Goal: Task Accomplishment & Management: Manage account settings

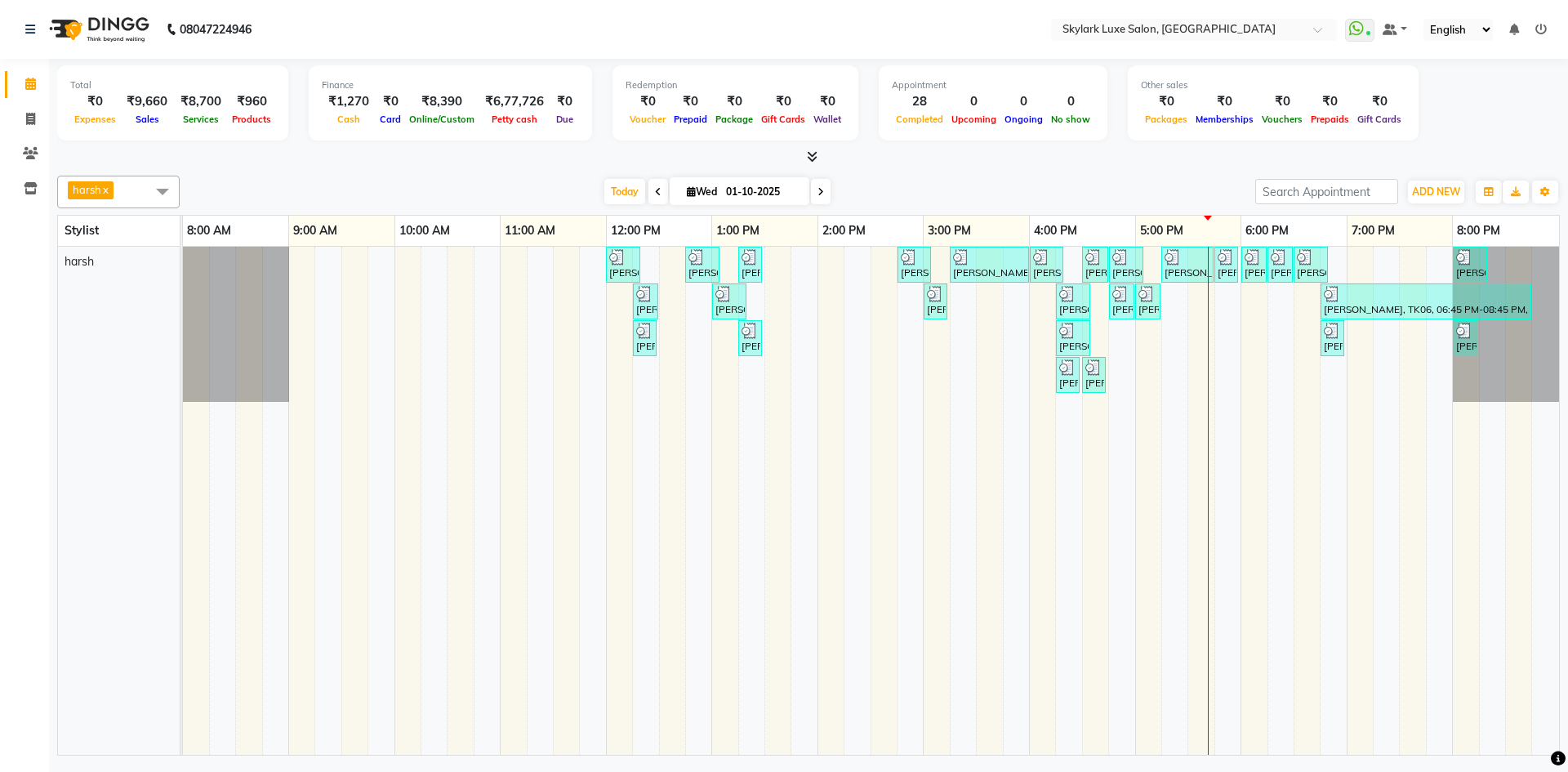
click at [1152, 337] on div "[PERSON_NAME], TK01, 12:00 PM-12:20 PM, Threading - Eyebrow [PERSON_NAME], TK02…" at bounding box center [871, 501] width 1376 height 508
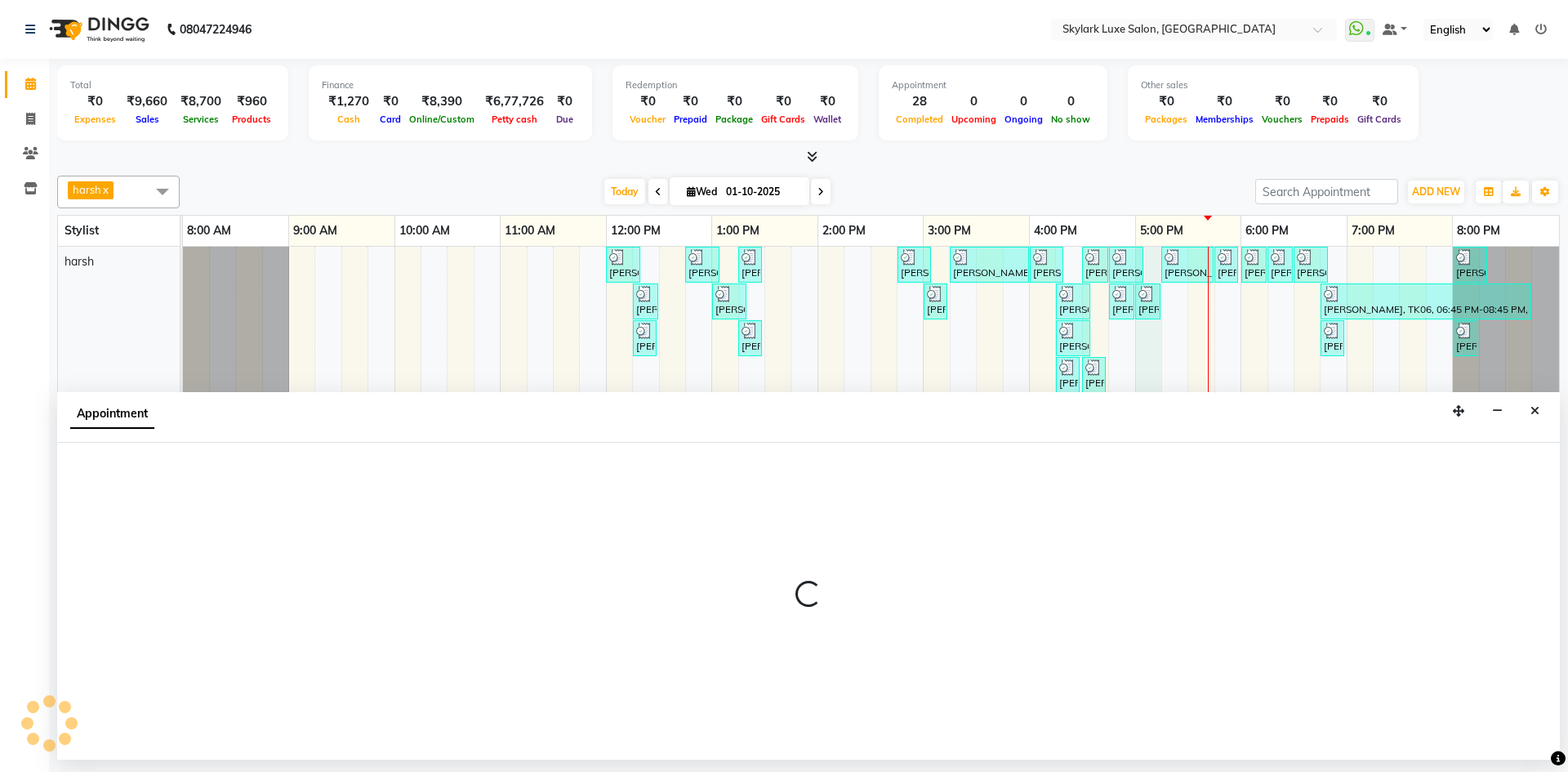
select select "92719"
select select "tentative"
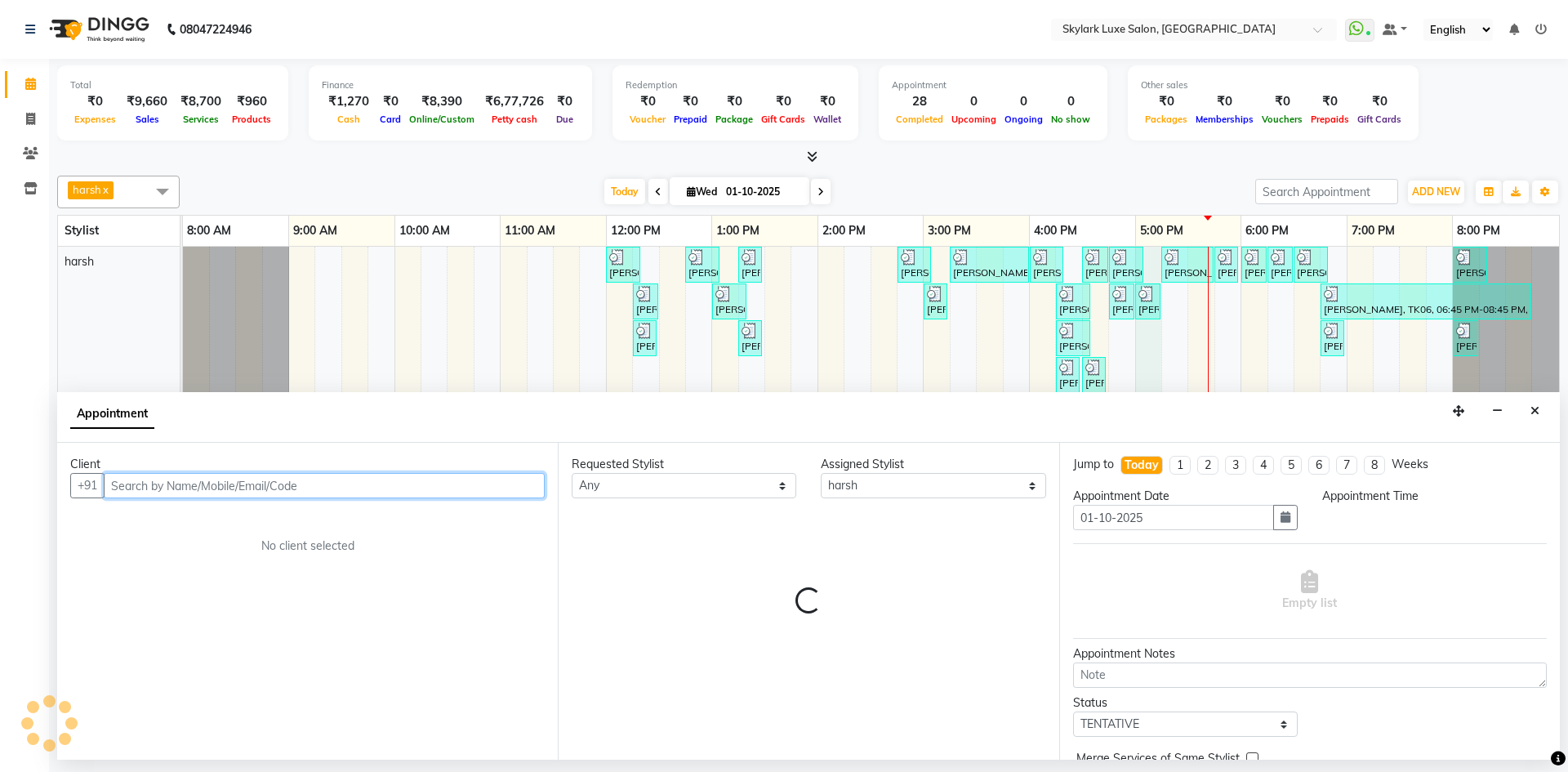
select select "1020"
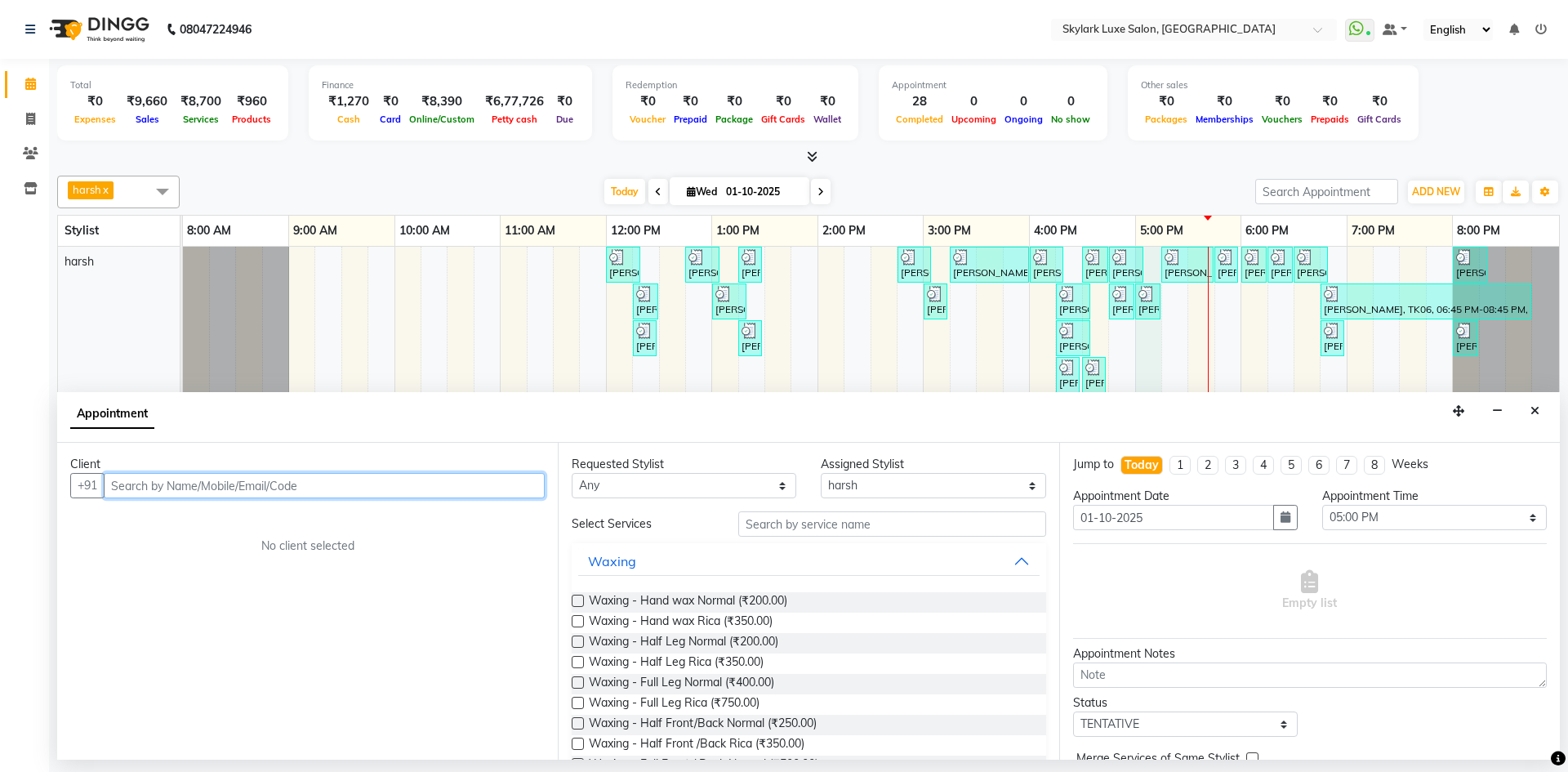
click at [508, 488] on input "text" at bounding box center [325, 485] width 441 height 26
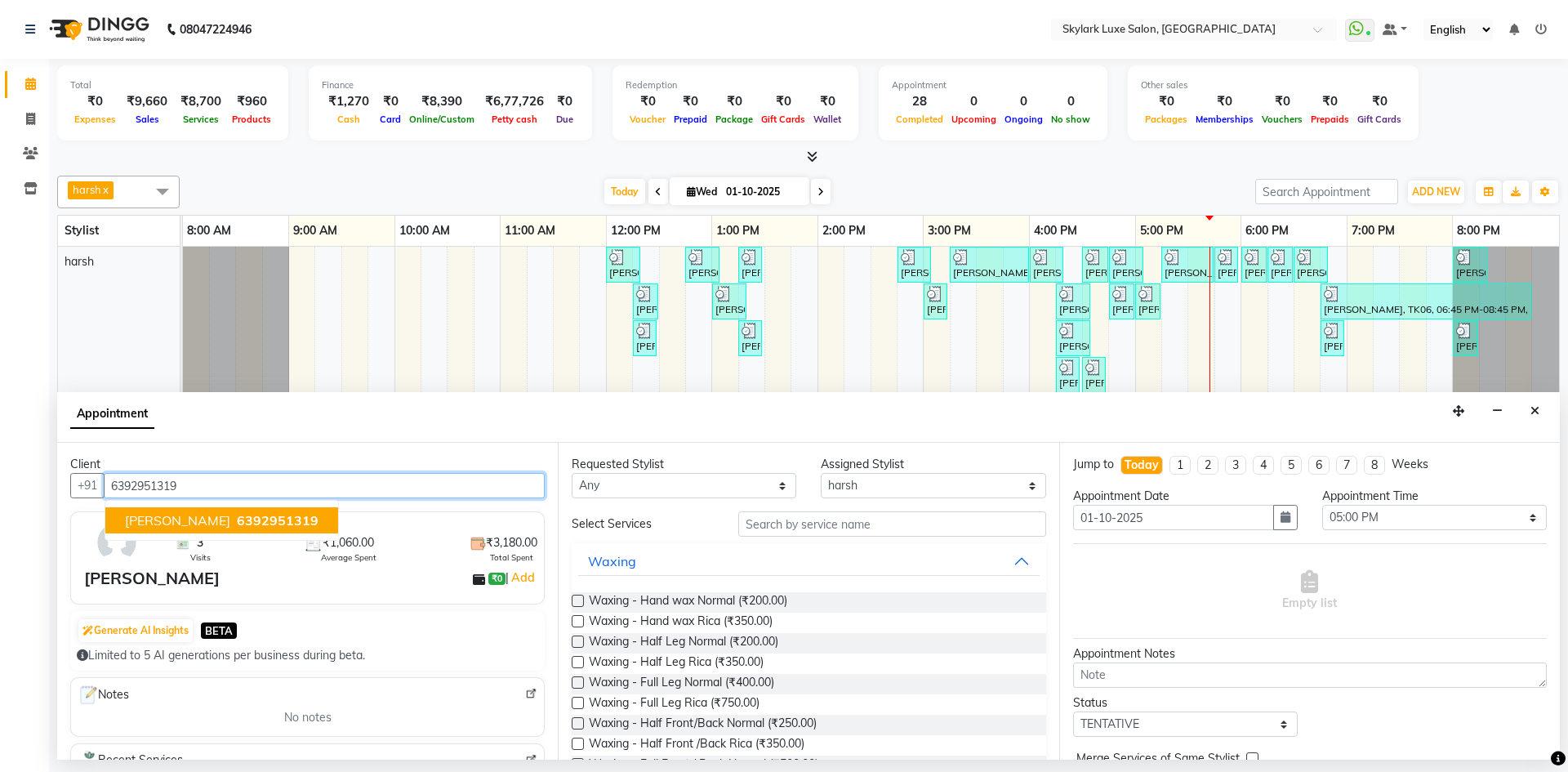
click at [276, 517] on span "6392951319" at bounding box center [278, 520] width 82 height 16
type input "6392951319"
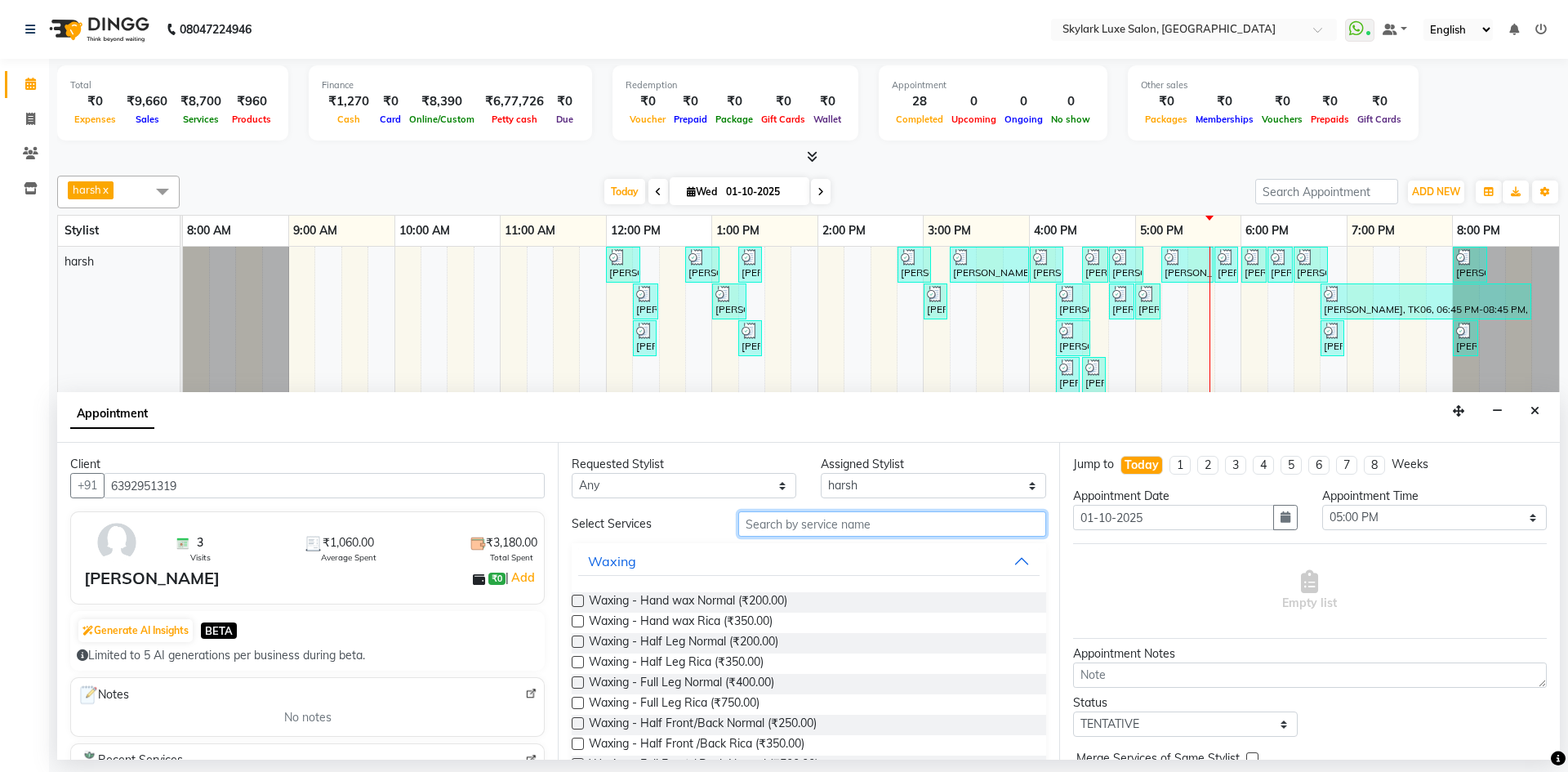
click at [882, 529] on input "text" at bounding box center [892, 524] width 307 height 26
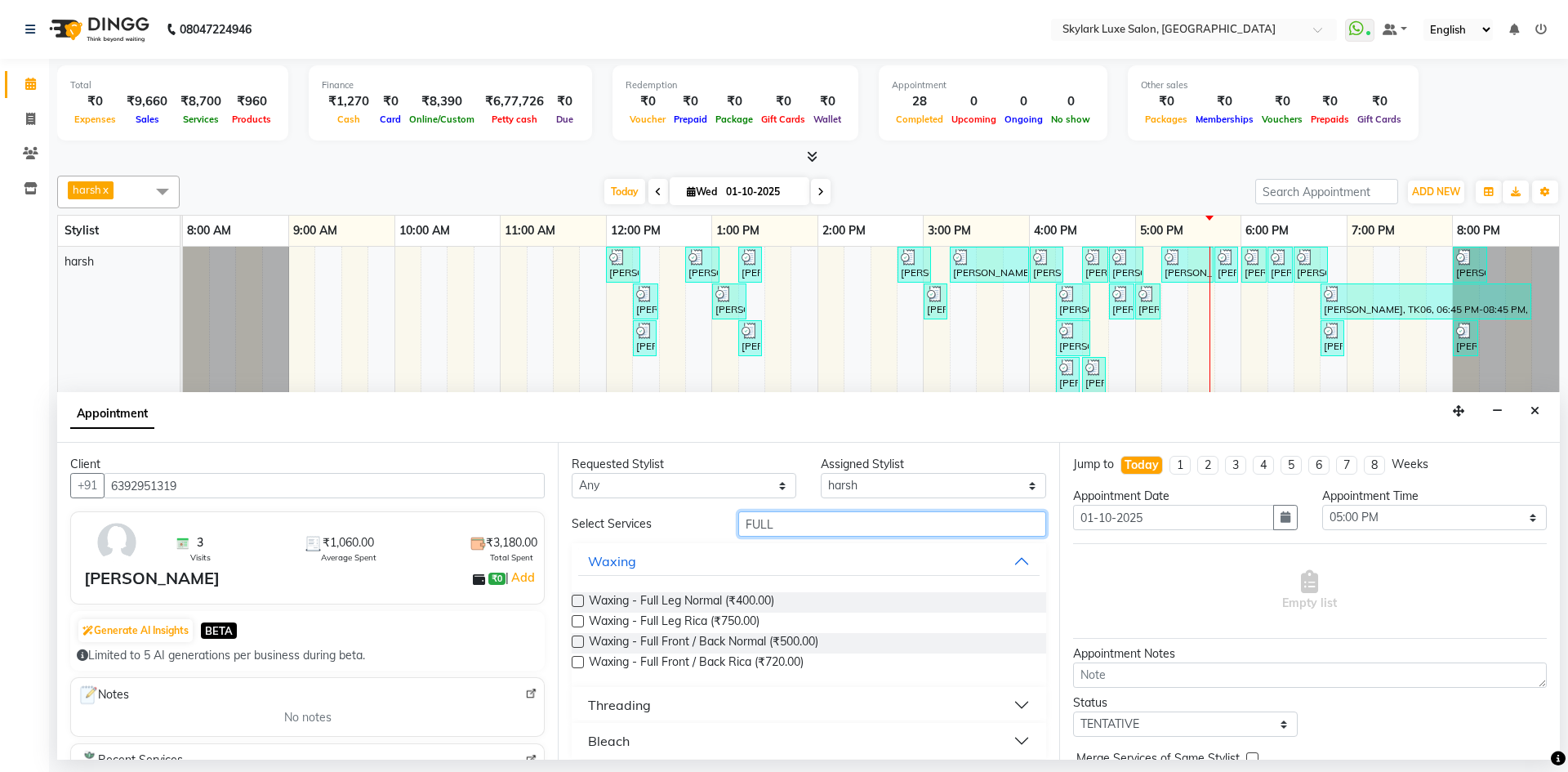
type input "FULL"
click at [581, 623] on label at bounding box center [578, 621] width 12 height 12
click at [581, 623] on input "checkbox" at bounding box center [577, 623] width 11 height 11
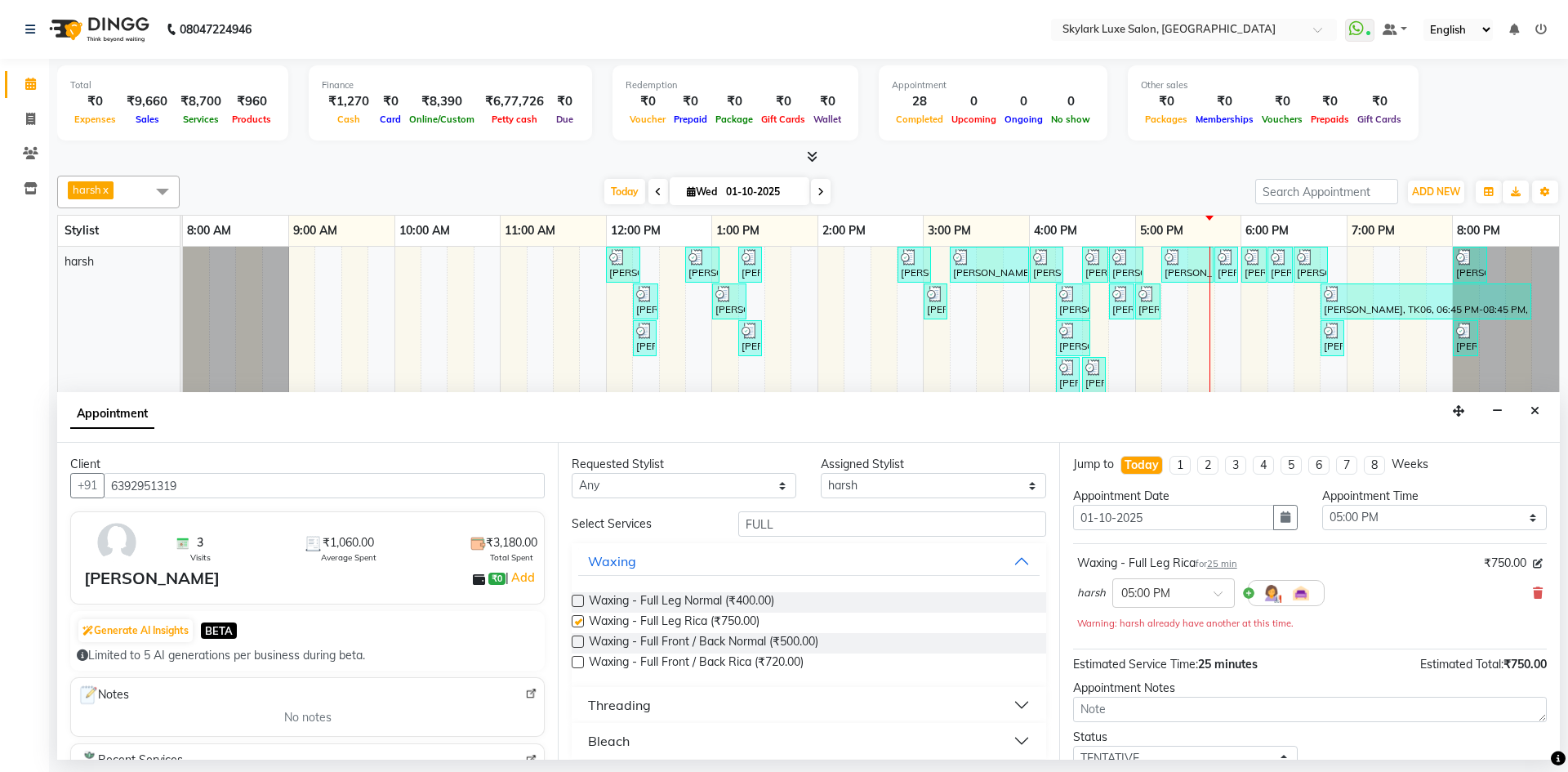
checkbox input "false"
drag, startPoint x: 794, startPoint y: 514, endPoint x: 681, endPoint y: 549, distance: 118.3
click at [681, 549] on div "Select Services FULL Waxing Waxing - Full Leg Normal (₹400.00) Waxing - Full Le…" at bounding box center [809, 634] width 474 height 247
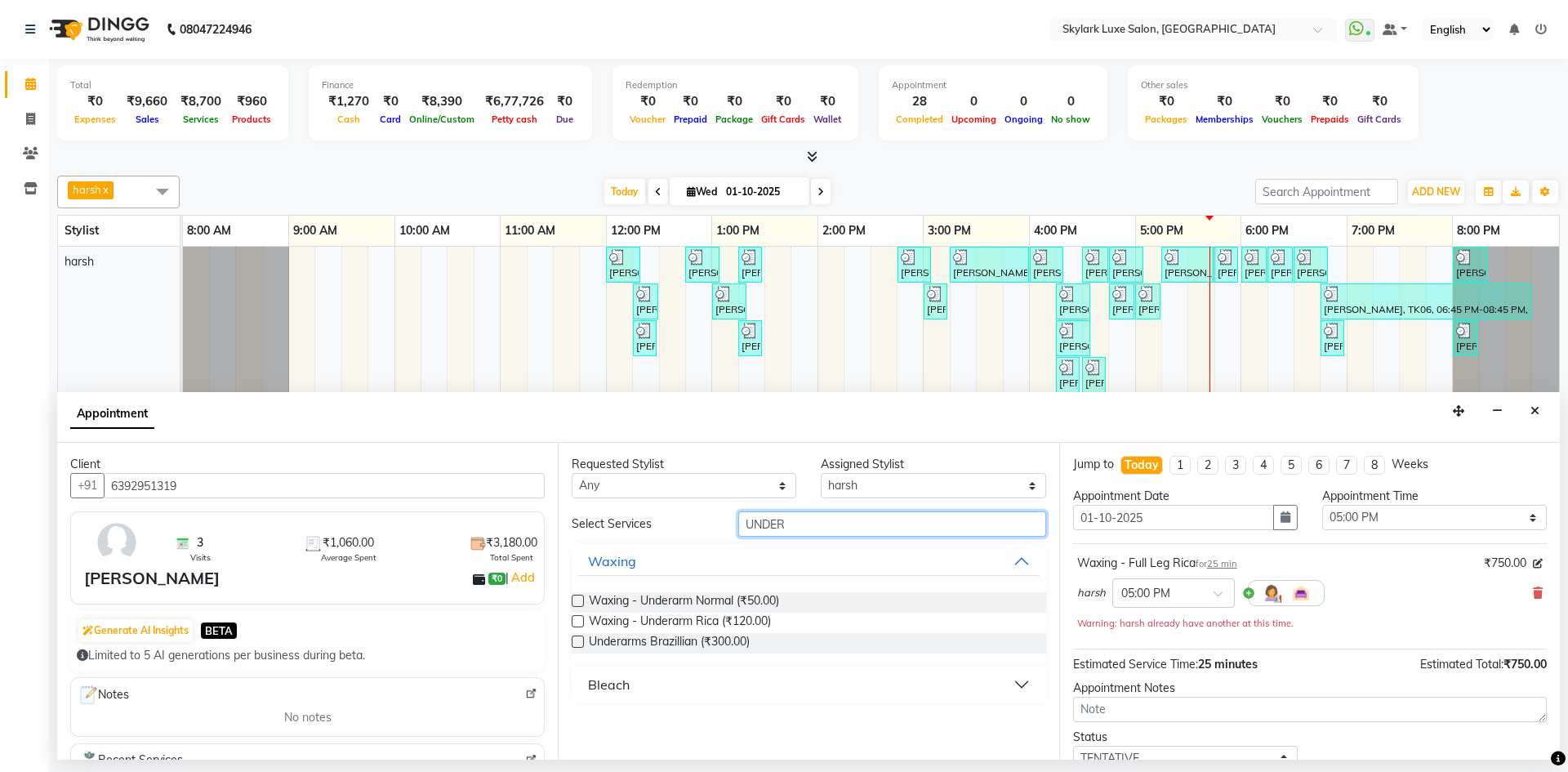
type input "UNDER"
click at [577, 622] on label at bounding box center [578, 621] width 12 height 12
click at [577, 622] on input "checkbox" at bounding box center [577, 623] width 11 height 11
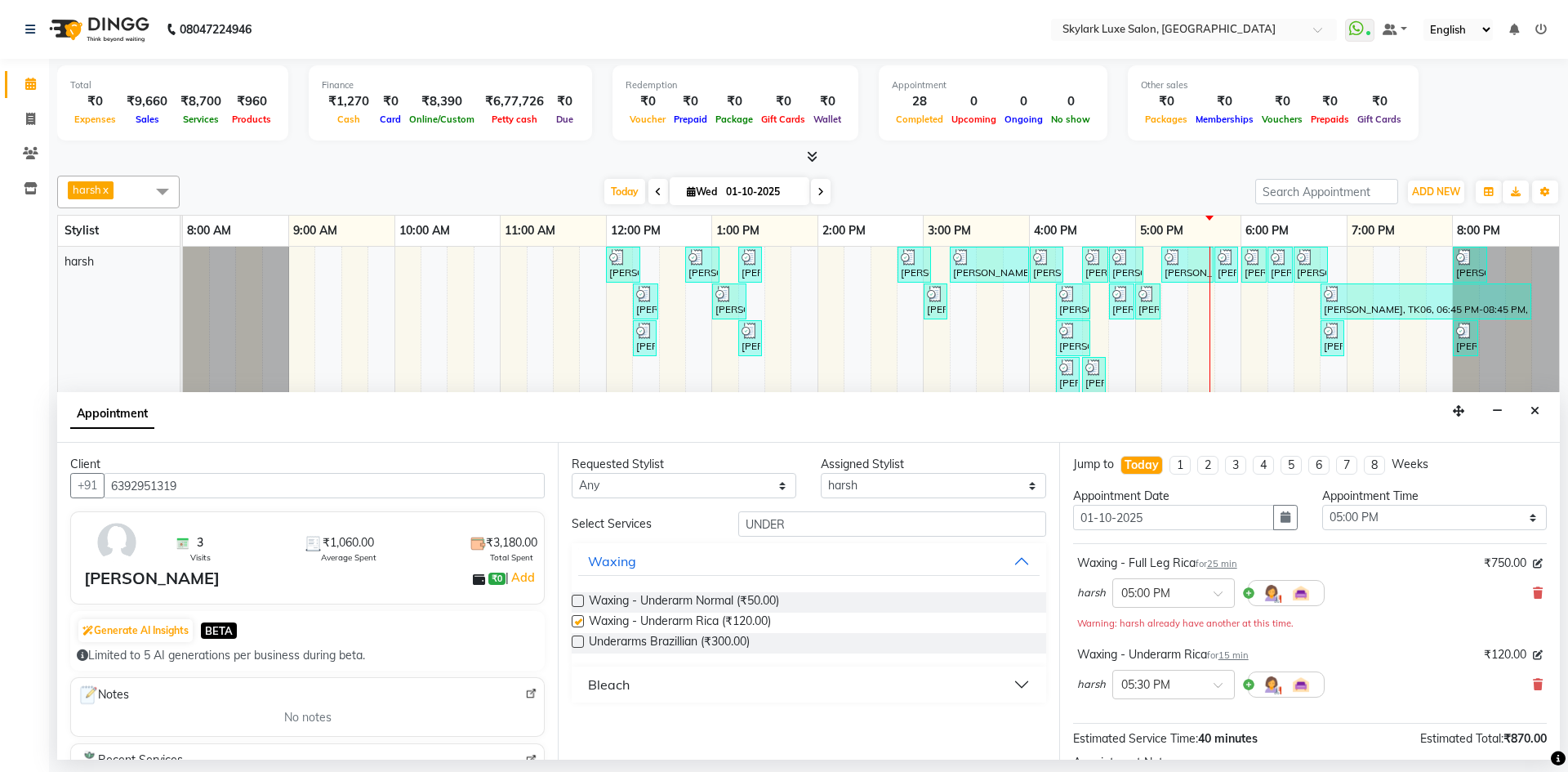
checkbox input "false"
drag, startPoint x: 807, startPoint y: 518, endPoint x: 690, endPoint y: 546, distance: 120.3
click at [690, 546] on div "Select Services UNDER Waxing Waxing - Underarm Normal (₹50.00) Waxing - Underar…" at bounding box center [809, 607] width 474 height 191
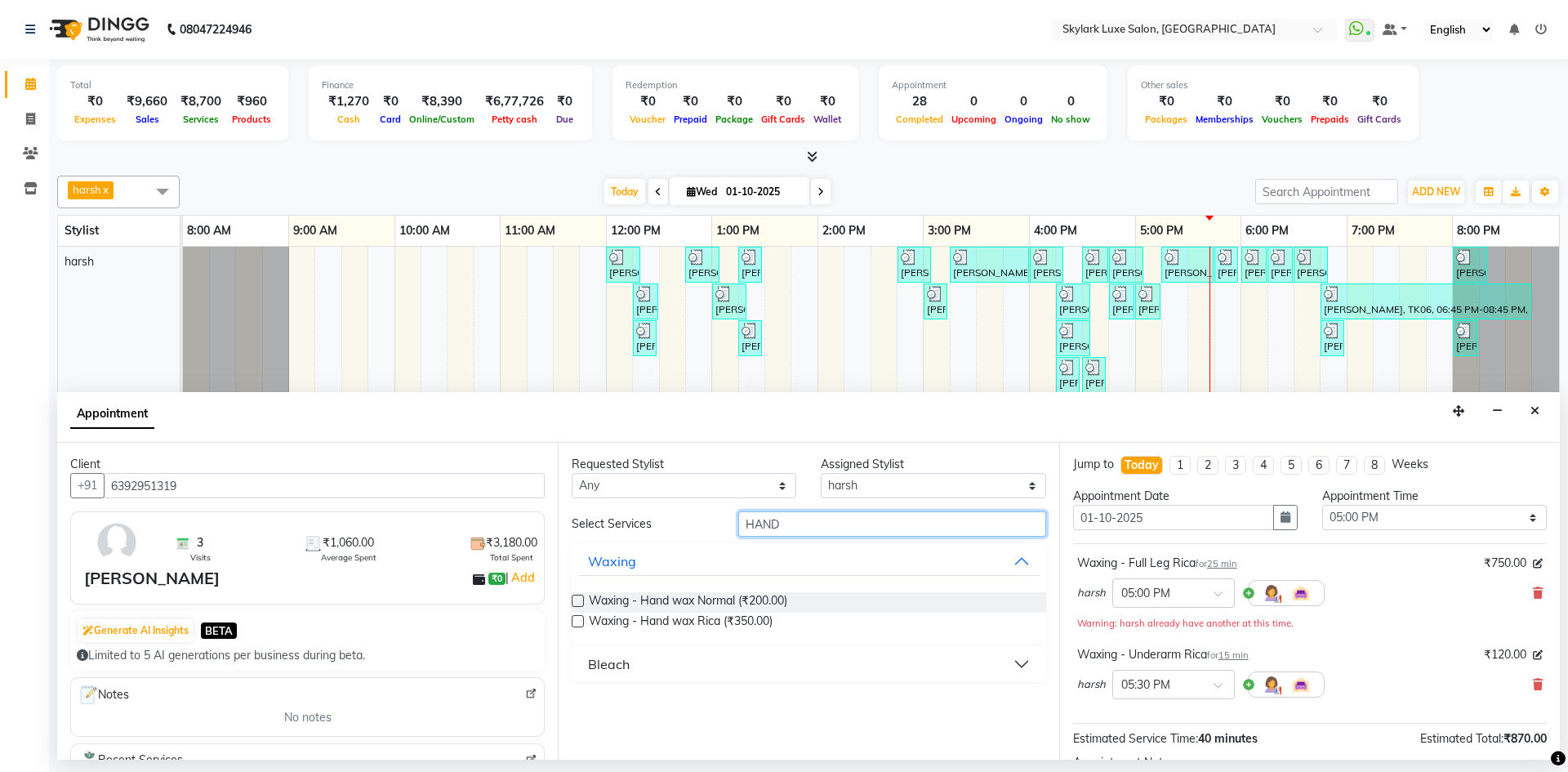
type input "HAND"
click at [577, 602] on label at bounding box center [578, 601] width 12 height 12
click at [577, 602] on input "checkbox" at bounding box center [577, 602] width 11 height 11
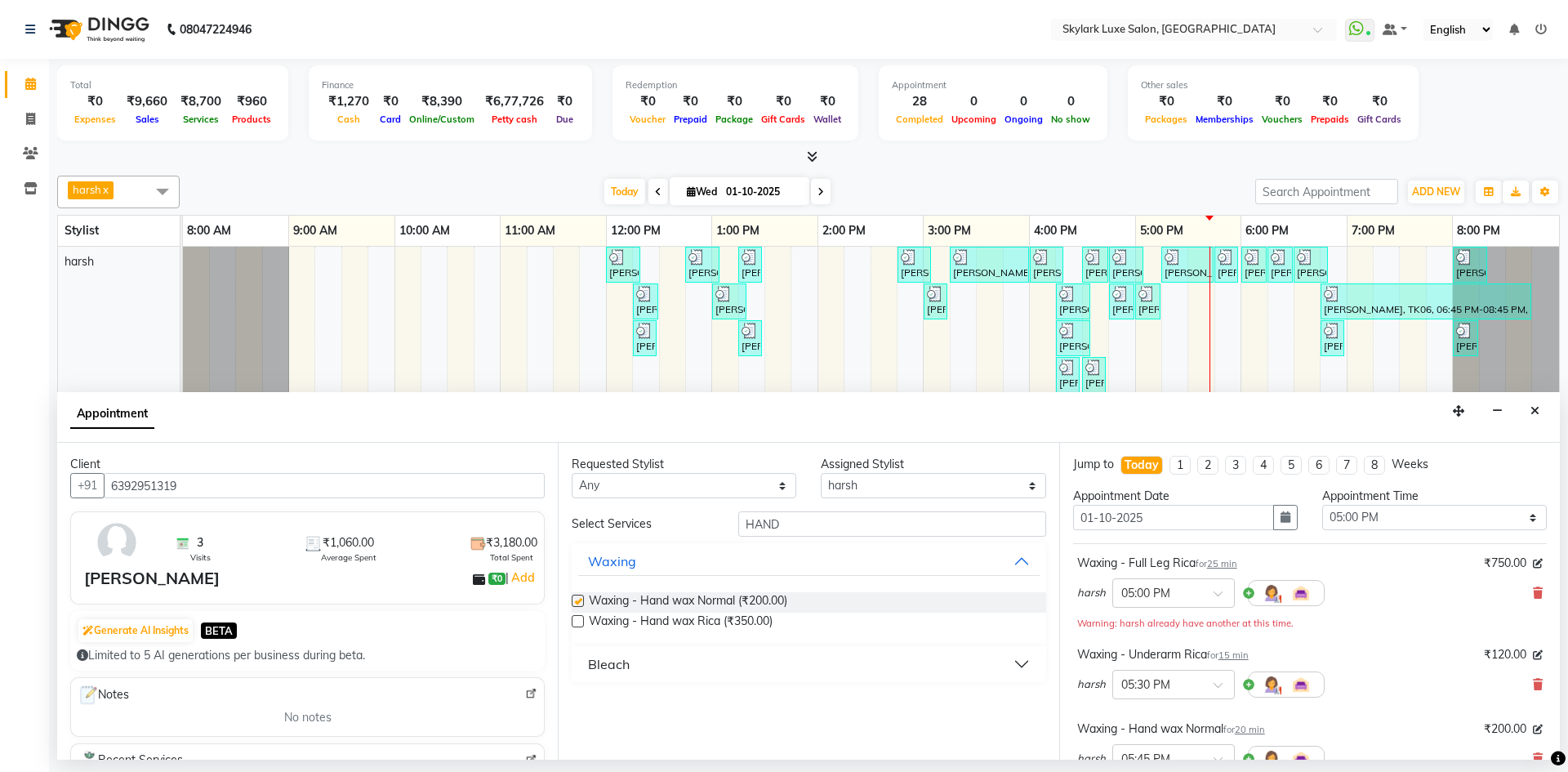
checkbox input "false"
drag, startPoint x: 806, startPoint y: 522, endPoint x: 646, endPoint y: 556, distance: 163.6
click at [646, 556] on div "Select Services HAND Waxing Waxing - Hand wax Normal (₹200.00) Waxing - Hand wa…" at bounding box center [809, 596] width 474 height 171
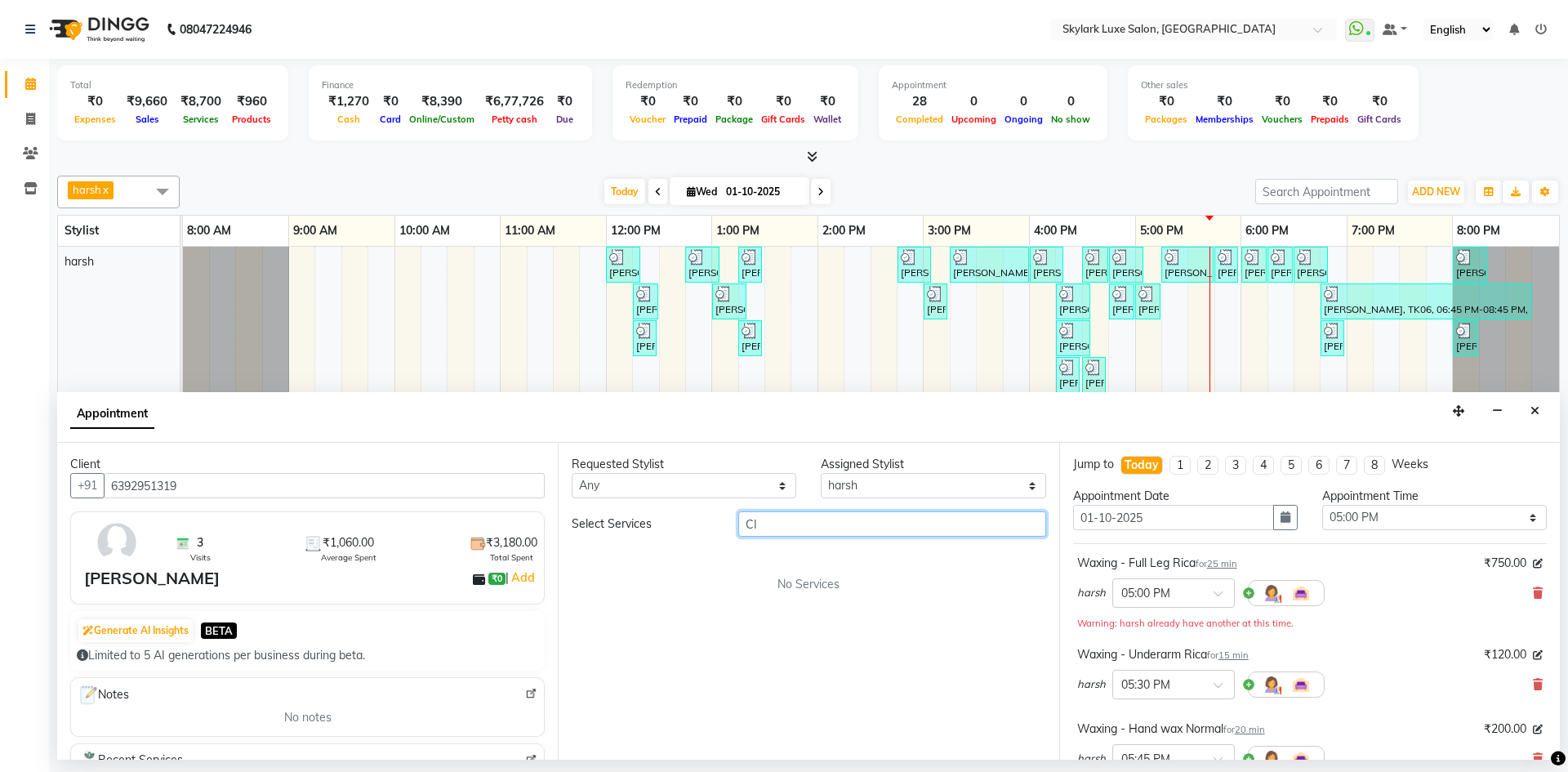
type input "C"
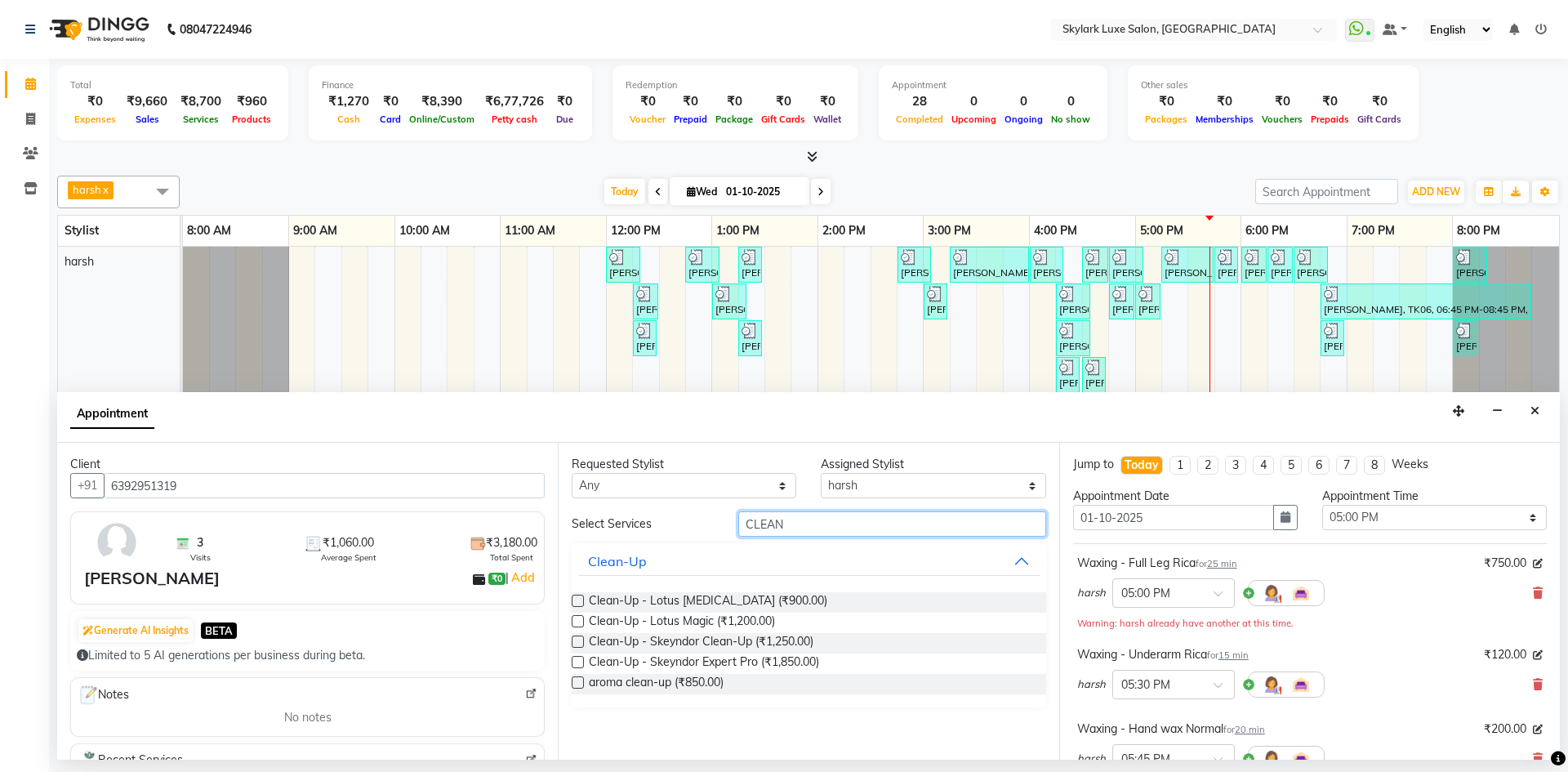
type input "CLEAN"
click at [583, 639] on label at bounding box center [578, 642] width 12 height 12
click at [583, 639] on input "checkbox" at bounding box center [577, 643] width 11 height 11
checkbox input "false"
drag, startPoint x: 811, startPoint y: 518, endPoint x: 719, endPoint y: 540, distance: 94.6
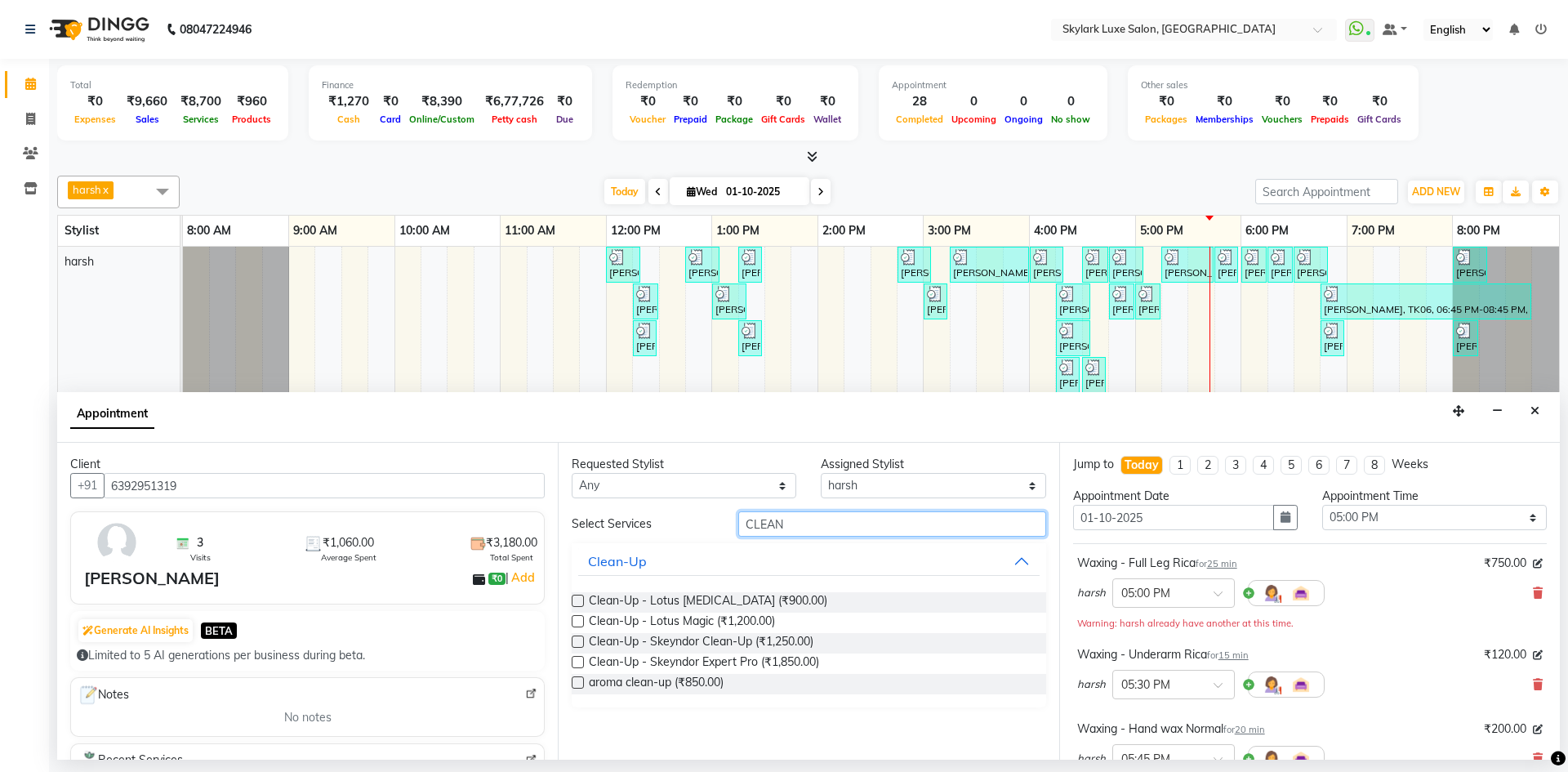
click at [719, 540] on div "Select Services CLEAN Clean-Up Clean-Up - Lotus [MEDICAL_DATA] (₹900.00) Clean-…" at bounding box center [809, 609] width 474 height 196
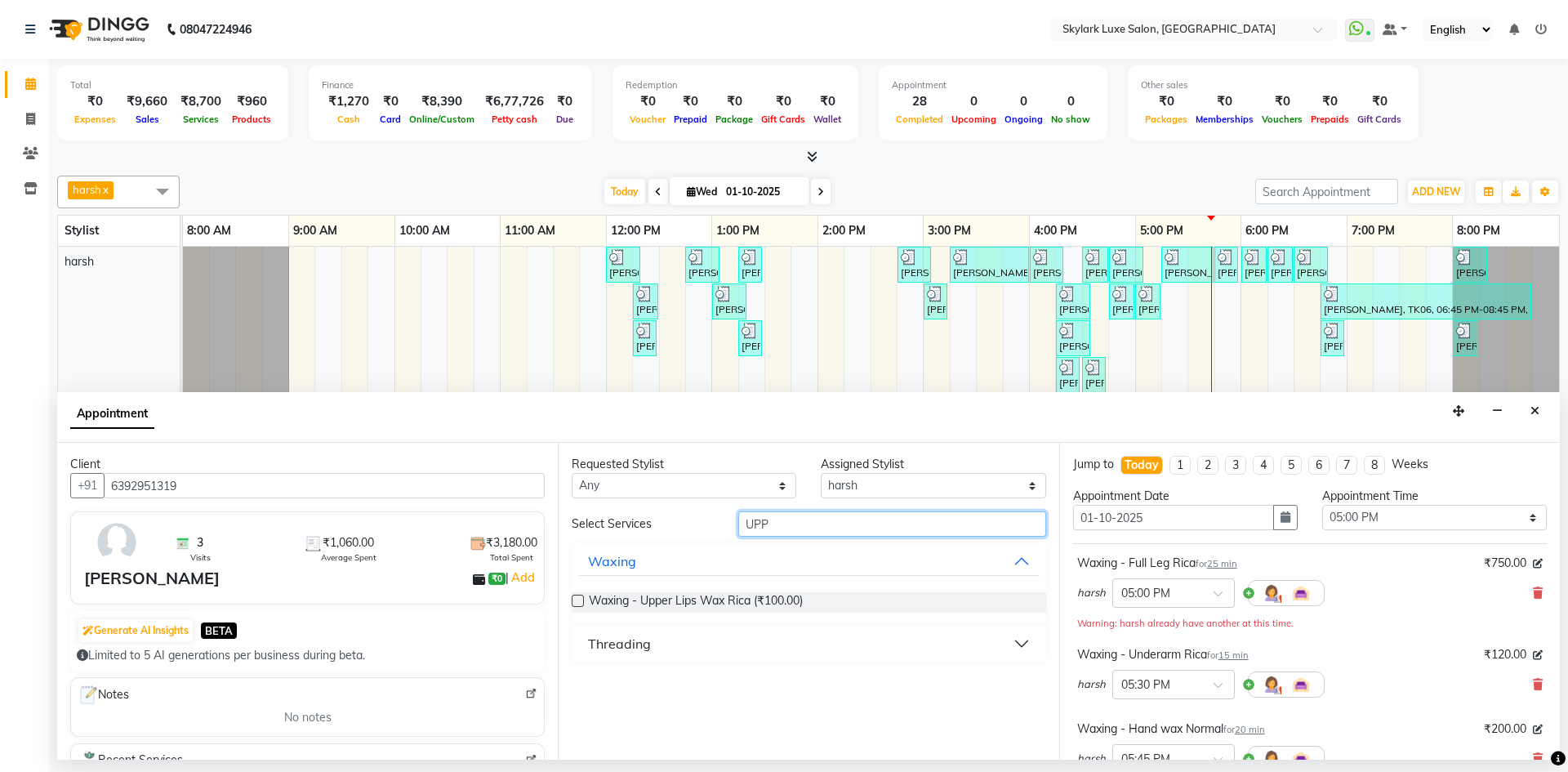
type input "UPP"
click at [582, 598] on label at bounding box center [578, 601] width 12 height 12
click at [582, 598] on input "checkbox" at bounding box center [577, 602] width 11 height 11
checkbox input "false"
drag, startPoint x: 773, startPoint y: 519, endPoint x: 660, endPoint y: 545, distance: 116.0
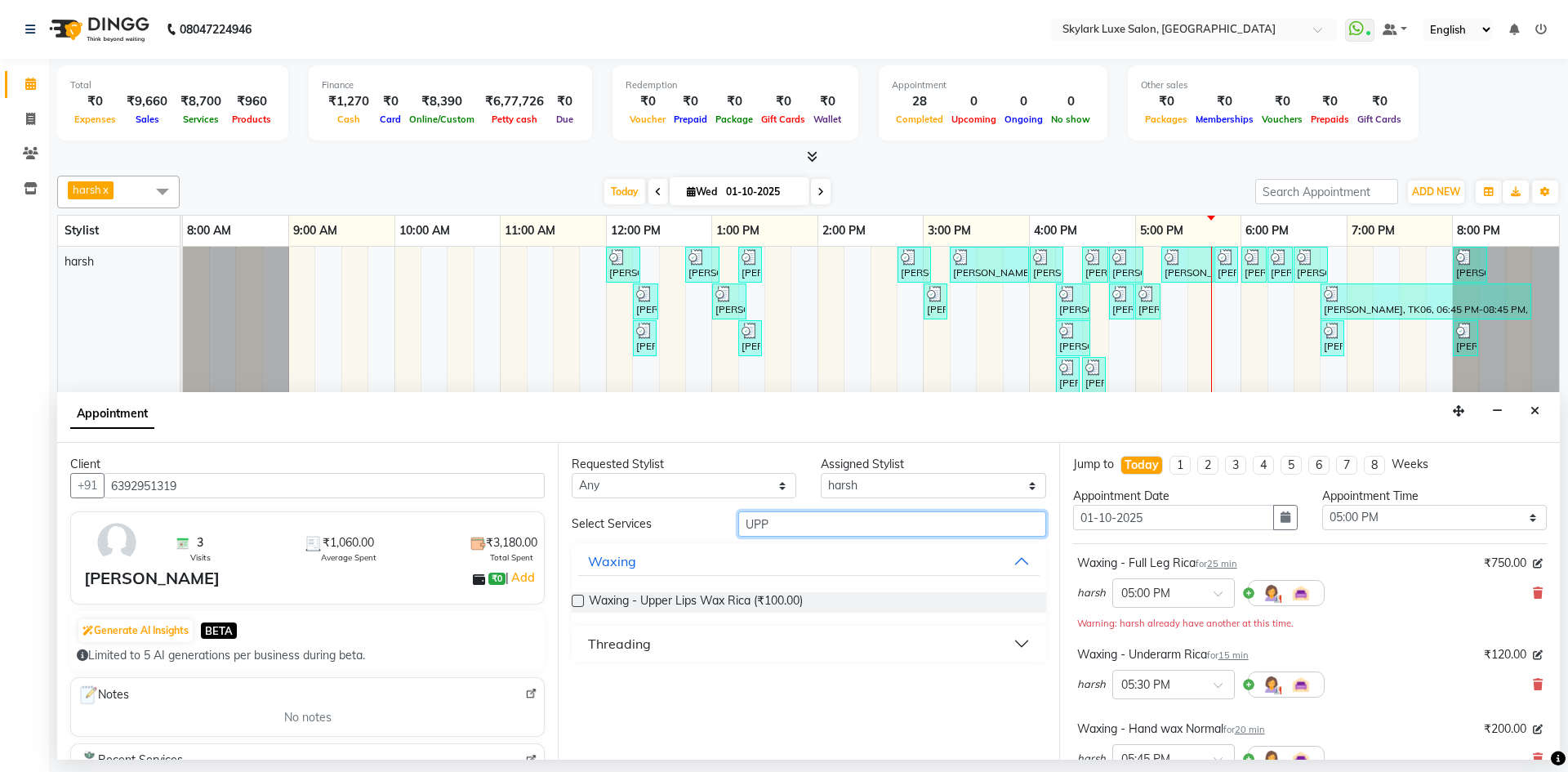
click at [660, 545] on div "Select Services UPP Waxing Waxing - Upper Lips Wax Rica (₹100.00) Threading" at bounding box center [809, 586] width 474 height 150
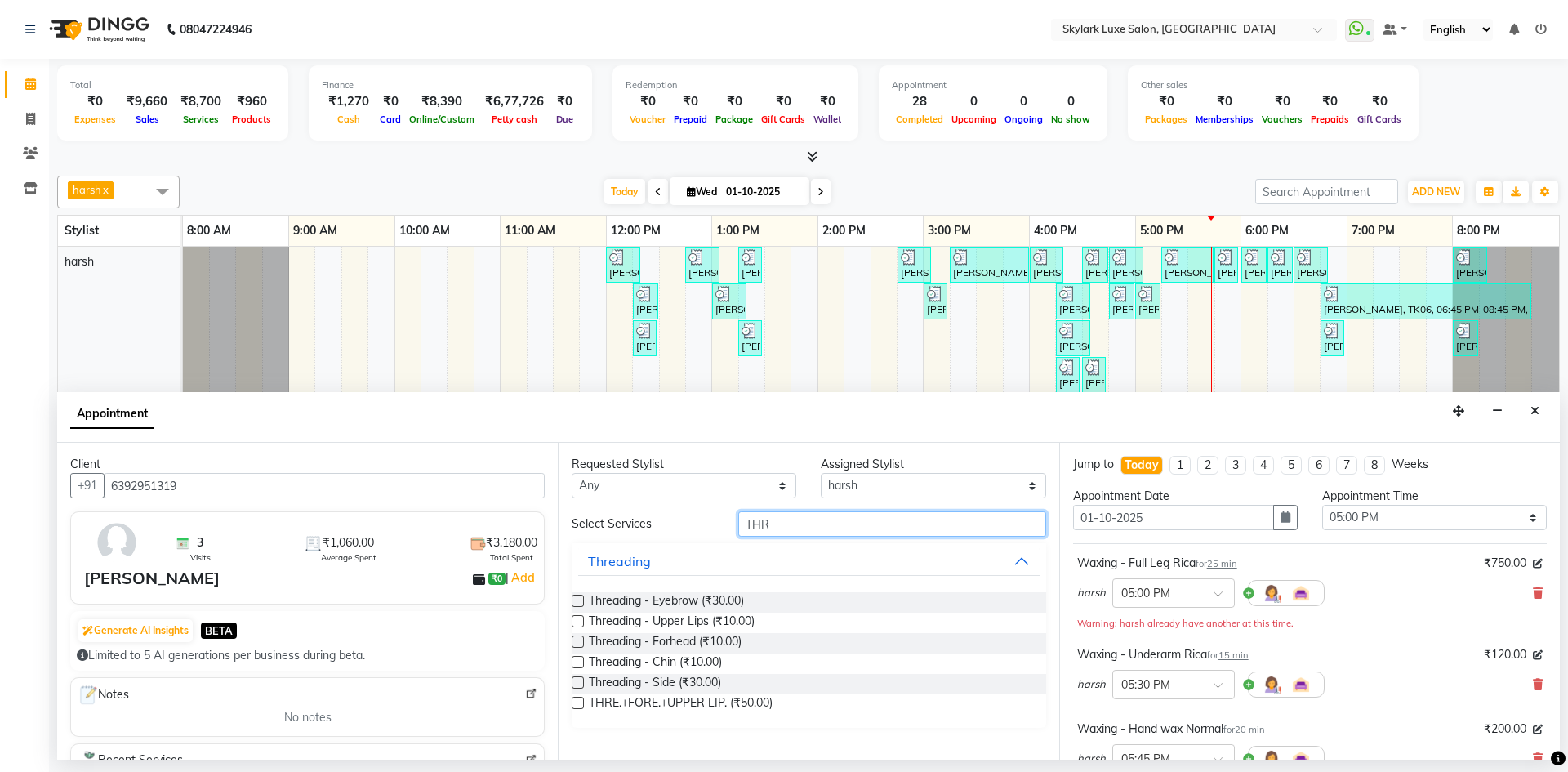
type input "THR"
click at [575, 602] on label at bounding box center [578, 601] width 12 height 12
click at [575, 602] on input "checkbox" at bounding box center [577, 602] width 11 height 11
checkbox input "false"
click at [576, 642] on label at bounding box center [578, 642] width 12 height 12
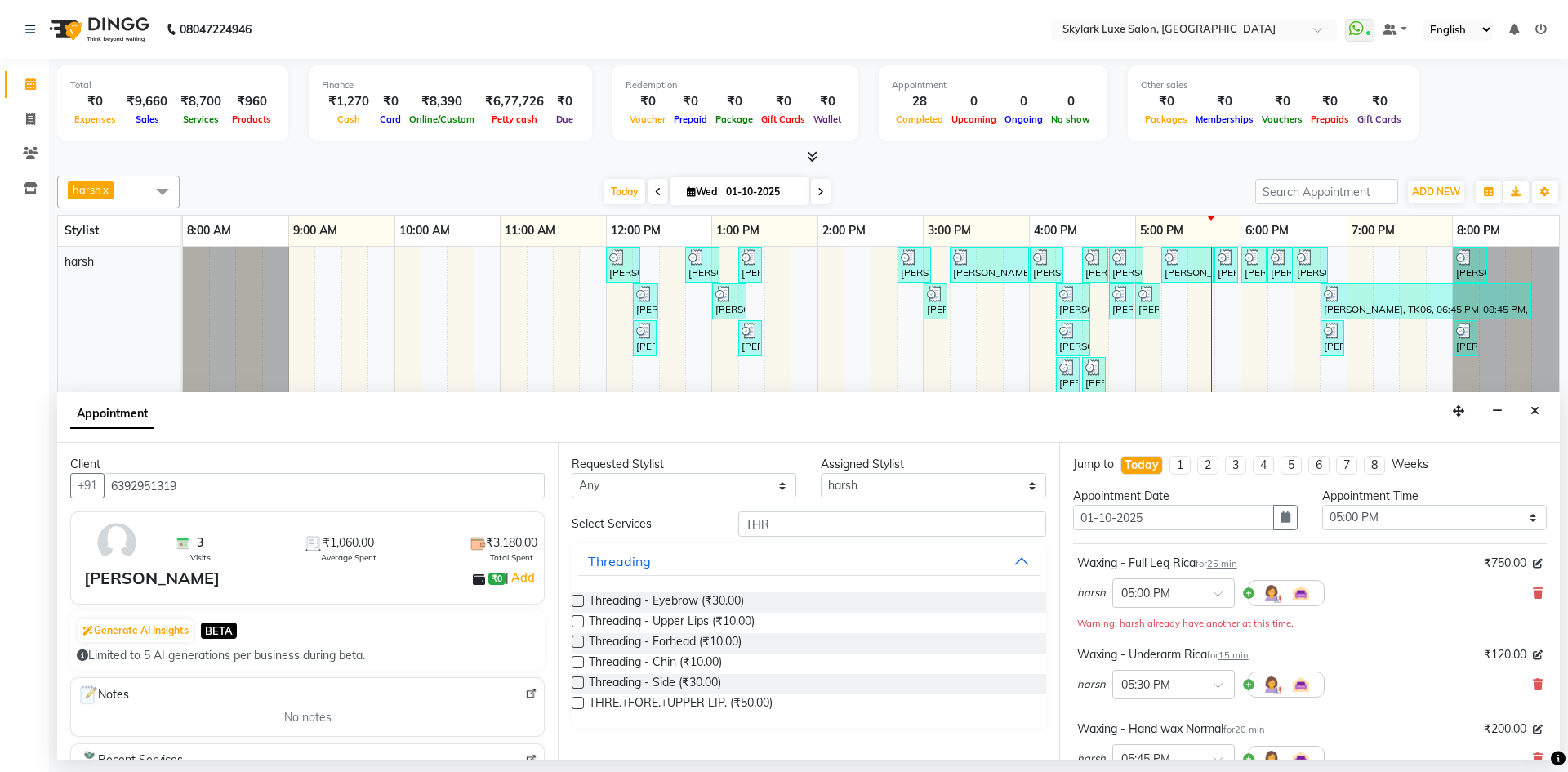
click at [576, 642] on input "checkbox" at bounding box center [577, 643] width 11 height 11
checkbox input "false"
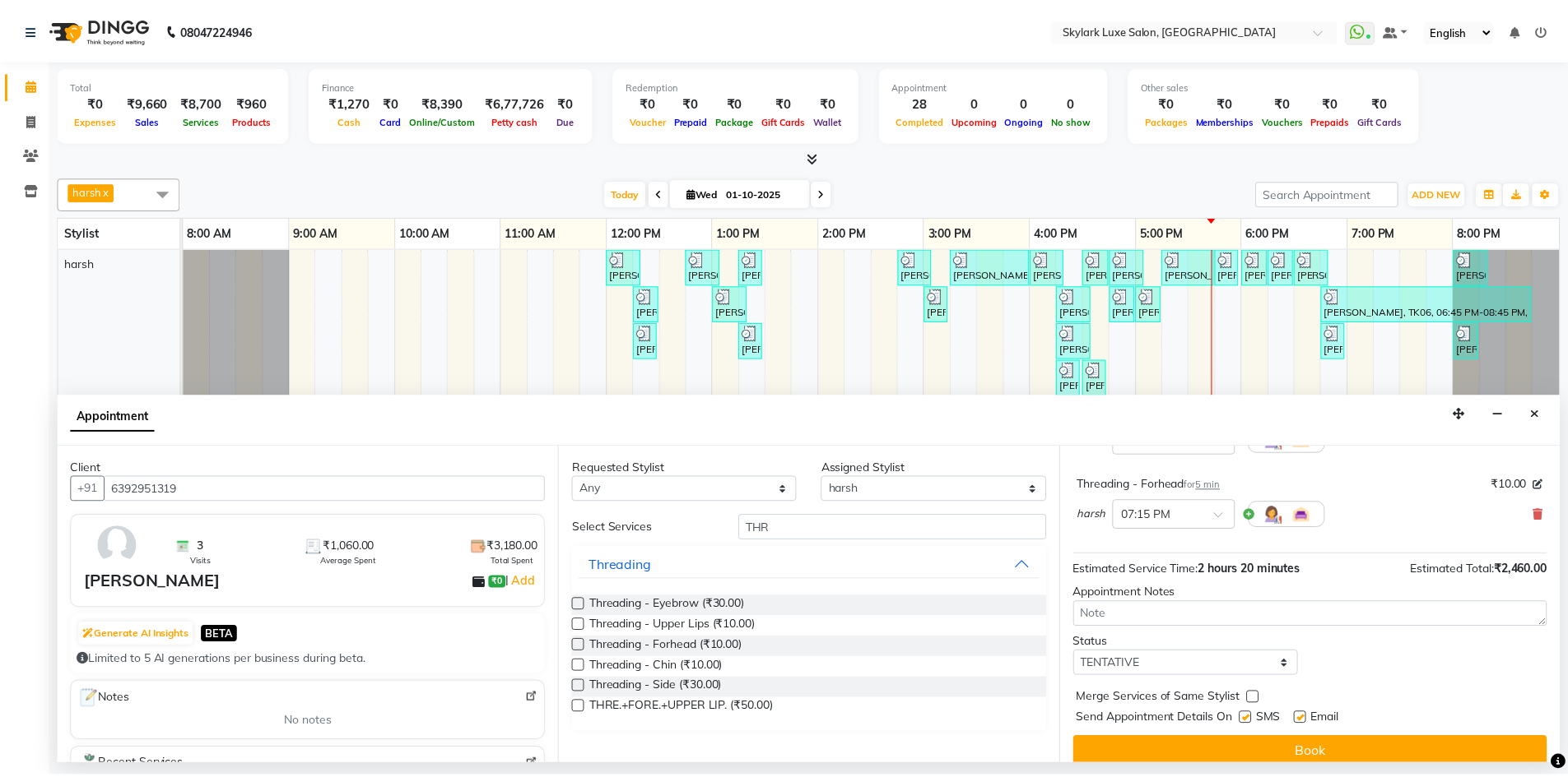
scroll to position [564, 0]
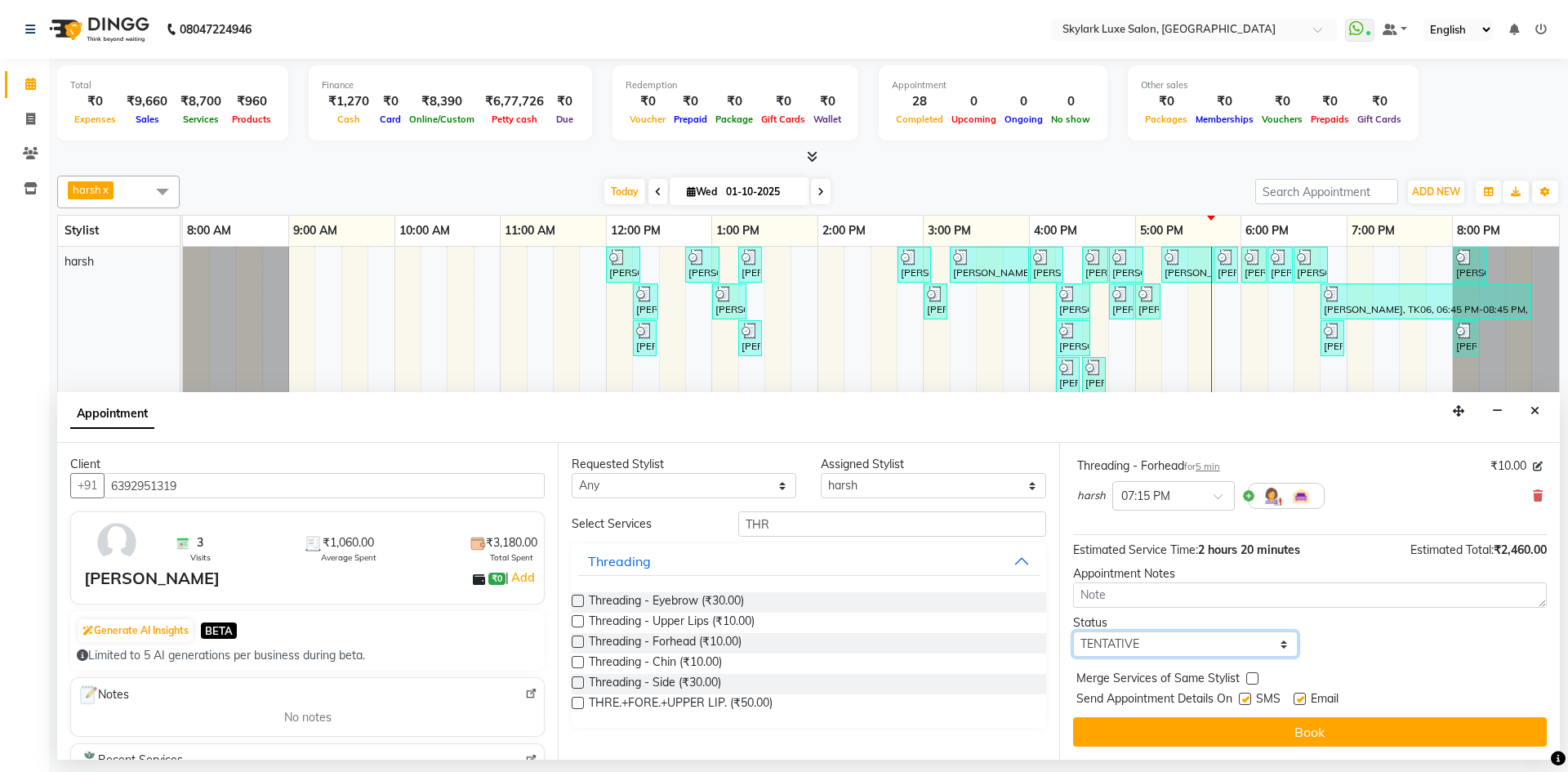
click at [1144, 647] on select "Select TENTATIVE CONFIRM CHECK-IN UPCOMING" at bounding box center [1185, 644] width 224 height 26
select select "check-in"
click at [1073, 632] on select "Select TENTATIVE CONFIRM CHECK-IN UPCOMING" at bounding box center [1185, 644] width 224 height 26
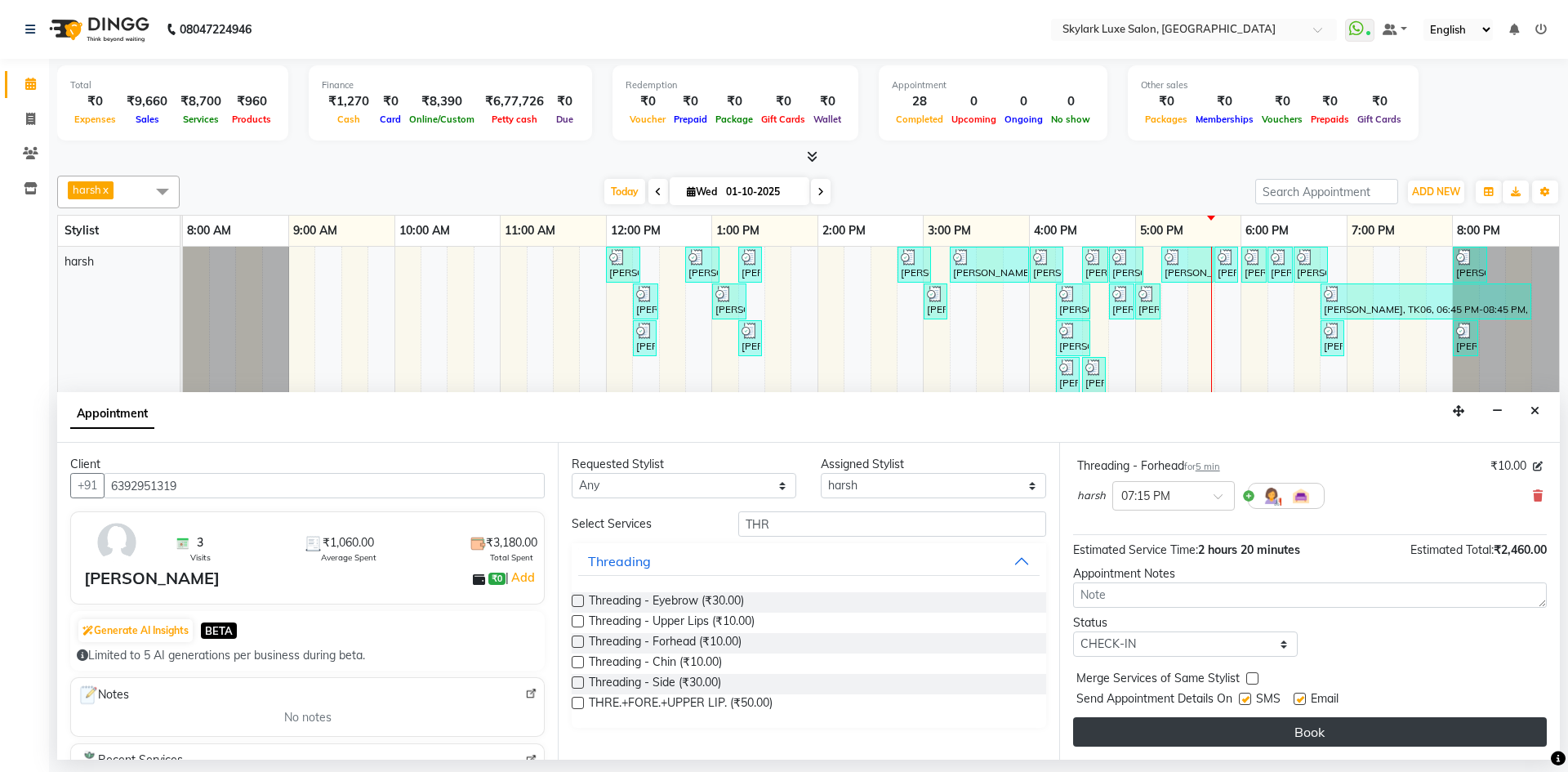
click at [1218, 731] on button "Book" at bounding box center [1310, 732] width 474 height 30
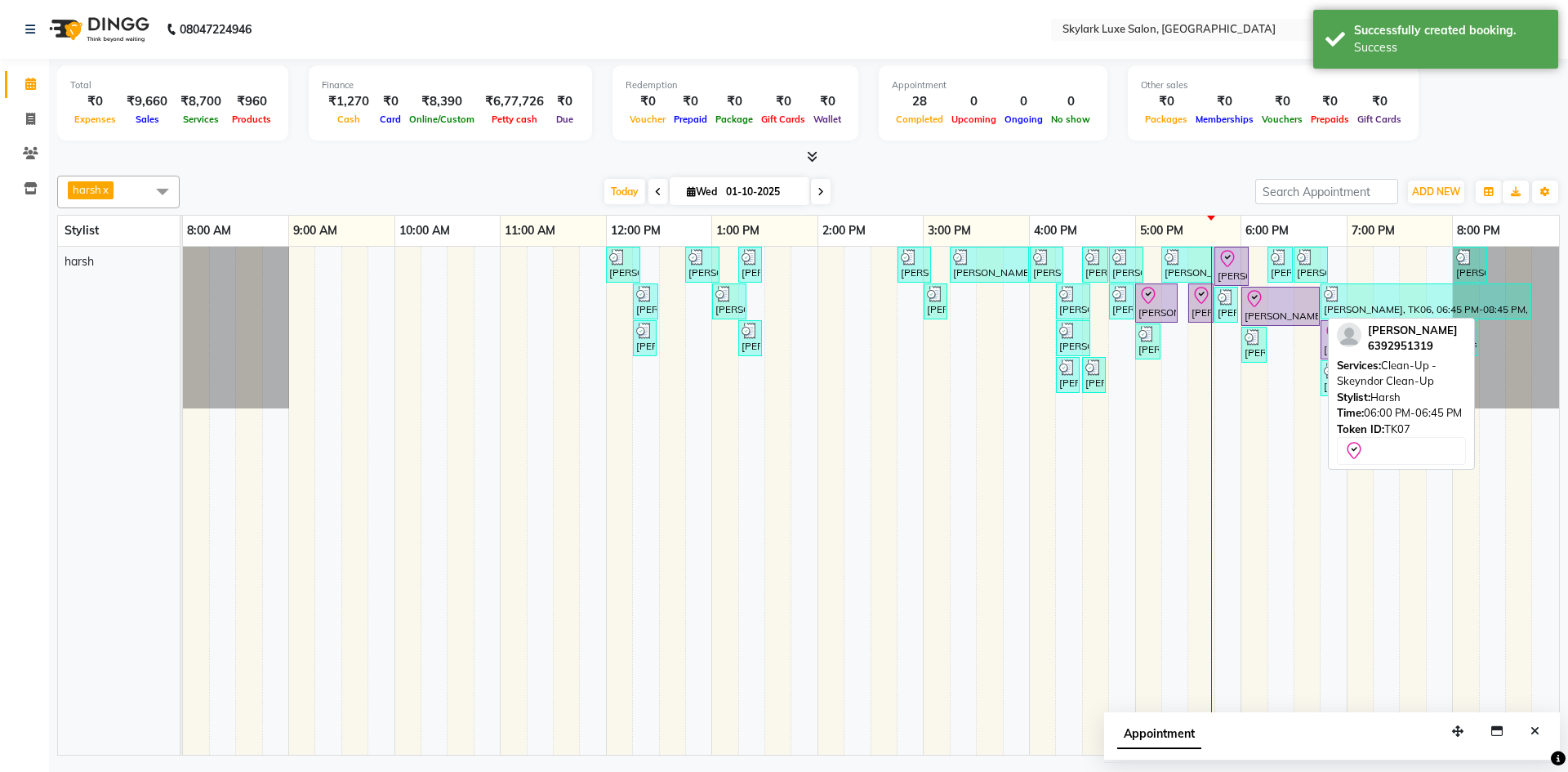
click at [1274, 294] on div at bounding box center [1281, 299] width 72 height 20
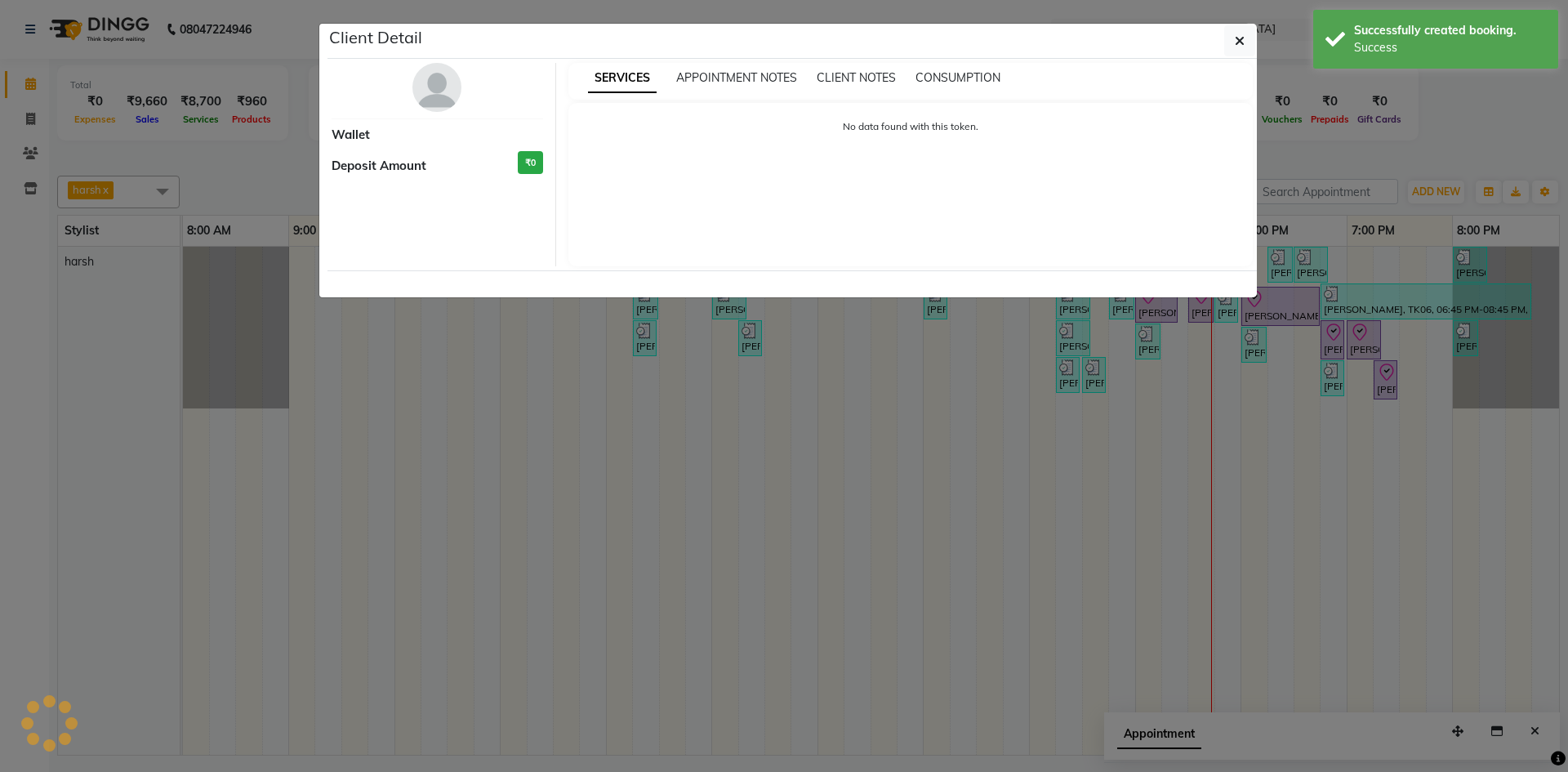
select select "8"
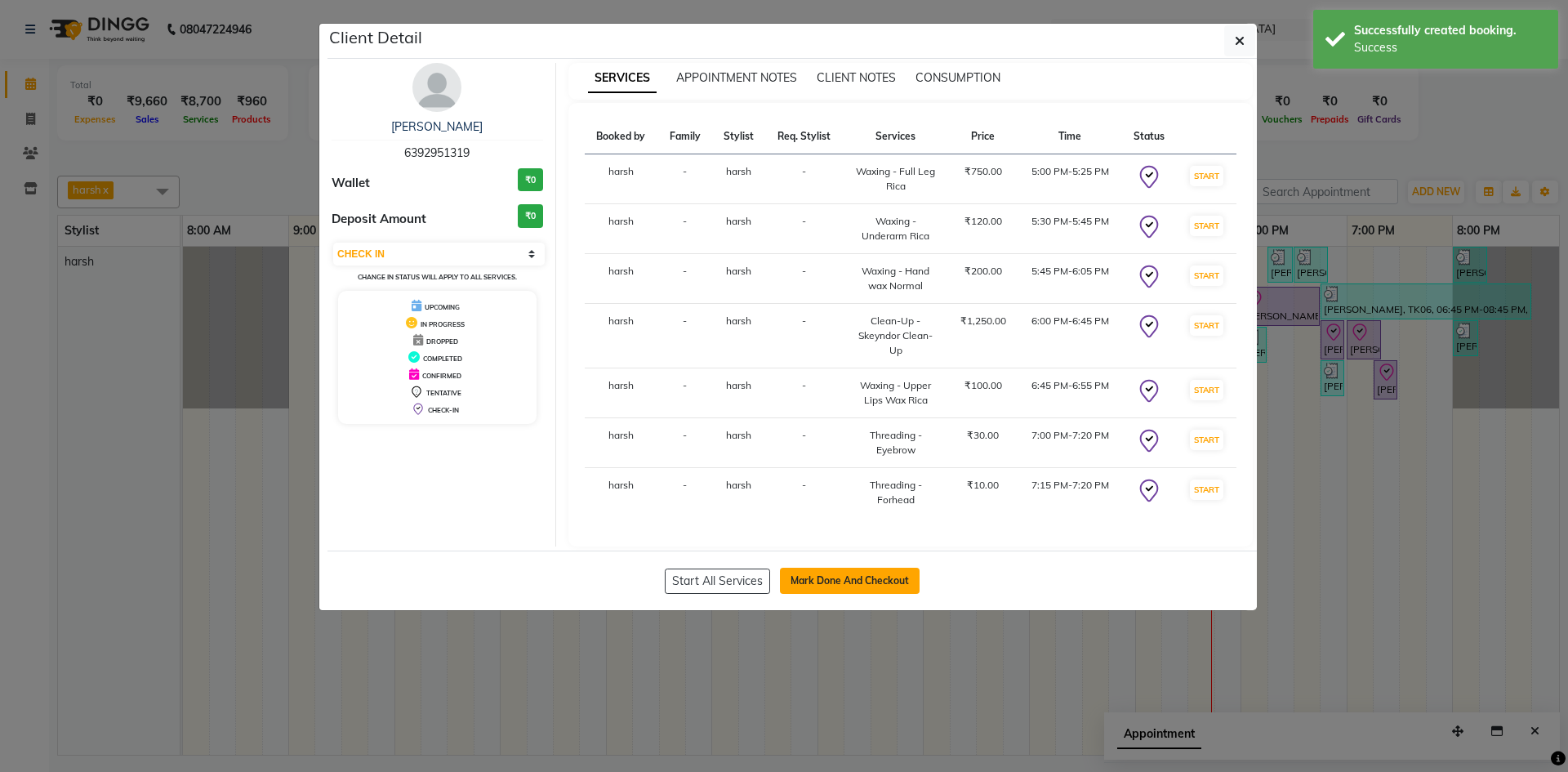
click at [833, 577] on button "Mark Done And Checkout" at bounding box center [850, 581] width 139 height 26
select select "8191"
select select "service"
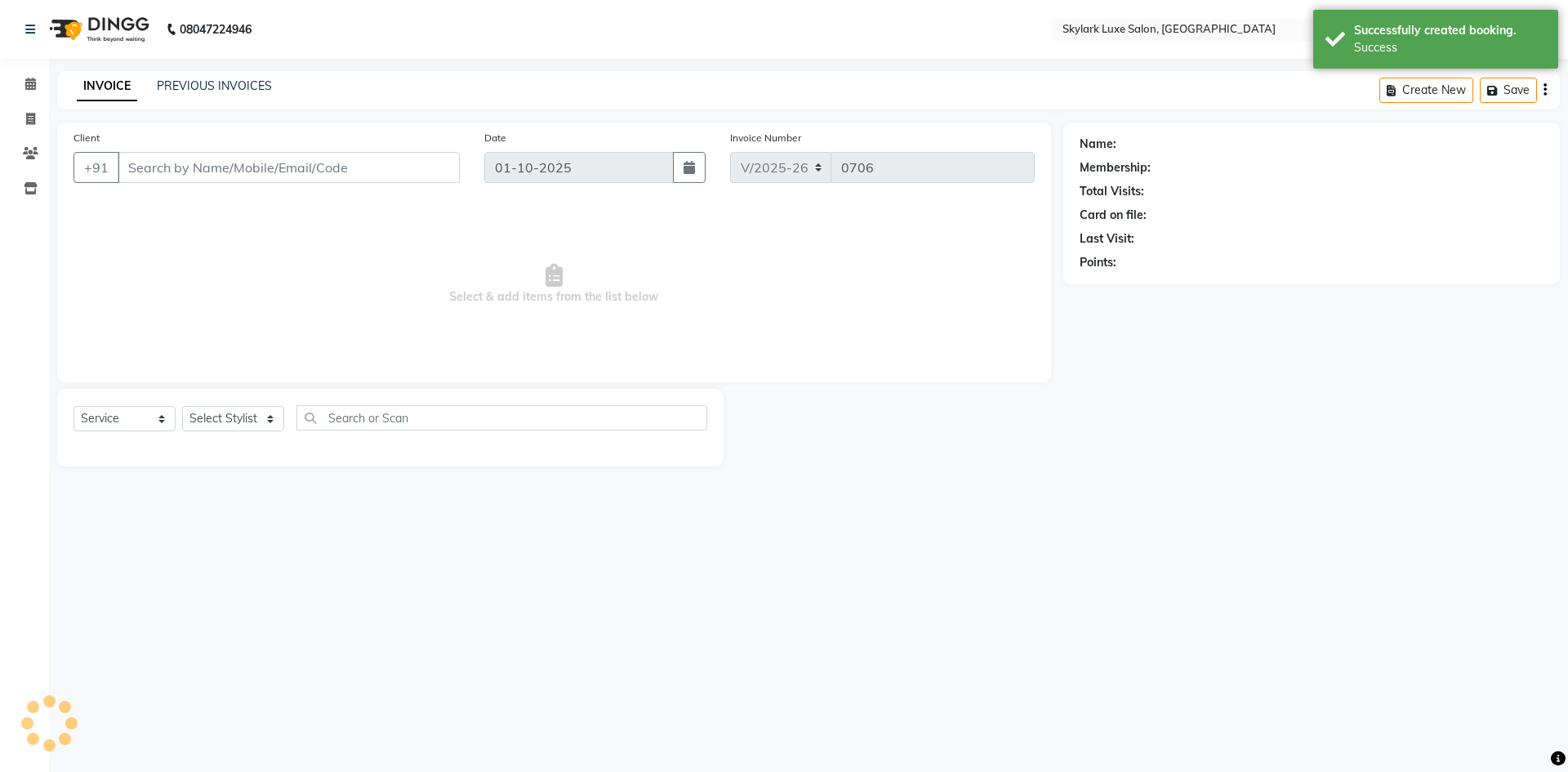
type input "6392951319"
select select "92719"
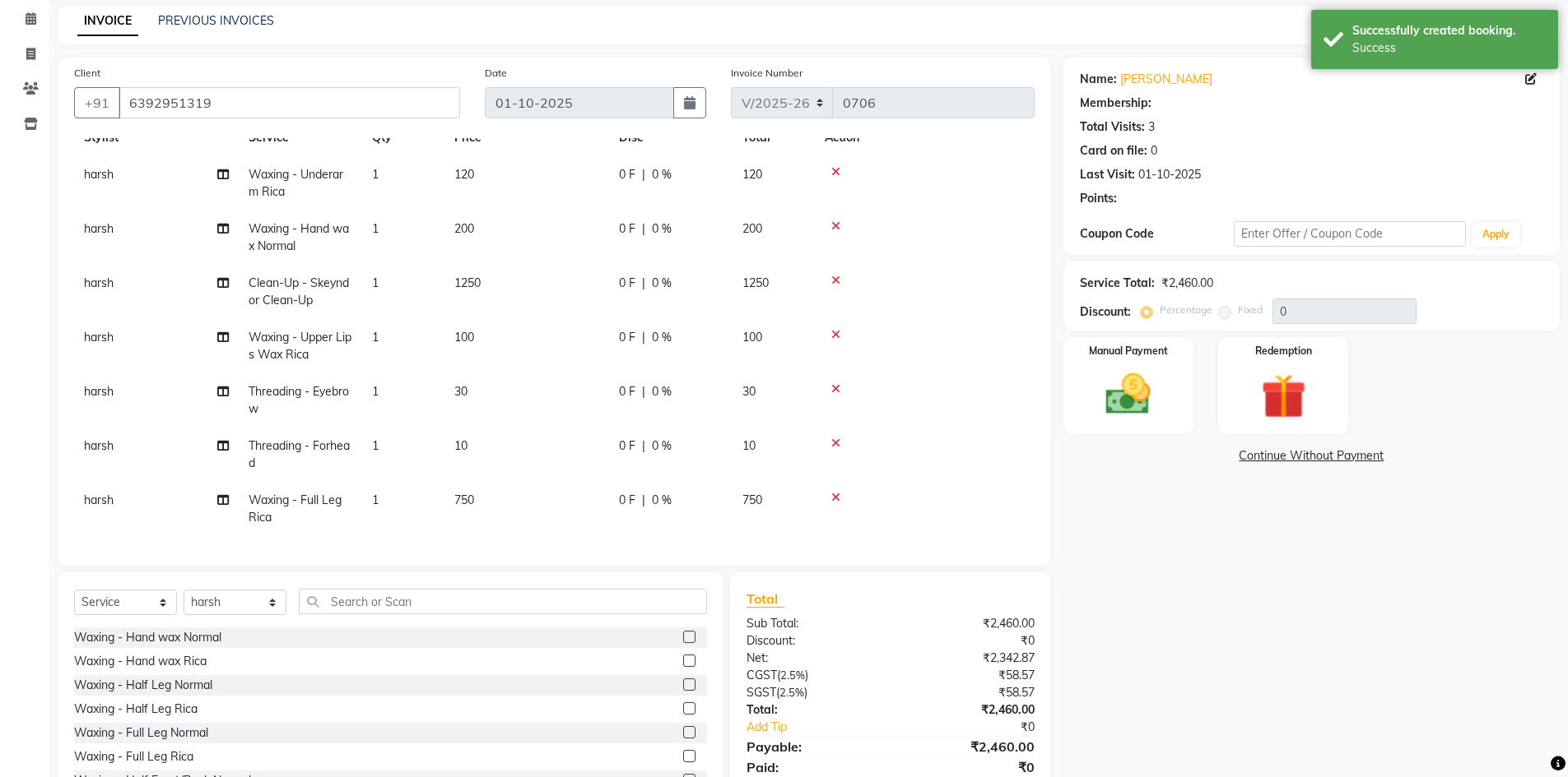
scroll to position [128, 0]
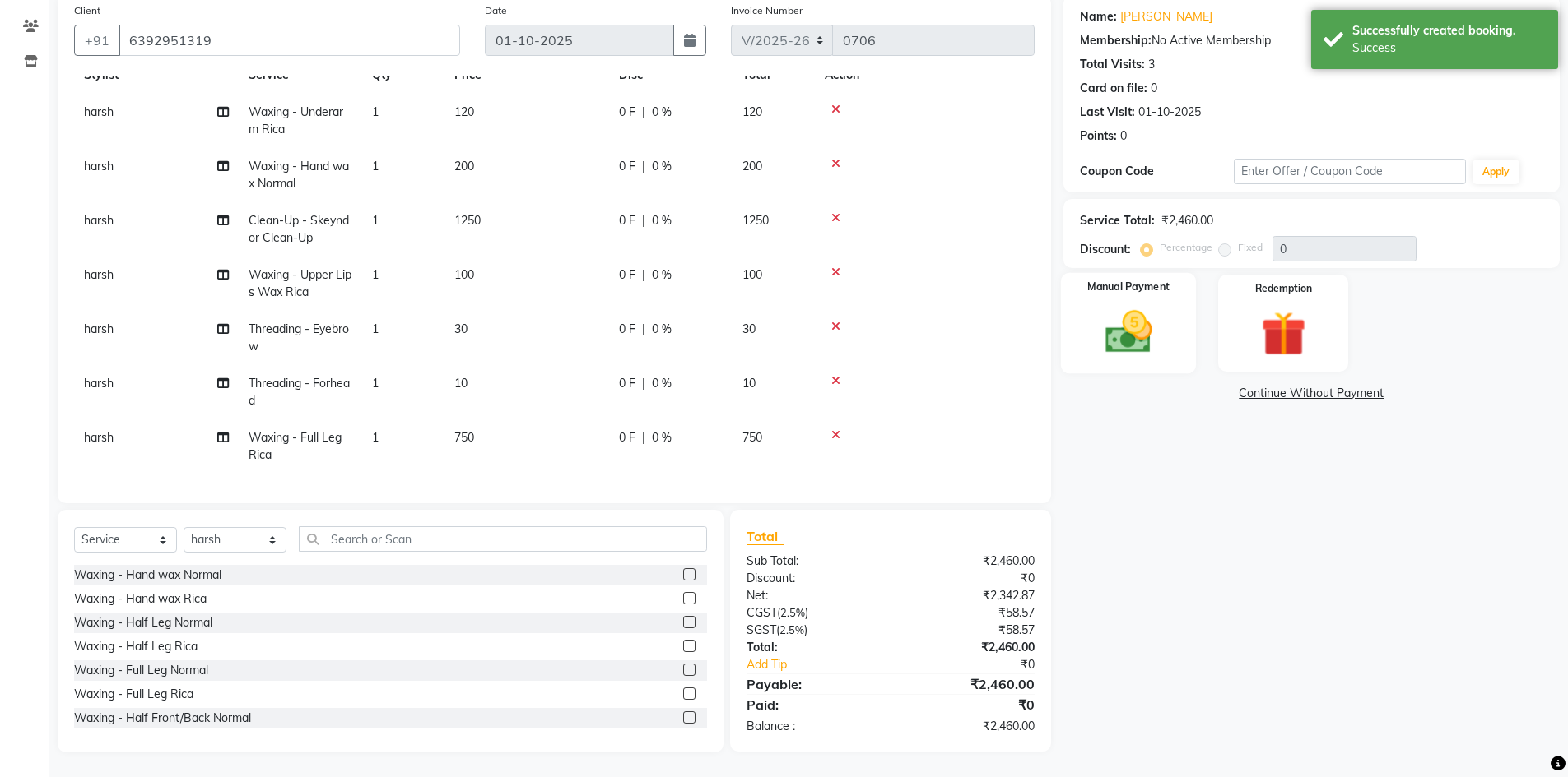
click at [1156, 339] on img at bounding box center [1127, 332] width 76 height 54
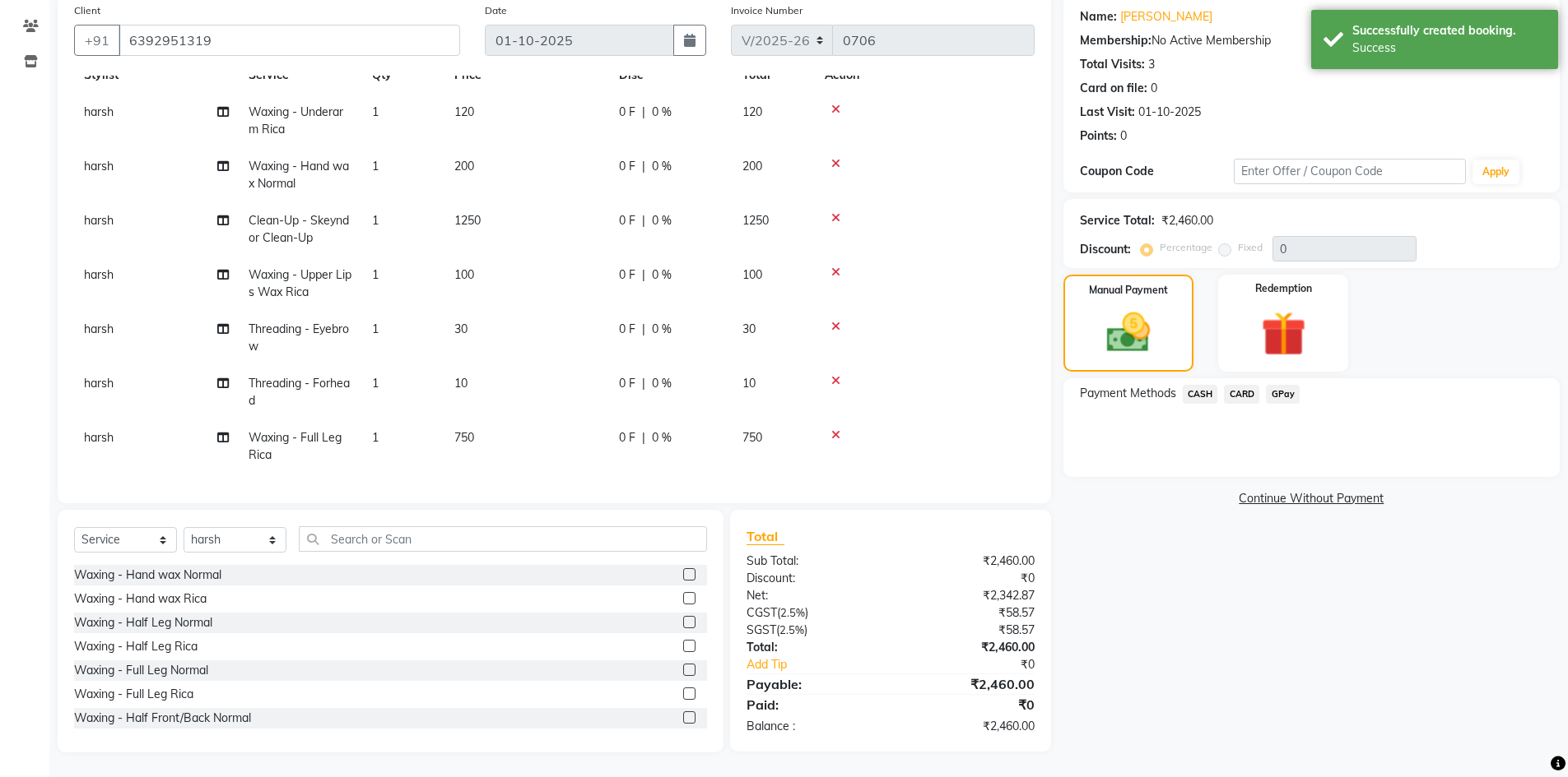
click at [1281, 394] on span "GPay" at bounding box center [1282, 394] width 34 height 19
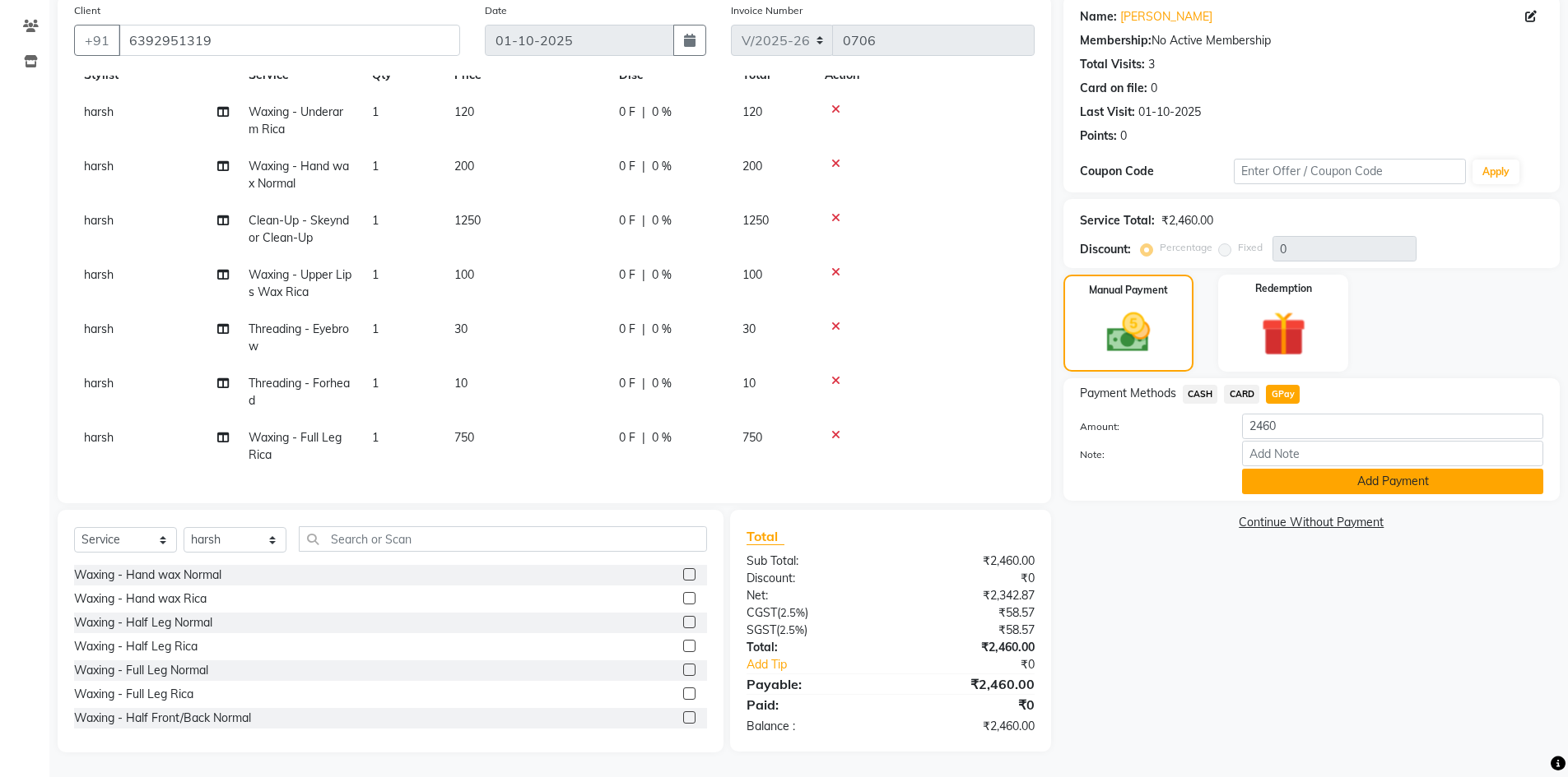
click at [1289, 484] on button "Add Payment" at bounding box center [1392, 482] width 301 height 26
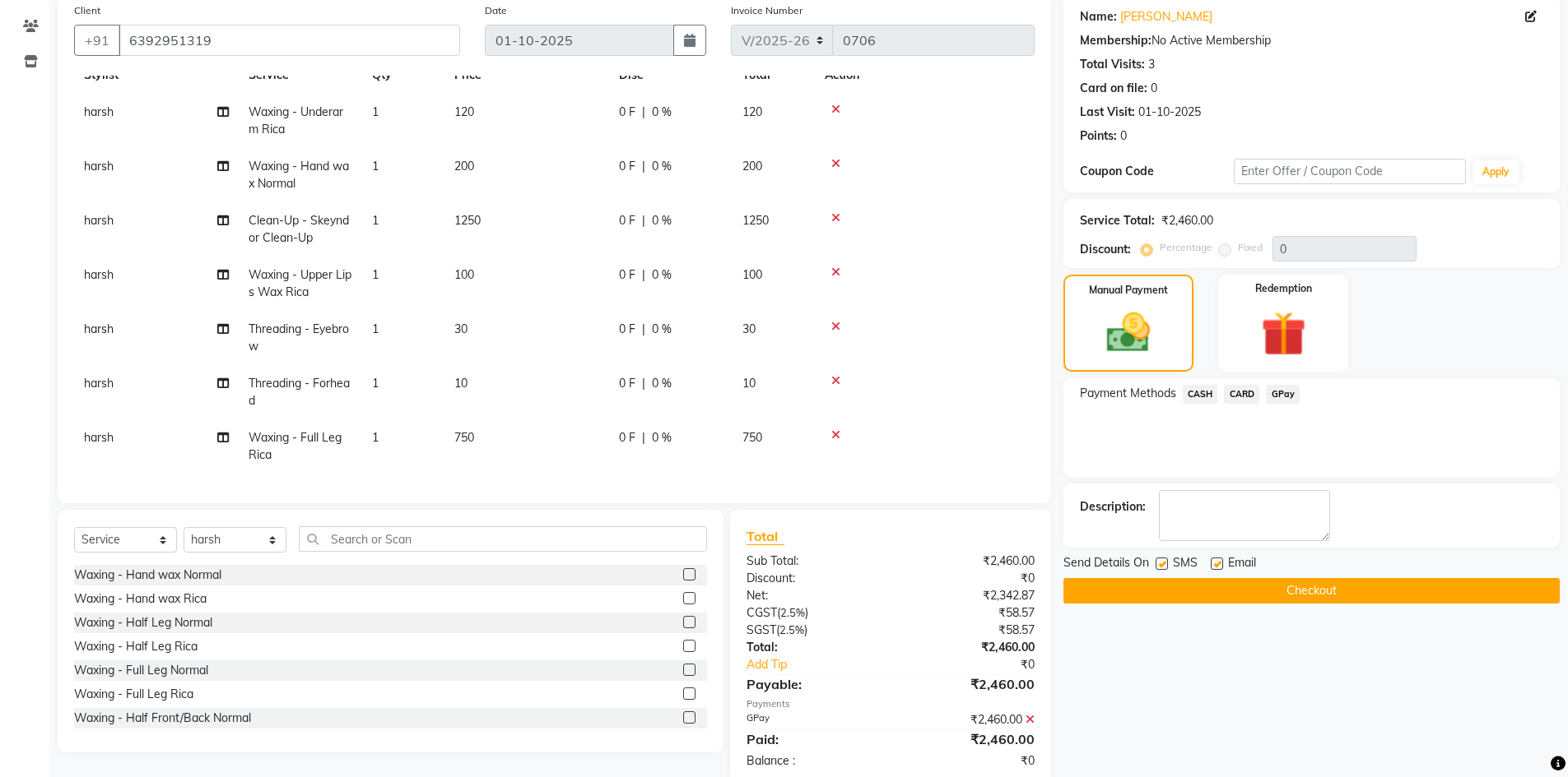
click at [1188, 589] on button "Checkout" at bounding box center [1311, 590] width 496 height 26
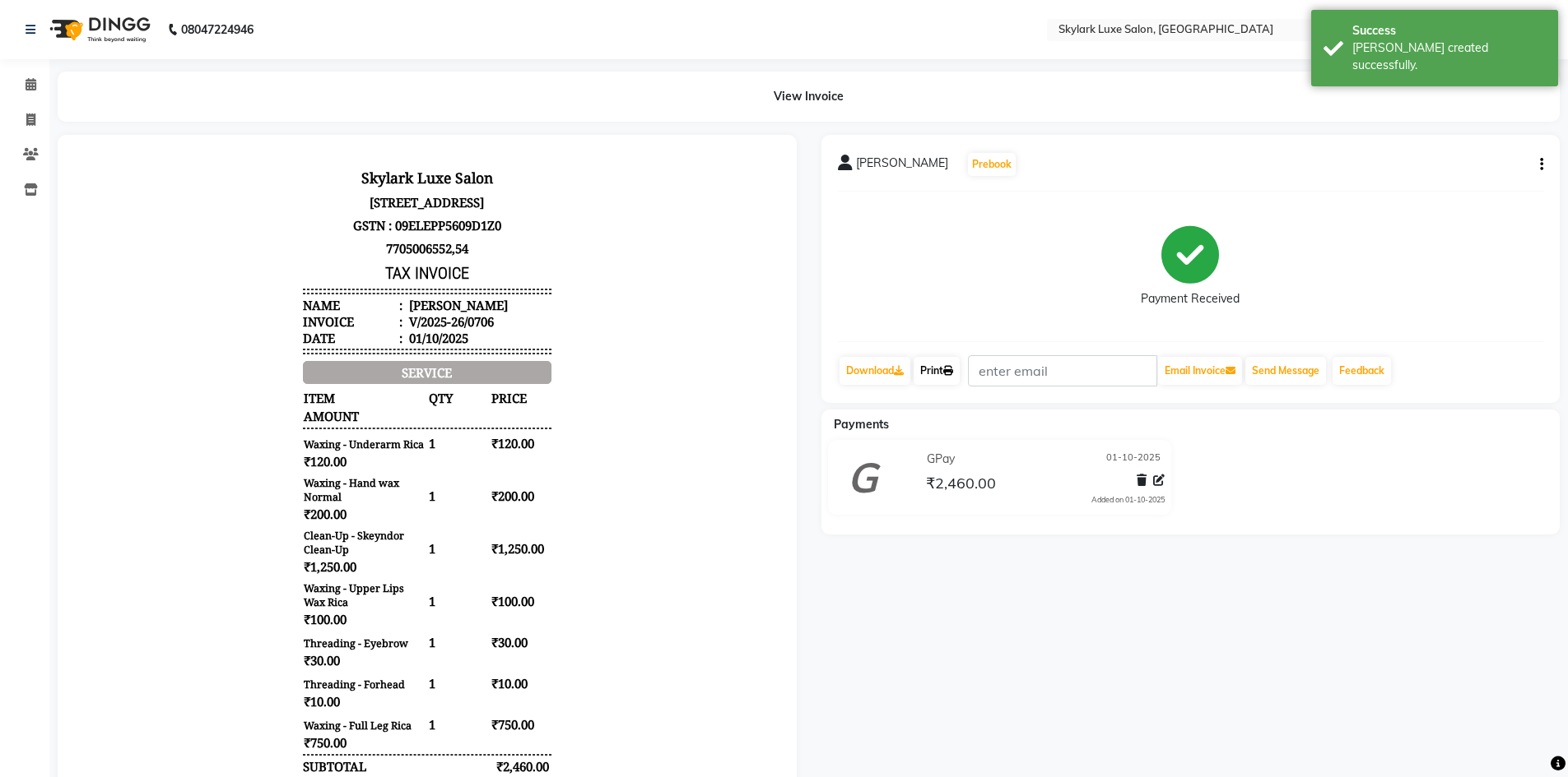
click at [947, 367] on link "Print" at bounding box center [937, 370] width 46 height 28
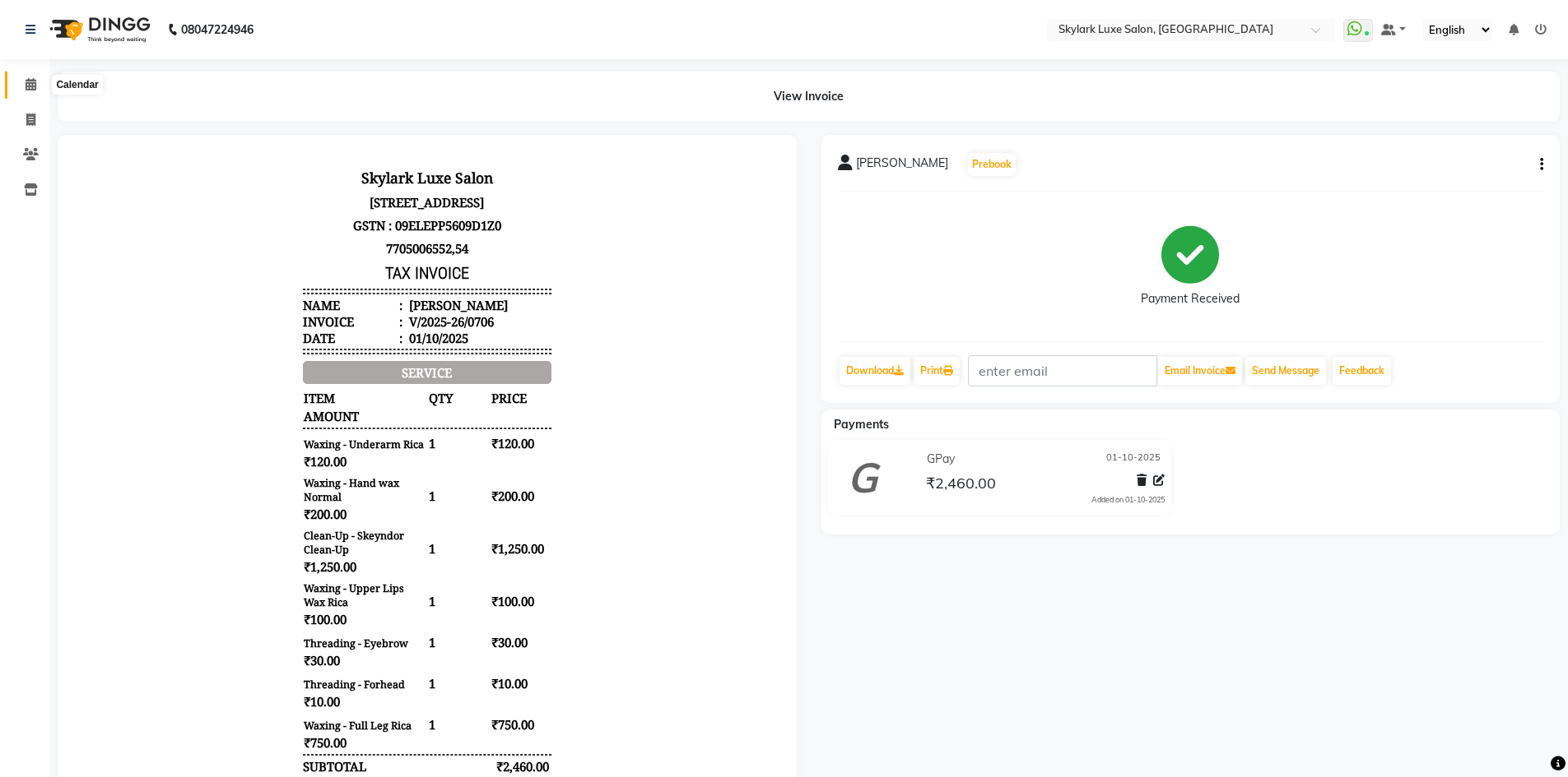
click at [29, 77] on span at bounding box center [31, 86] width 29 height 19
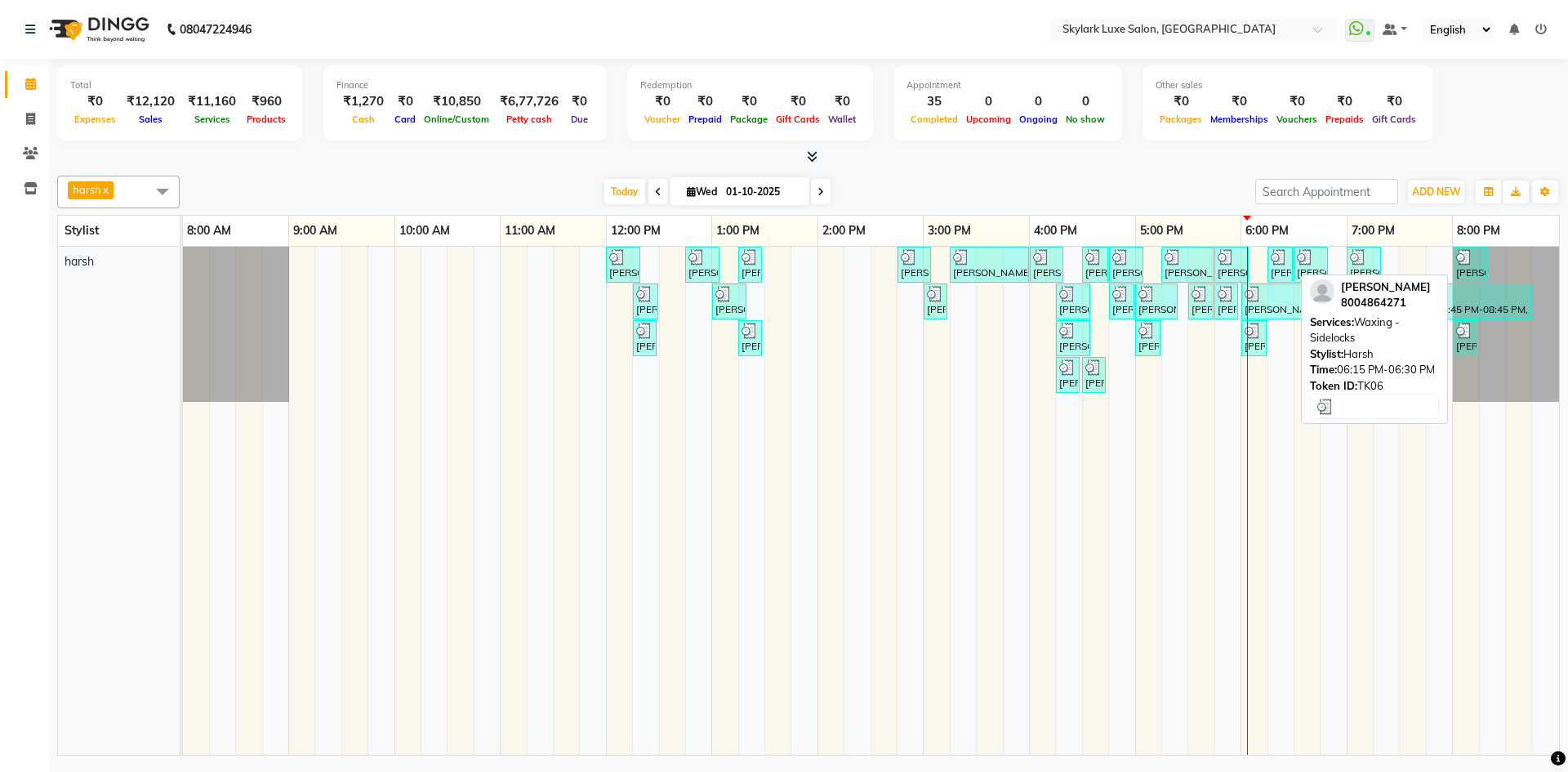
click at [1284, 262] on img at bounding box center [1279, 257] width 16 height 16
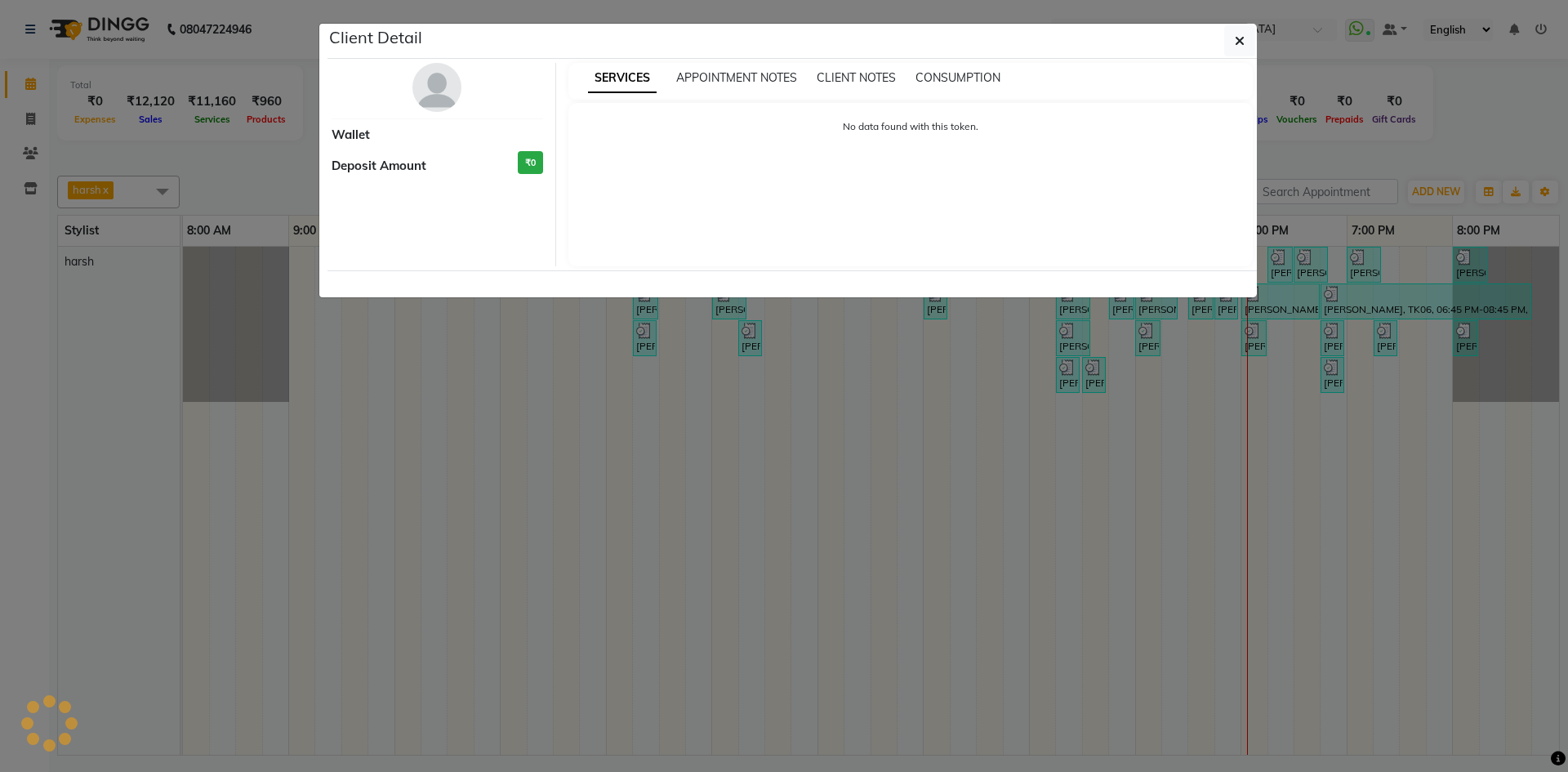
select select "3"
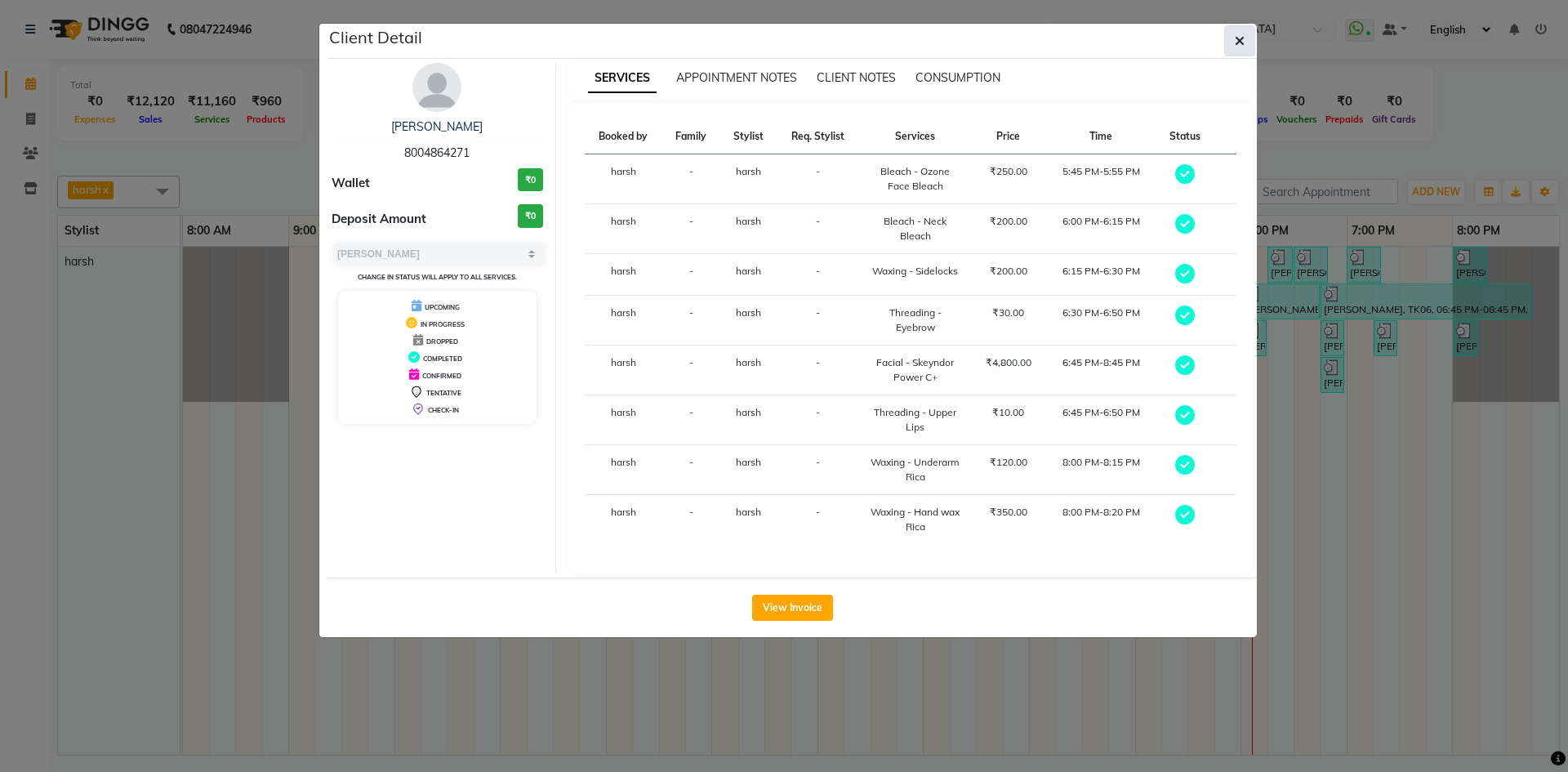
click at [1229, 41] on button "button" at bounding box center [1240, 41] width 32 height 32
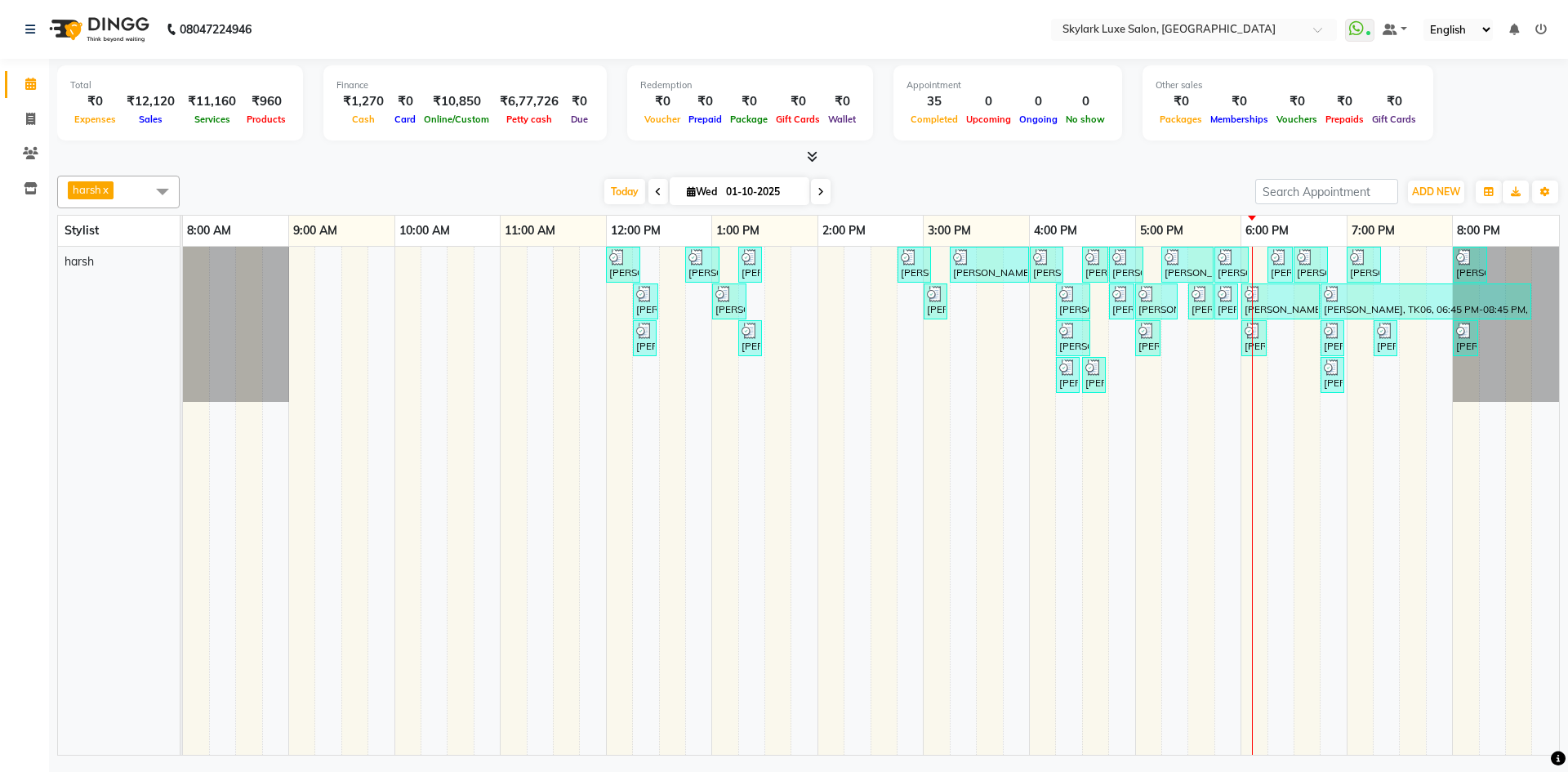
click at [1257, 268] on div "[PERSON_NAME], TK01, 12:00 PM-12:20 PM, Threading - Eyebrow [PERSON_NAME], TK02…" at bounding box center [871, 501] width 1376 height 508
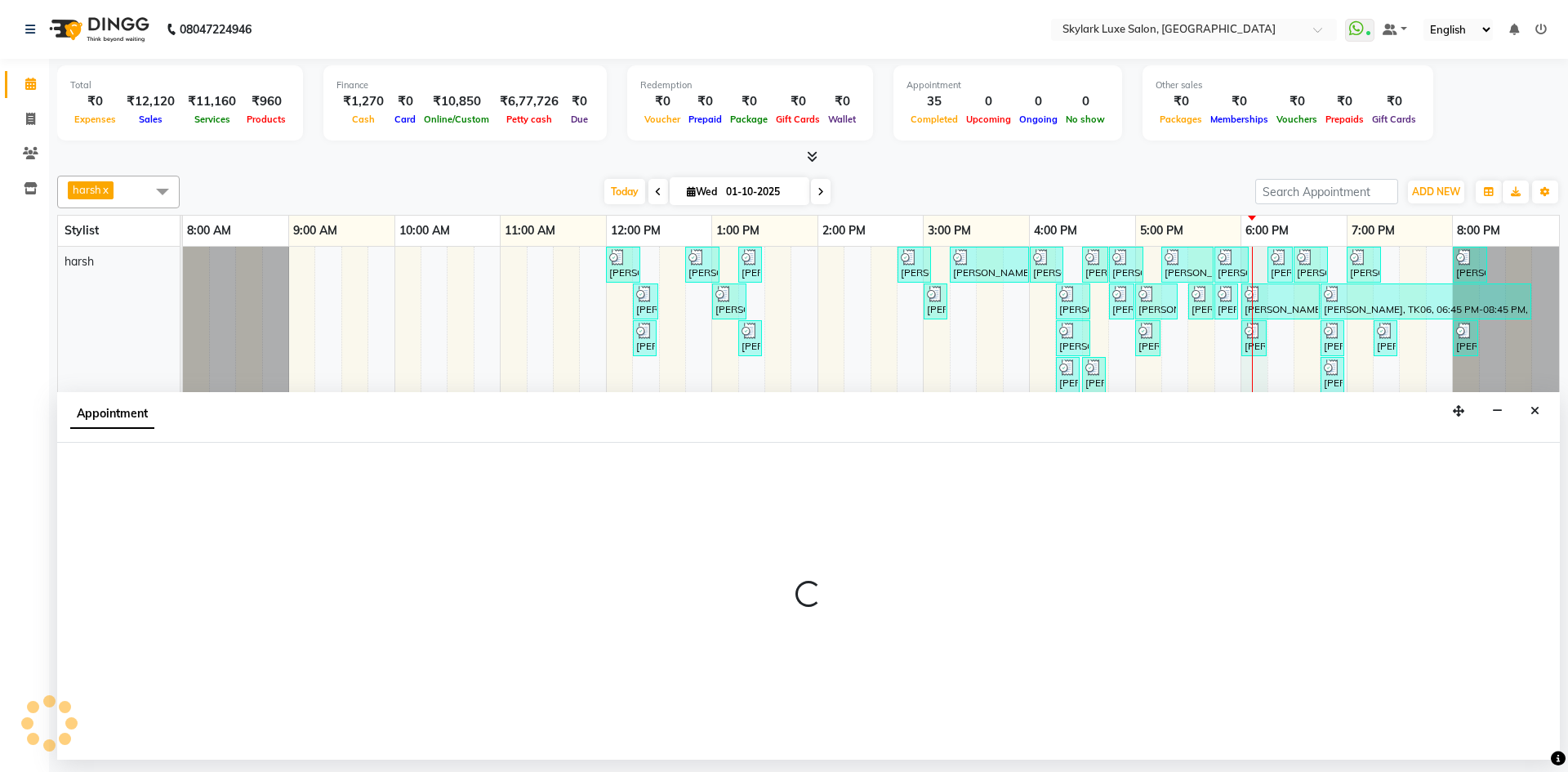
select select "92719"
select select "1080"
select select "tentative"
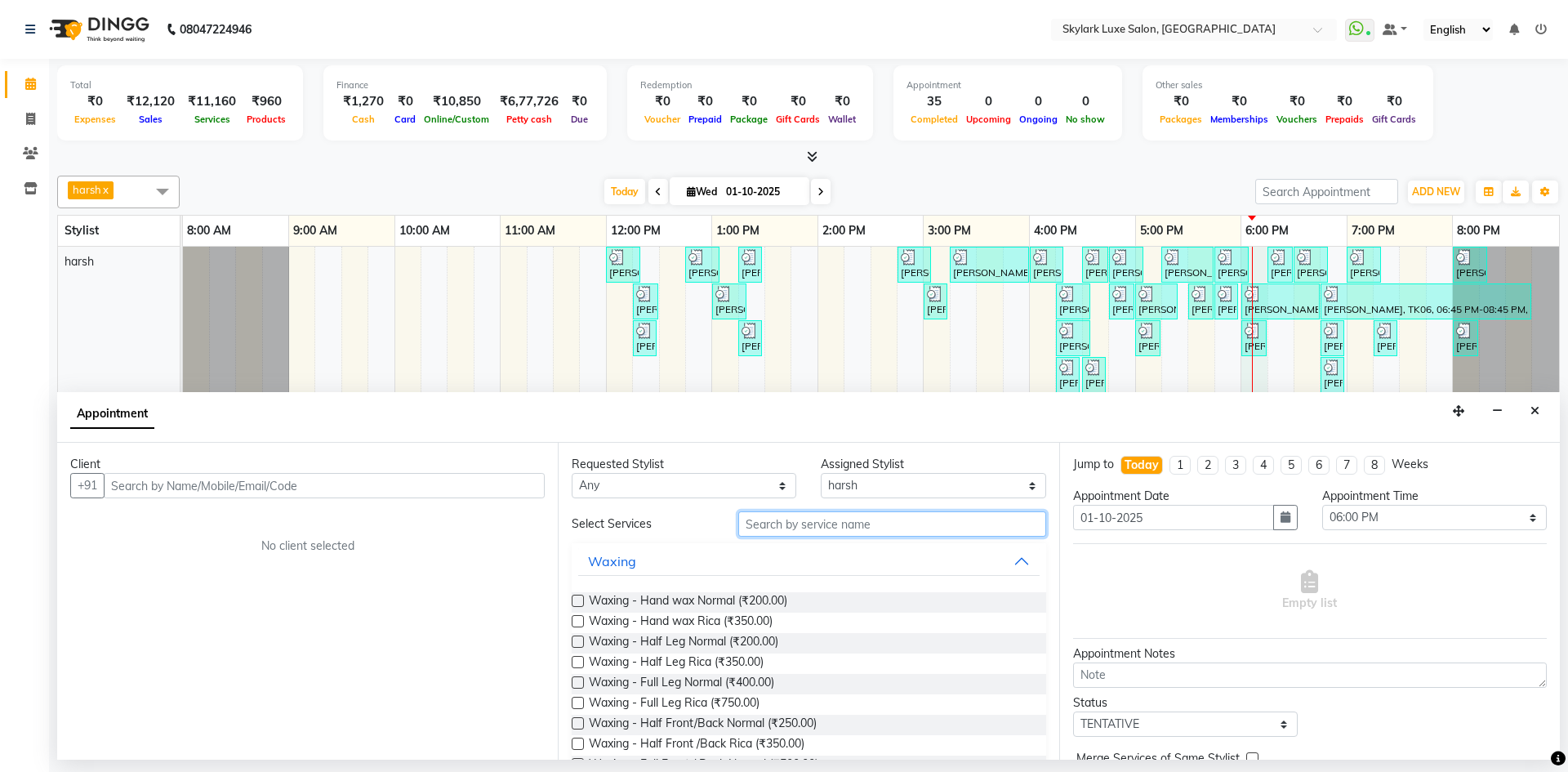
click at [815, 528] on input "text" at bounding box center [892, 524] width 307 height 26
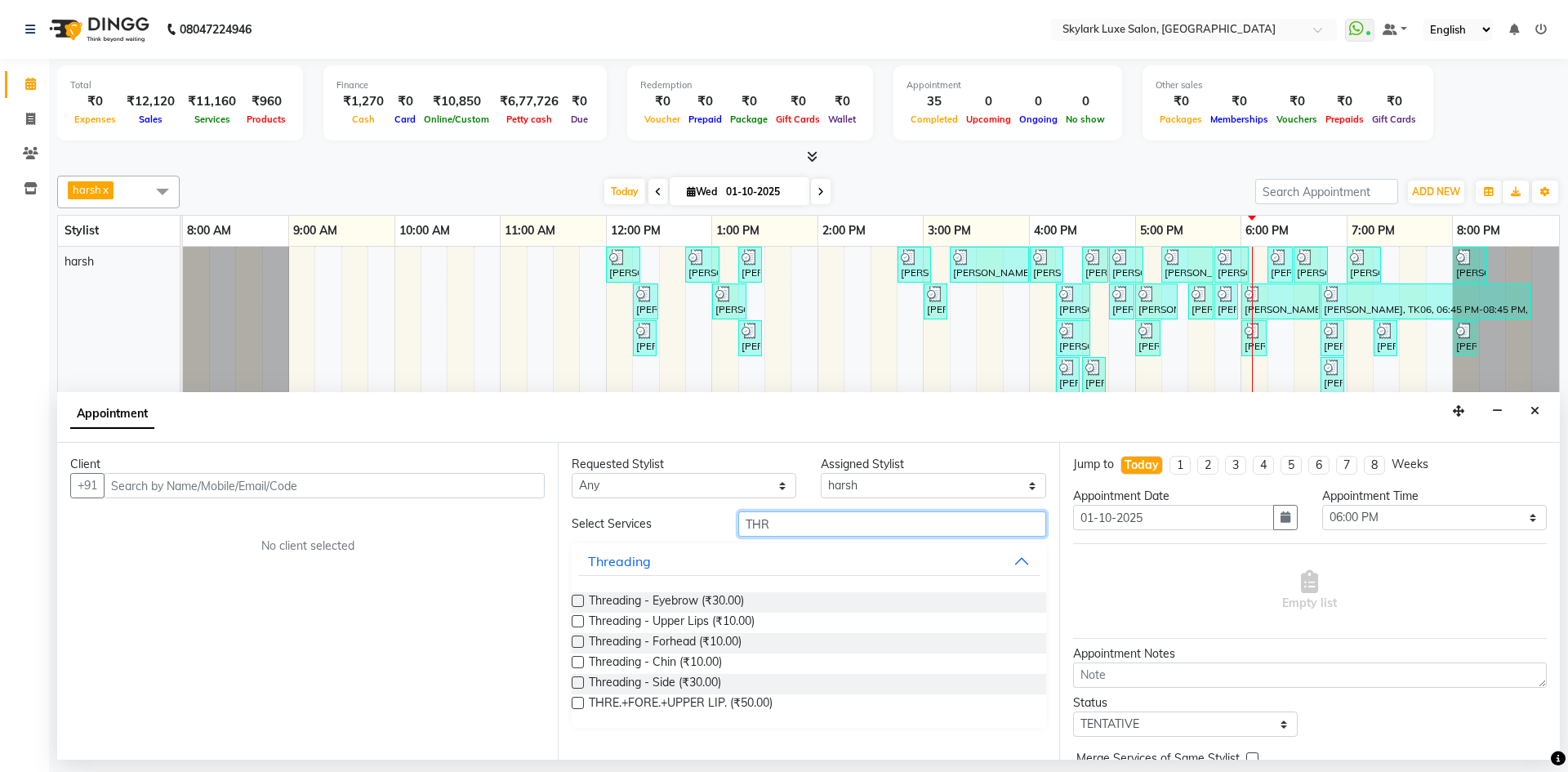
type input "THR"
click at [578, 602] on label at bounding box center [578, 601] width 12 height 12
click at [578, 602] on input "checkbox" at bounding box center [577, 602] width 11 height 11
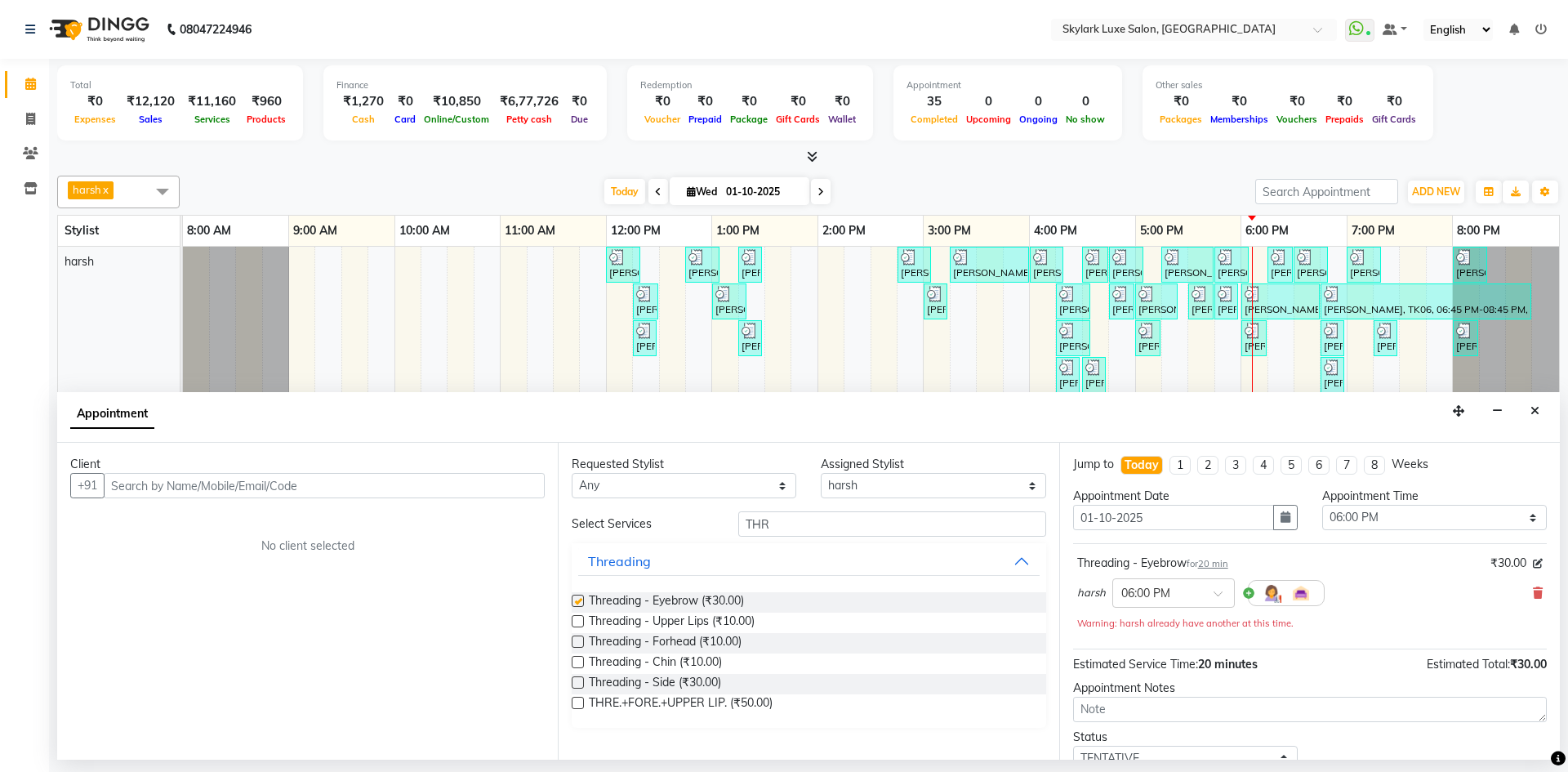
checkbox input "false"
drag, startPoint x: 781, startPoint y: 528, endPoint x: 689, endPoint y: 556, distance: 96.2
click at [689, 556] on div "Select Services THR Threading Threading - Eyebrow (₹30.00) Threading - Upper Li…" at bounding box center [809, 619] width 474 height 217
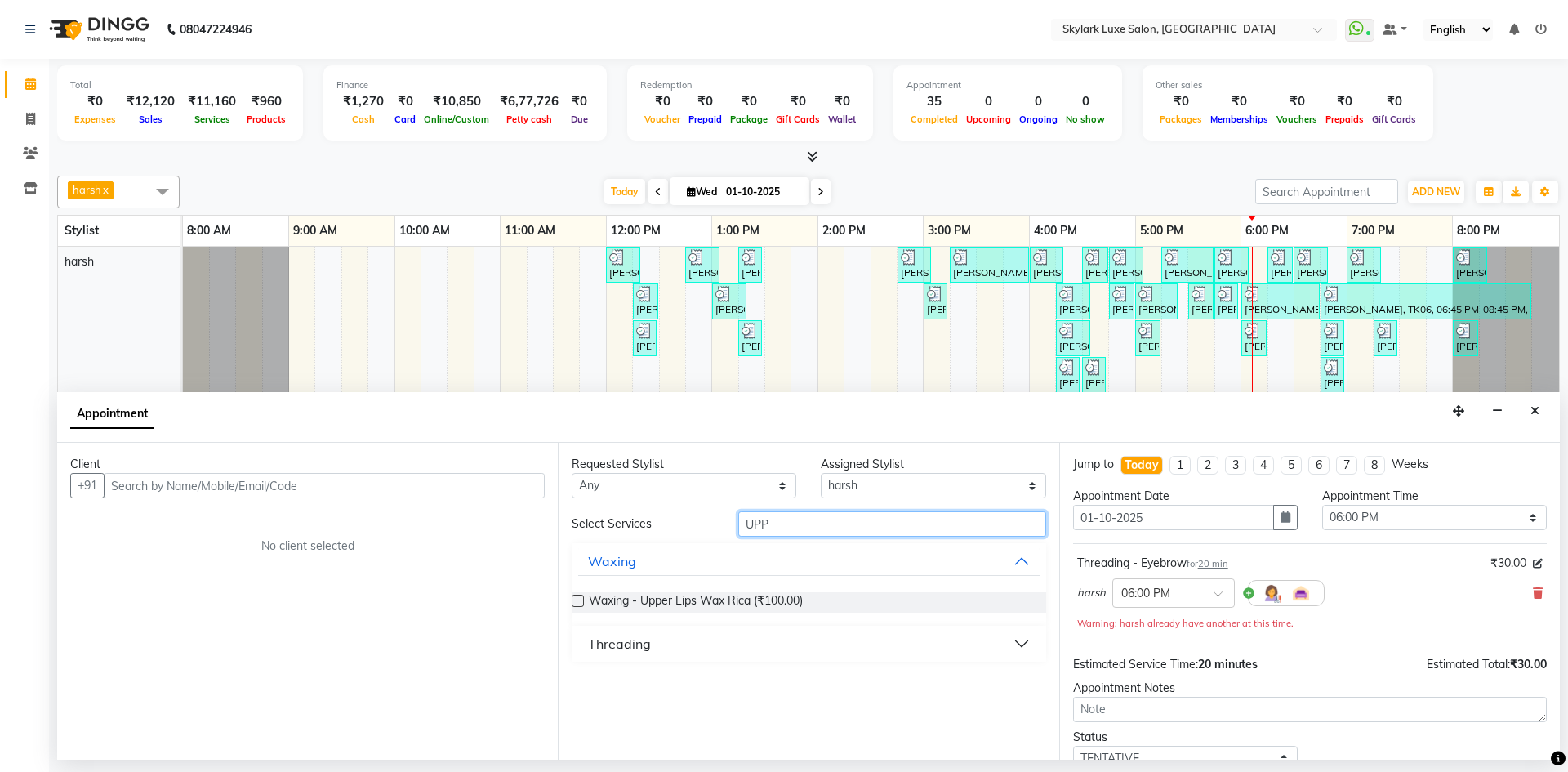
type input "UPP"
click at [580, 600] on label at bounding box center [578, 601] width 12 height 12
click at [580, 600] on input "checkbox" at bounding box center [577, 602] width 11 height 11
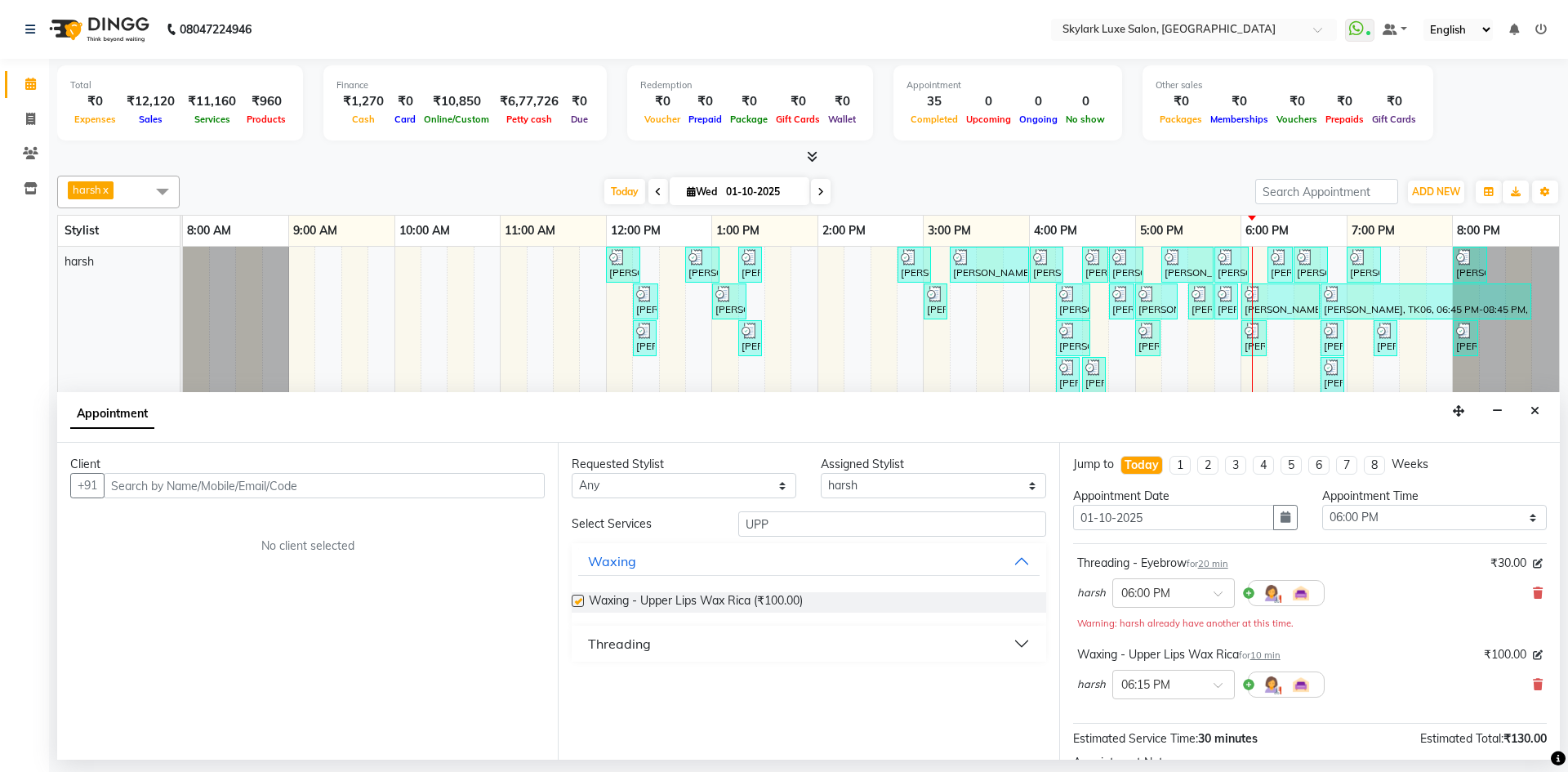
checkbox input "false"
drag, startPoint x: 753, startPoint y: 546, endPoint x: 637, endPoint y: 579, distance: 120.6
click at [637, 579] on div "Select Services UPP Waxing Waxing - Upper Lips Wax Rica (₹100.00) Threading" at bounding box center [809, 586] width 474 height 150
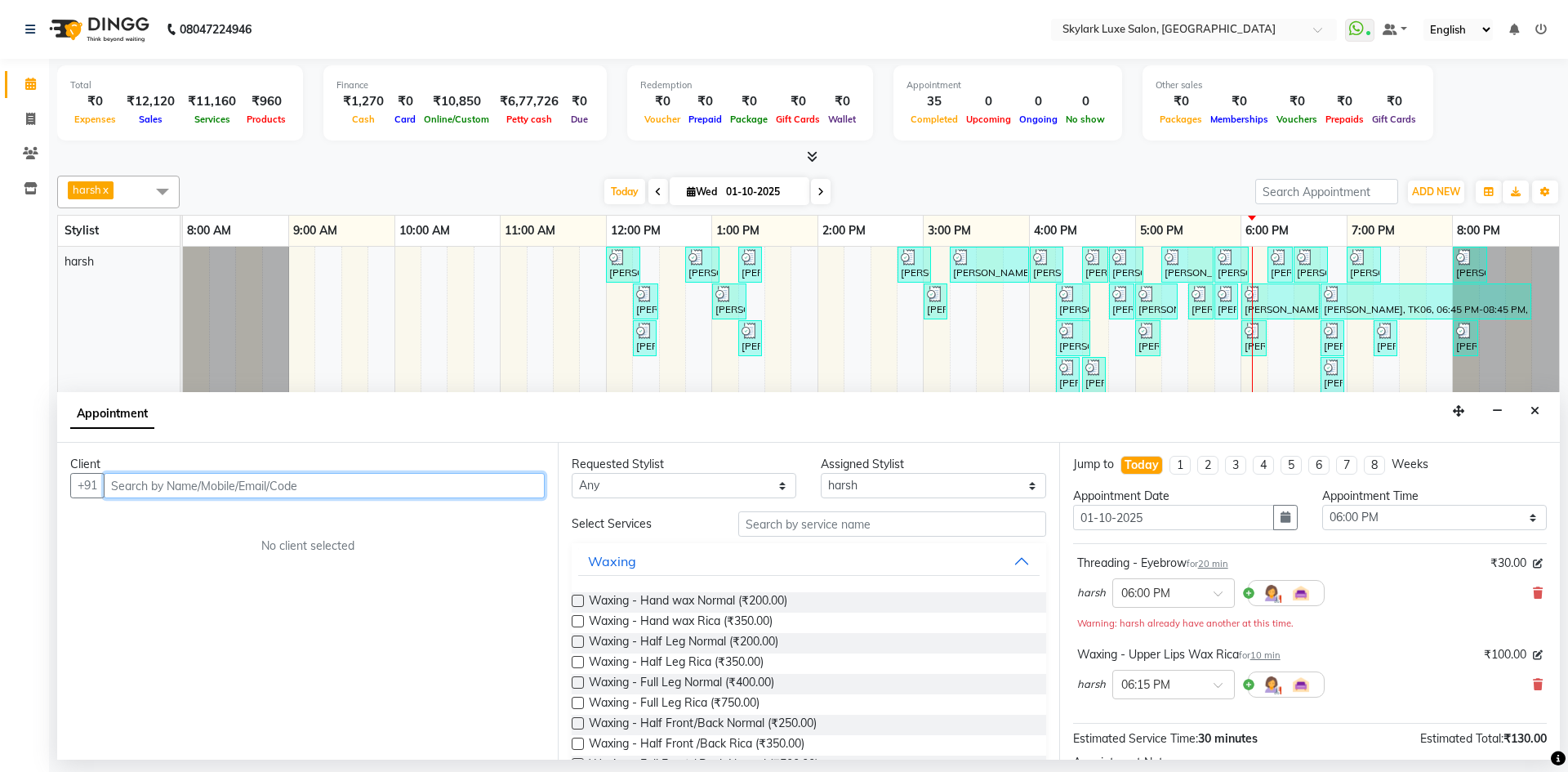
click at [330, 483] on input "text" at bounding box center [325, 485] width 441 height 26
type input "8840005693"
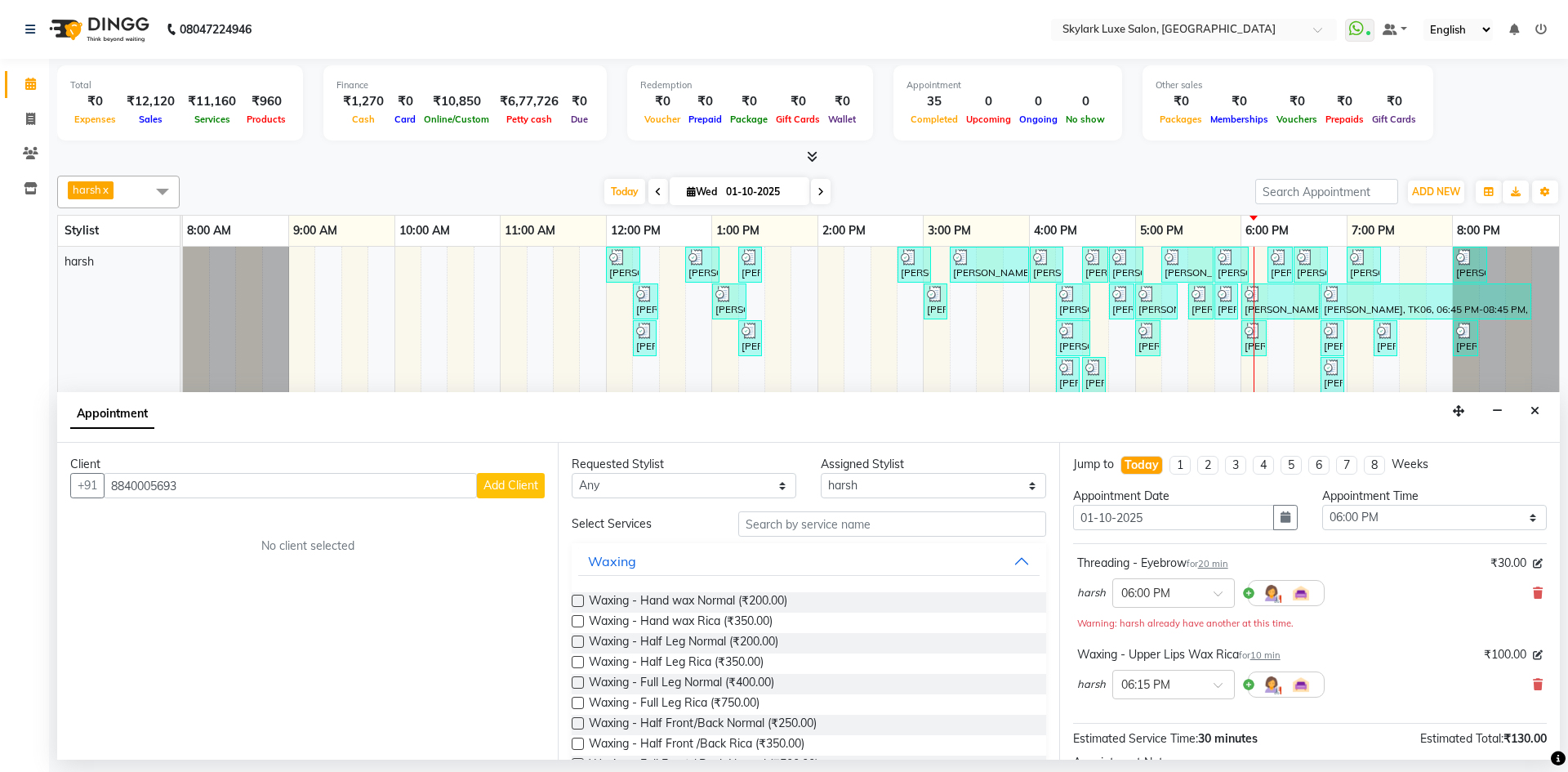
click at [523, 483] on span "Add Client" at bounding box center [510, 484] width 54 height 14
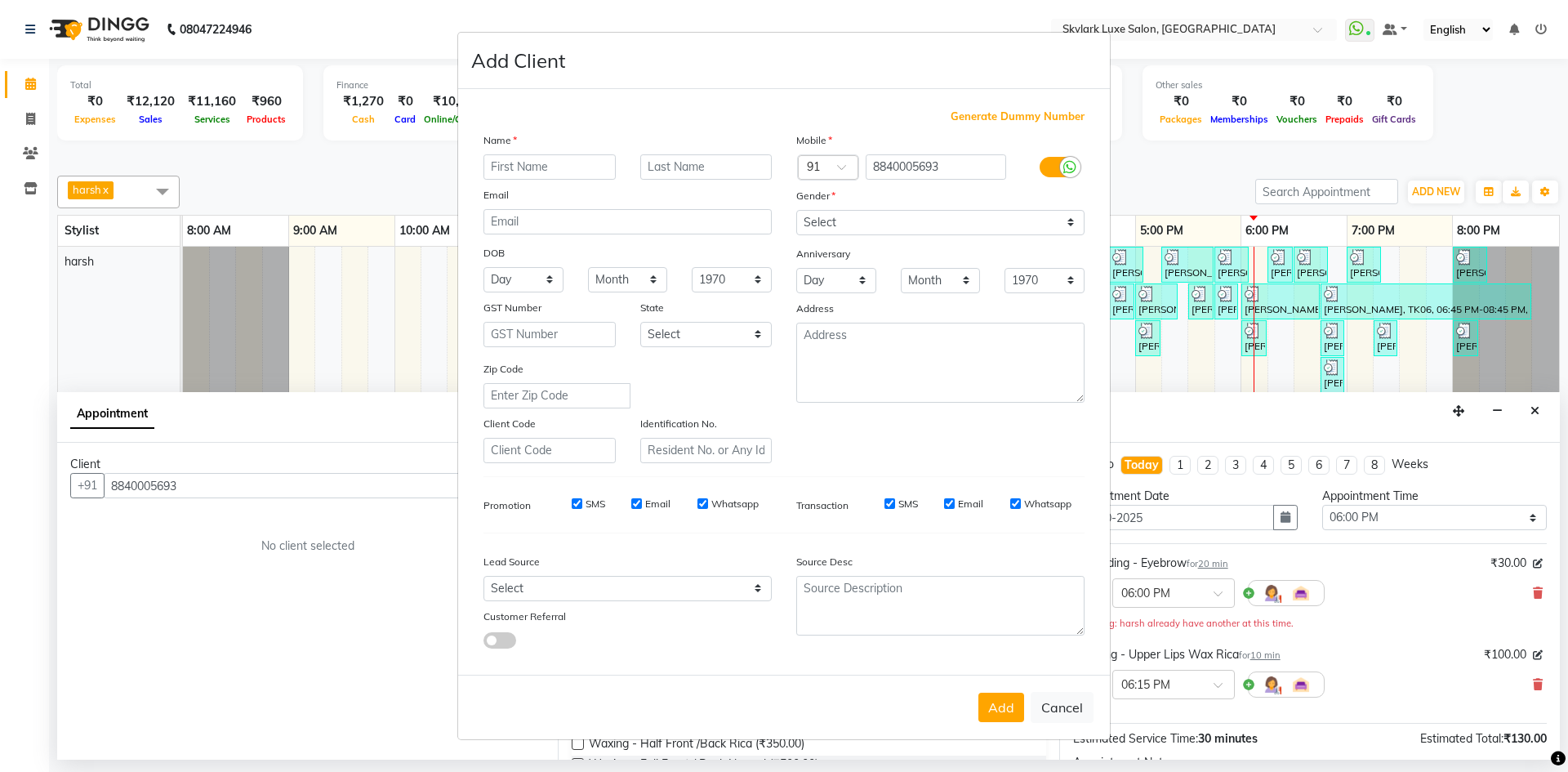
click at [523, 171] on input "text" at bounding box center [549, 167] width 133 height 26
type input "[PERSON_NAME]"
click at [837, 218] on select "Select [DEMOGRAPHIC_DATA] [DEMOGRAPHIC_DATA] Other Prefer Not To Say" at bounding box center [941, 223] width 288 height 26
select select "[DEMOGRAPHIC_DATA]"
click at [796, 210] on select "Select [DEMOGRAPHIC_DATA] [DEMOGRAPHIC_DATA] Other Prefer Not To Say" at bounding box center [941, 223] width 288 height 26
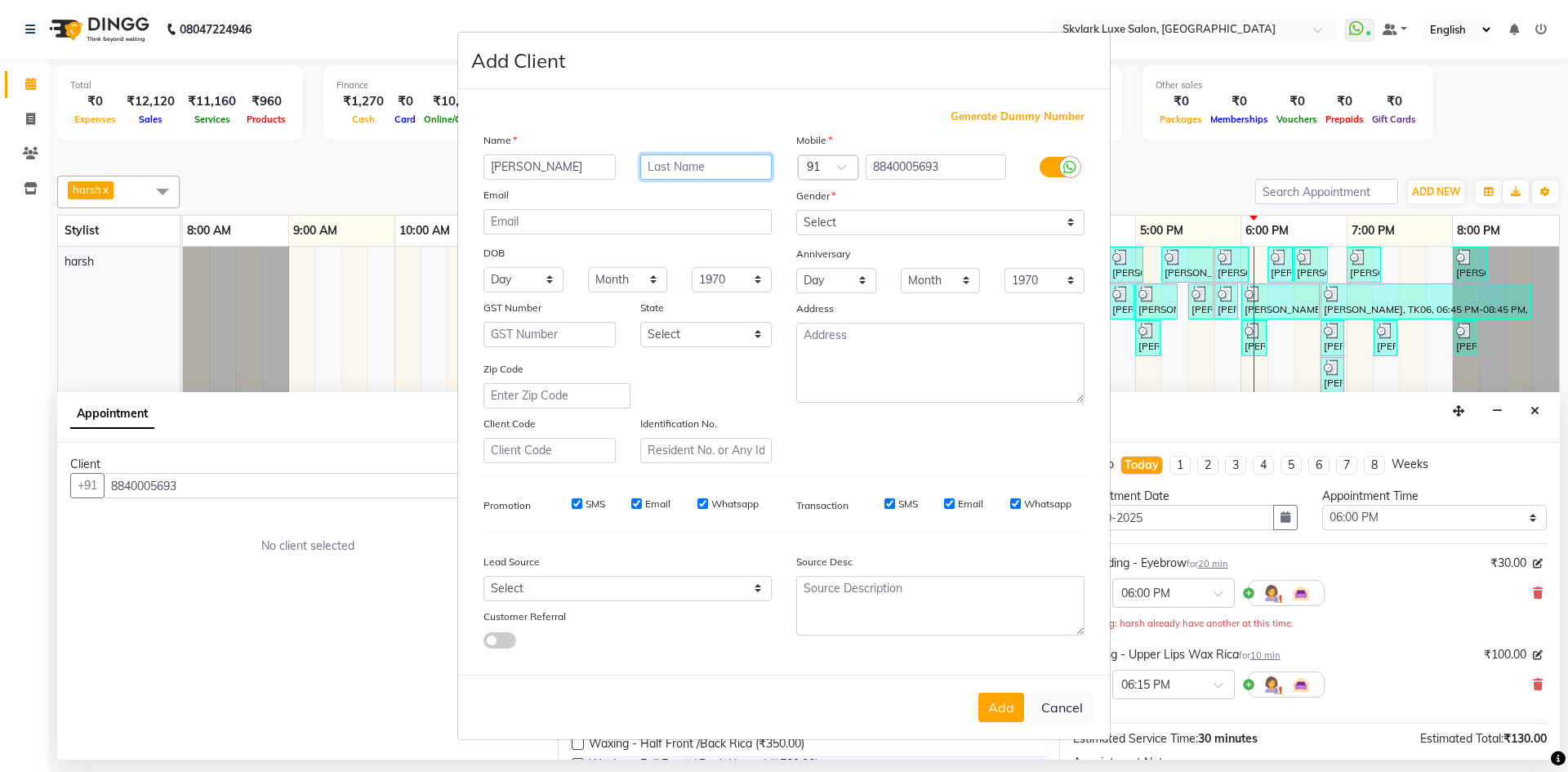
click at [702, 161] on input "text" at bounding box center [707, 167] width 133 height 26
type input "TRIPATHI"
click at [991, 704] on button "Add" at bounding box center [1002, 707] width 46 height 30
select select
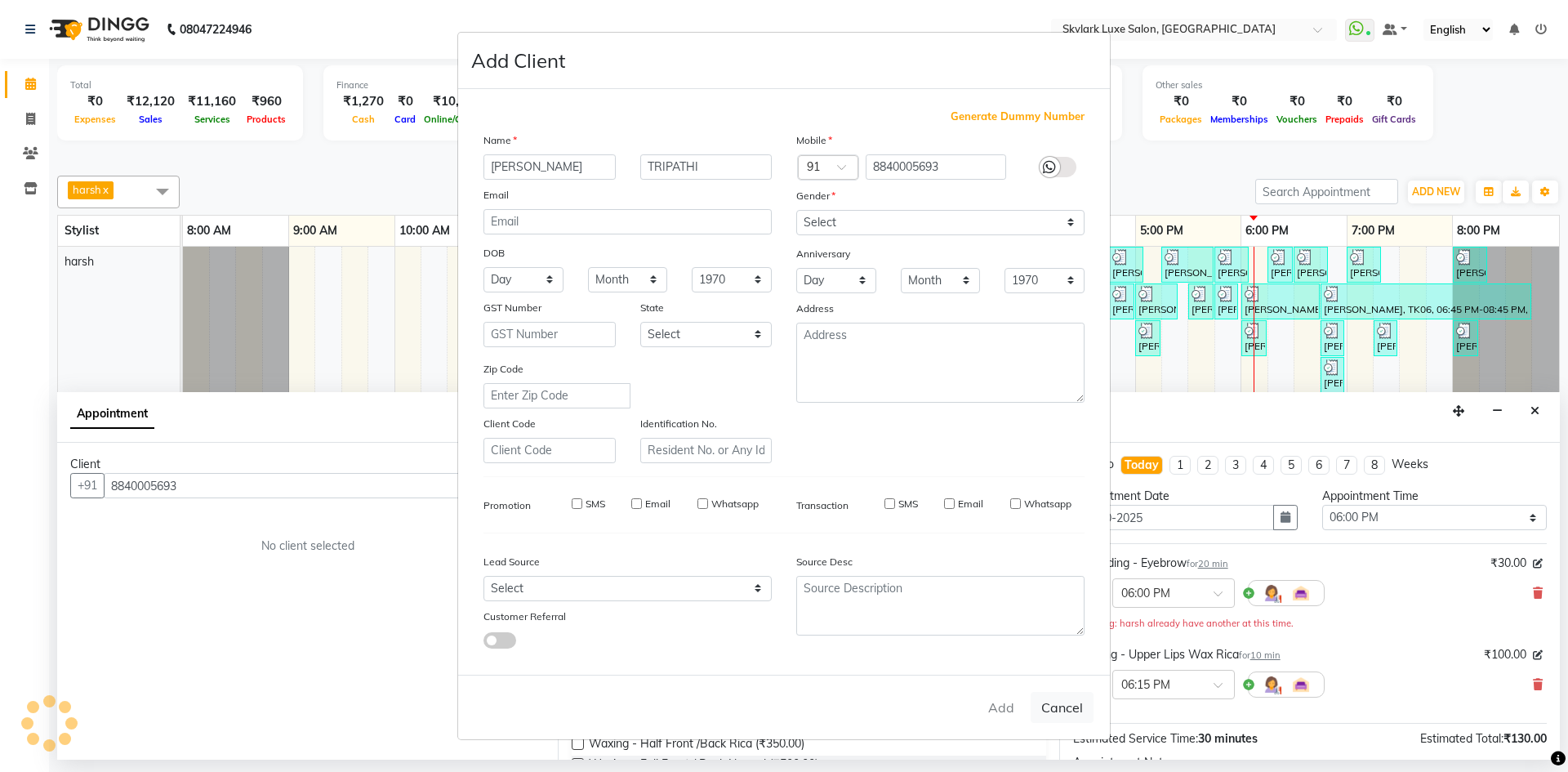
select select
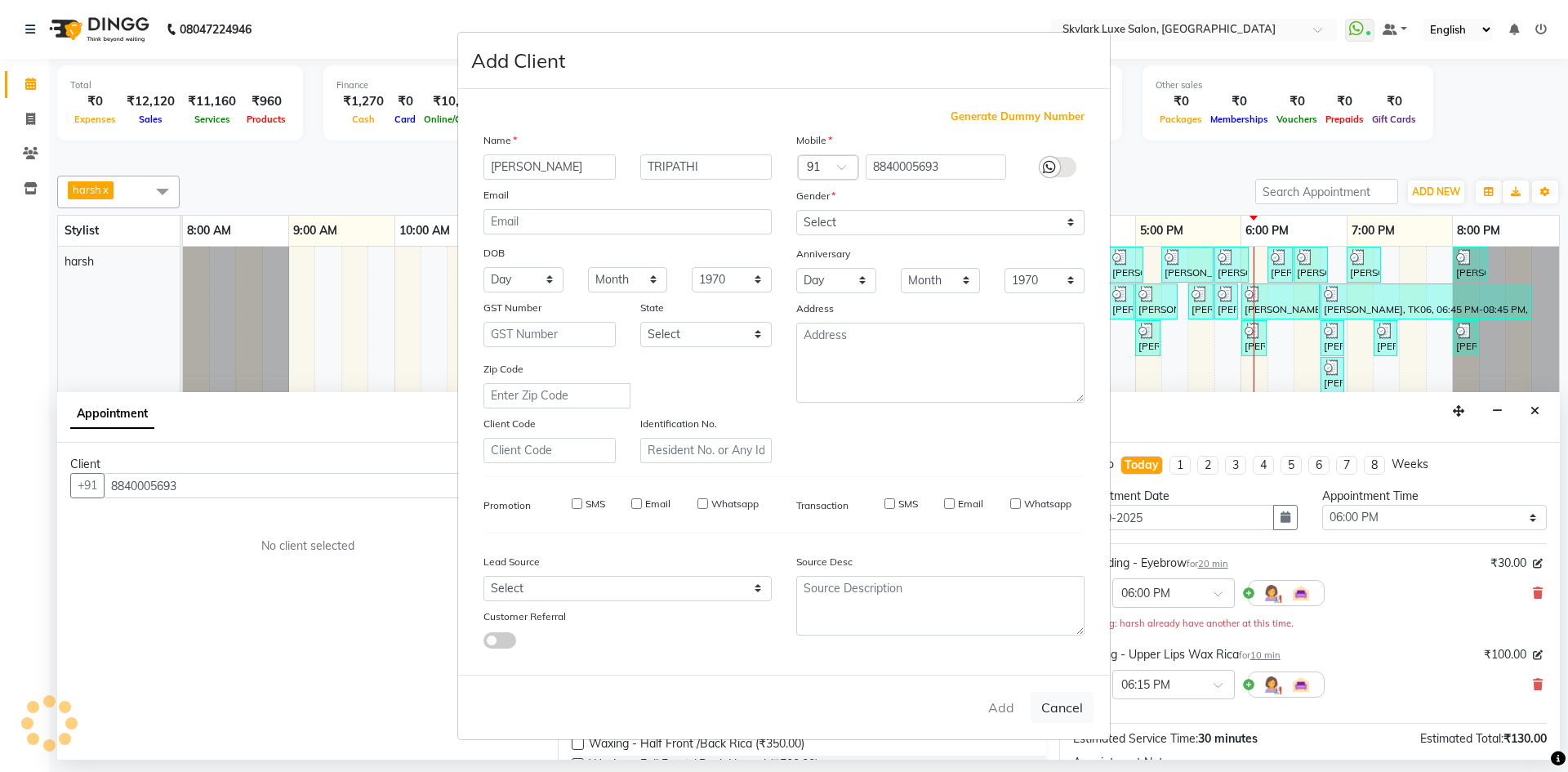
checkbox input "false"
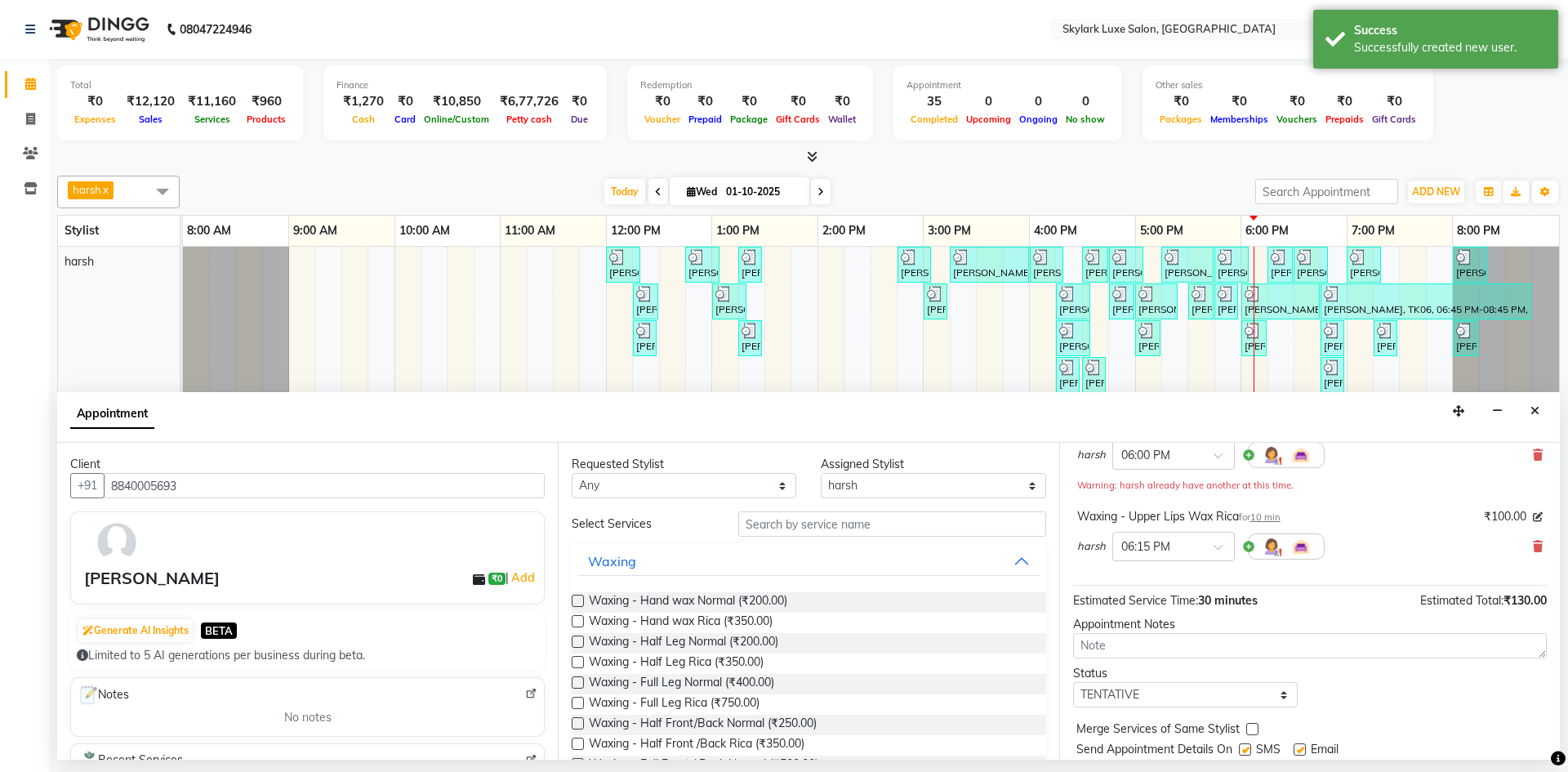
scroll to position [189, 0]
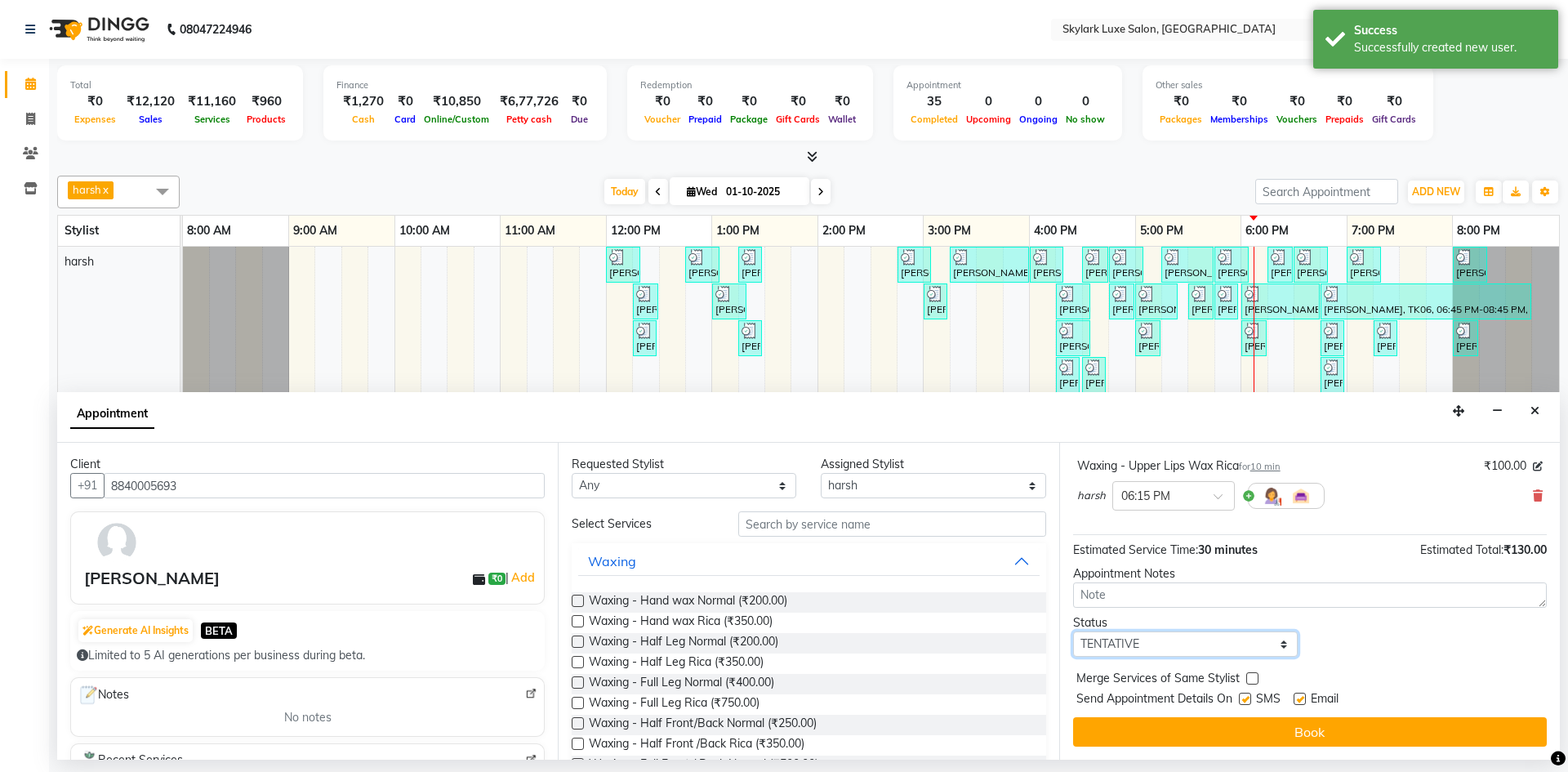
drag, startPoint x: 1136, startPoint y: 638, endPoint x: 1127, endPoint y: 656, distance: 20.1
click at [1136, 638] on select "Select TENTATIVE CONFIRM CHECK-IN UPCOMING" at bounding box center [1185, 644] width 224 height 26
select select "check-in"
click at [1073, 632] on select "Select TENTATIVE CONFIRM CHECK-IN UPCOMING" at bounding box center [1185, 644] width 224 height 26
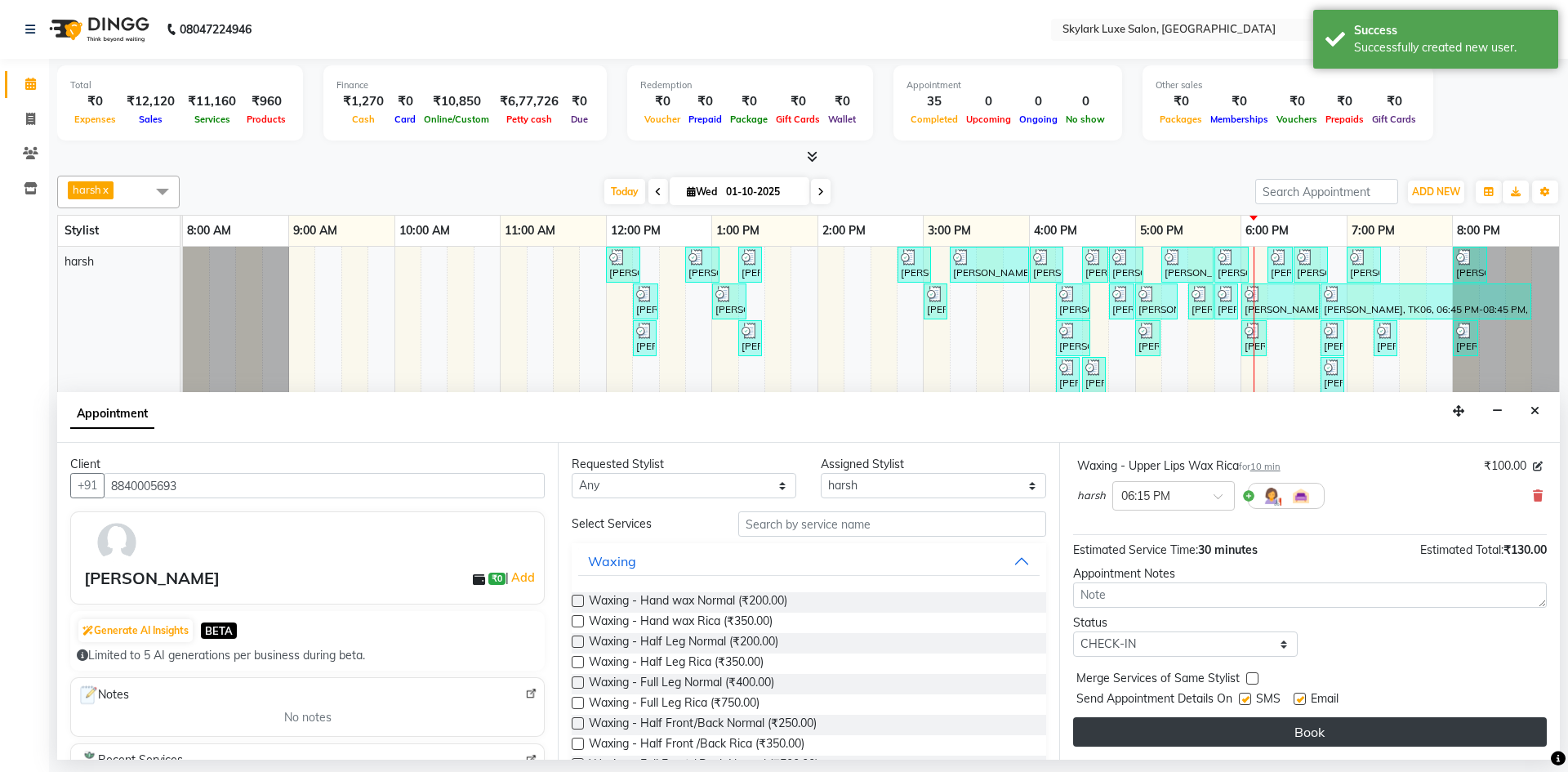
click at [1150, 735] on button "Book" at bounding box center [1310, 732] width 474 height 30
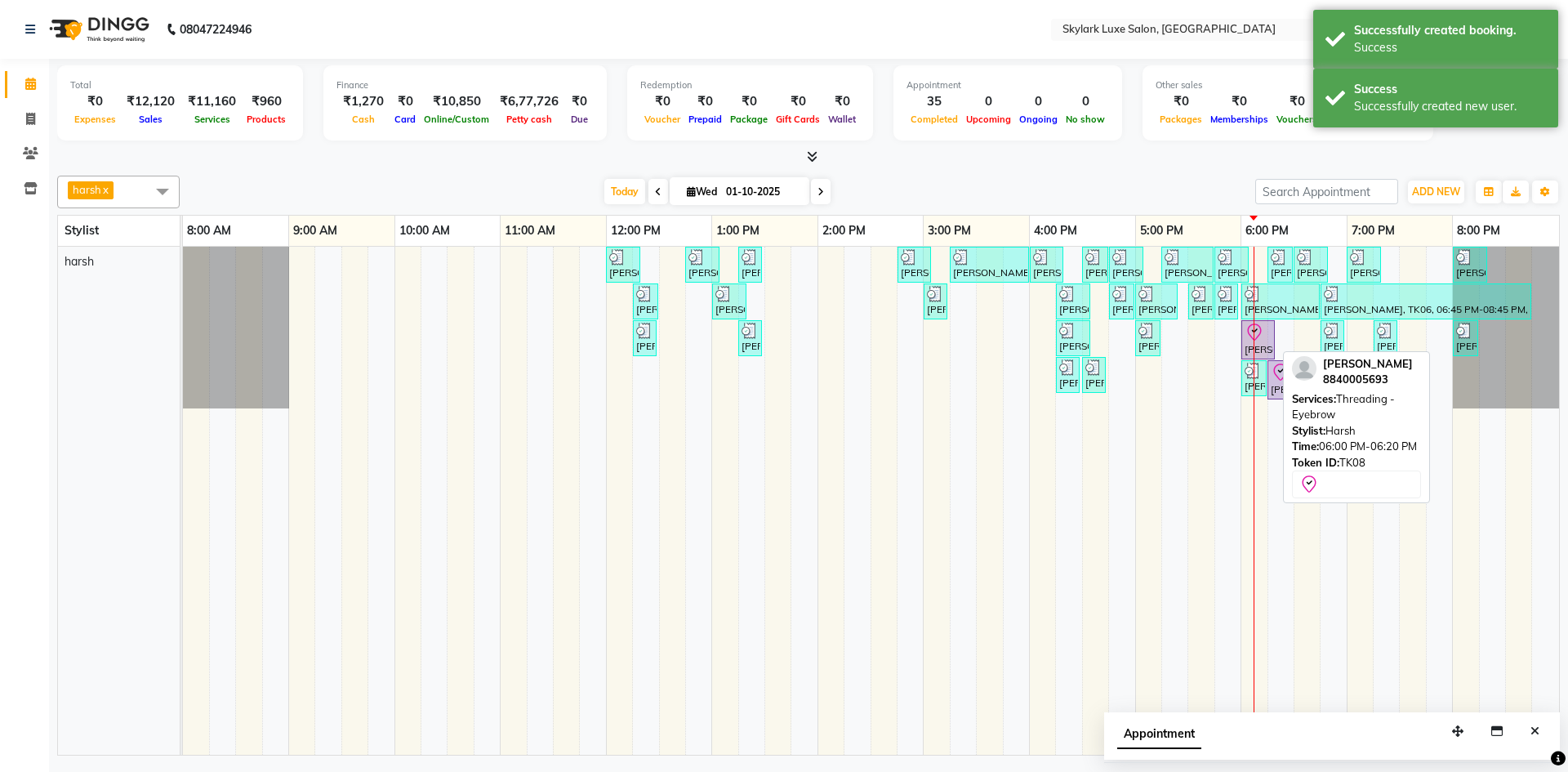
click at [1257, 347] on div "[PERSON_NAME], TK08, 06:00 PM-06:20 PM, Threading - Eyebrow" at bounding box center [1259, 340] width 31 height 34
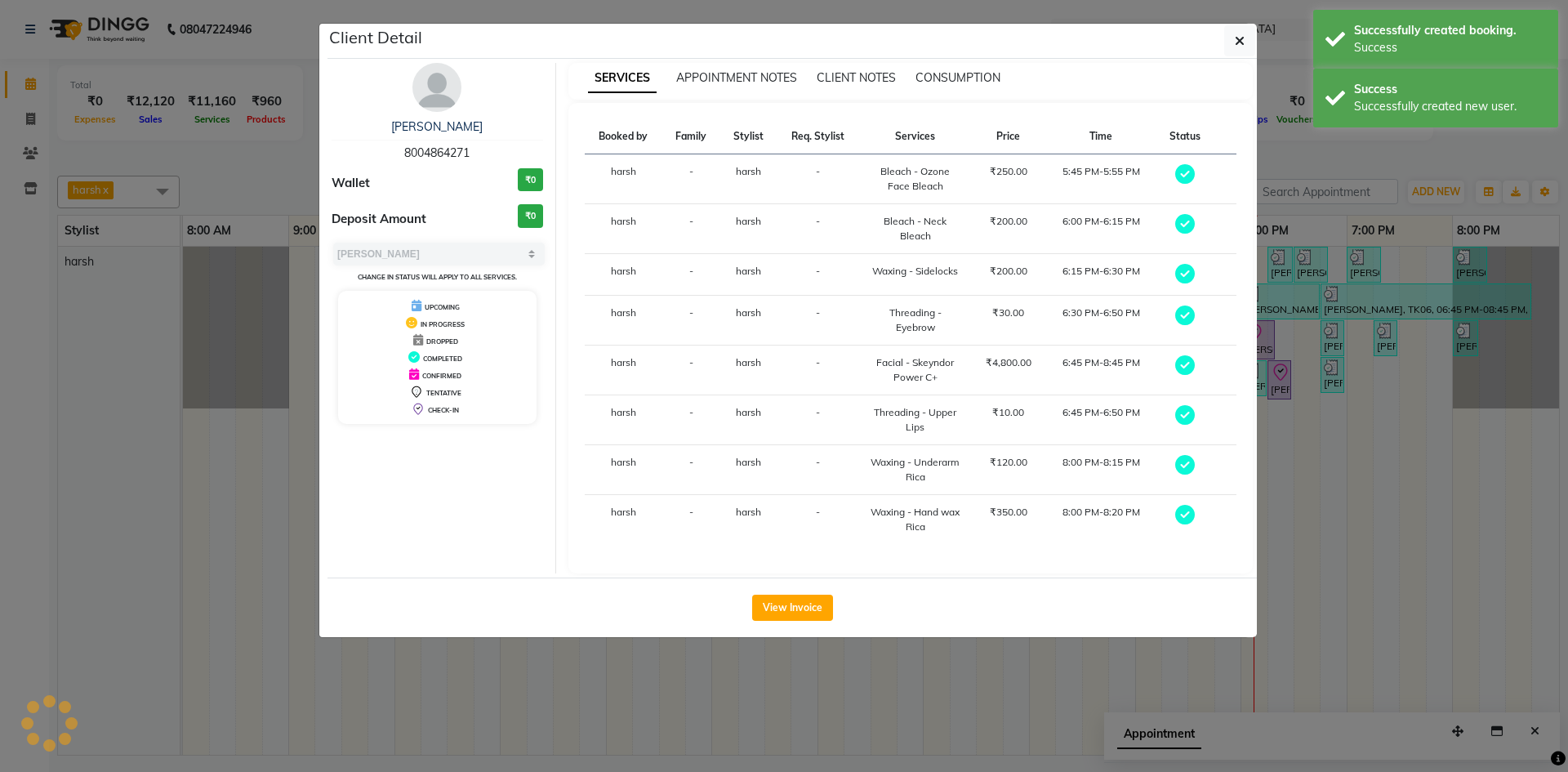
select select "8"
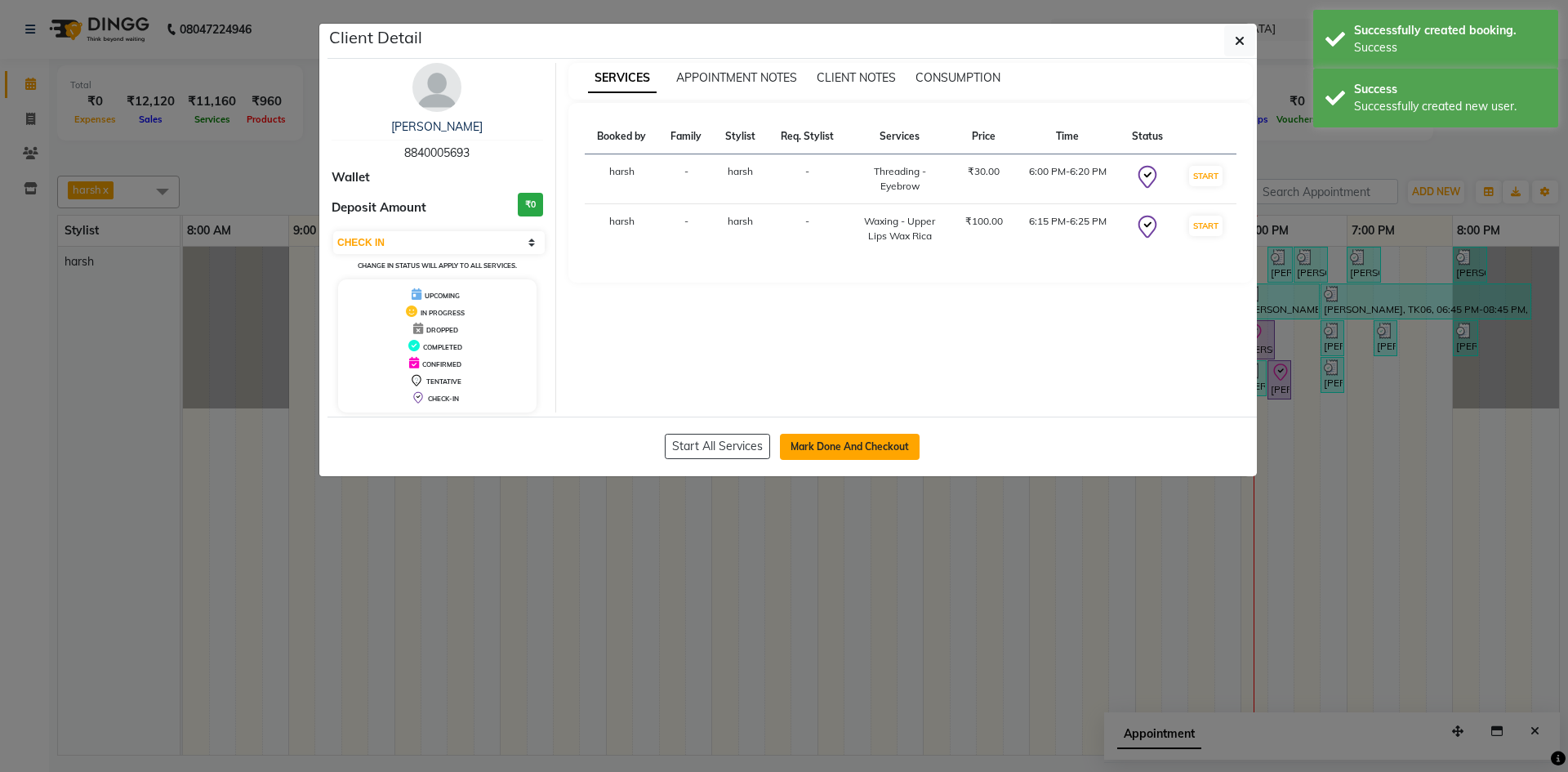
click at [863, 452] on button "Mark Done And Checkout" at bounding box center [850, 446] width 139 height 26
select select "service"
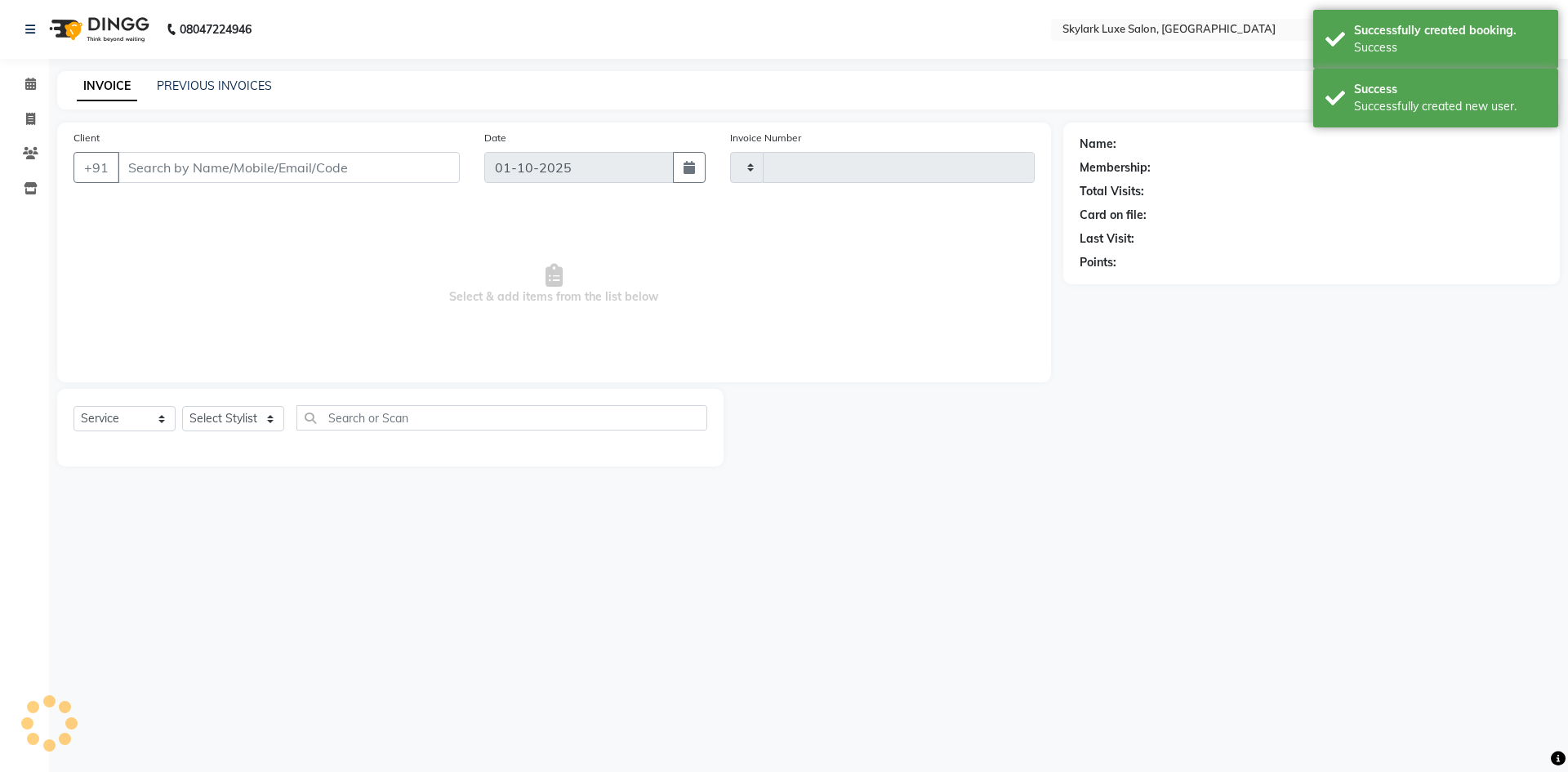
type input "0707"
select select "8191"
type input "8840005693"
select select "92719"
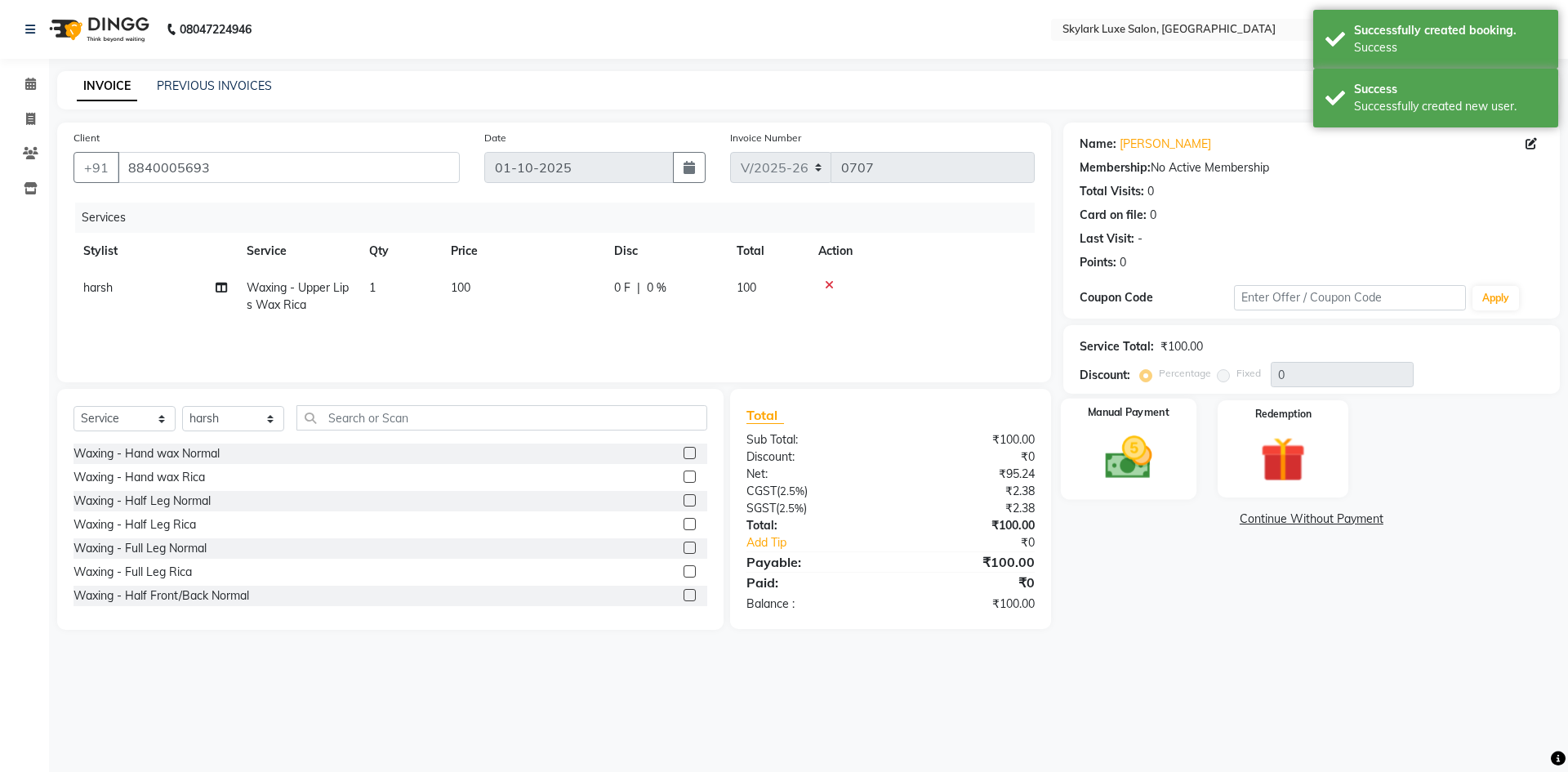
click at [1146, 465] on img at bounding box center [1129, 458] width 76 height 54
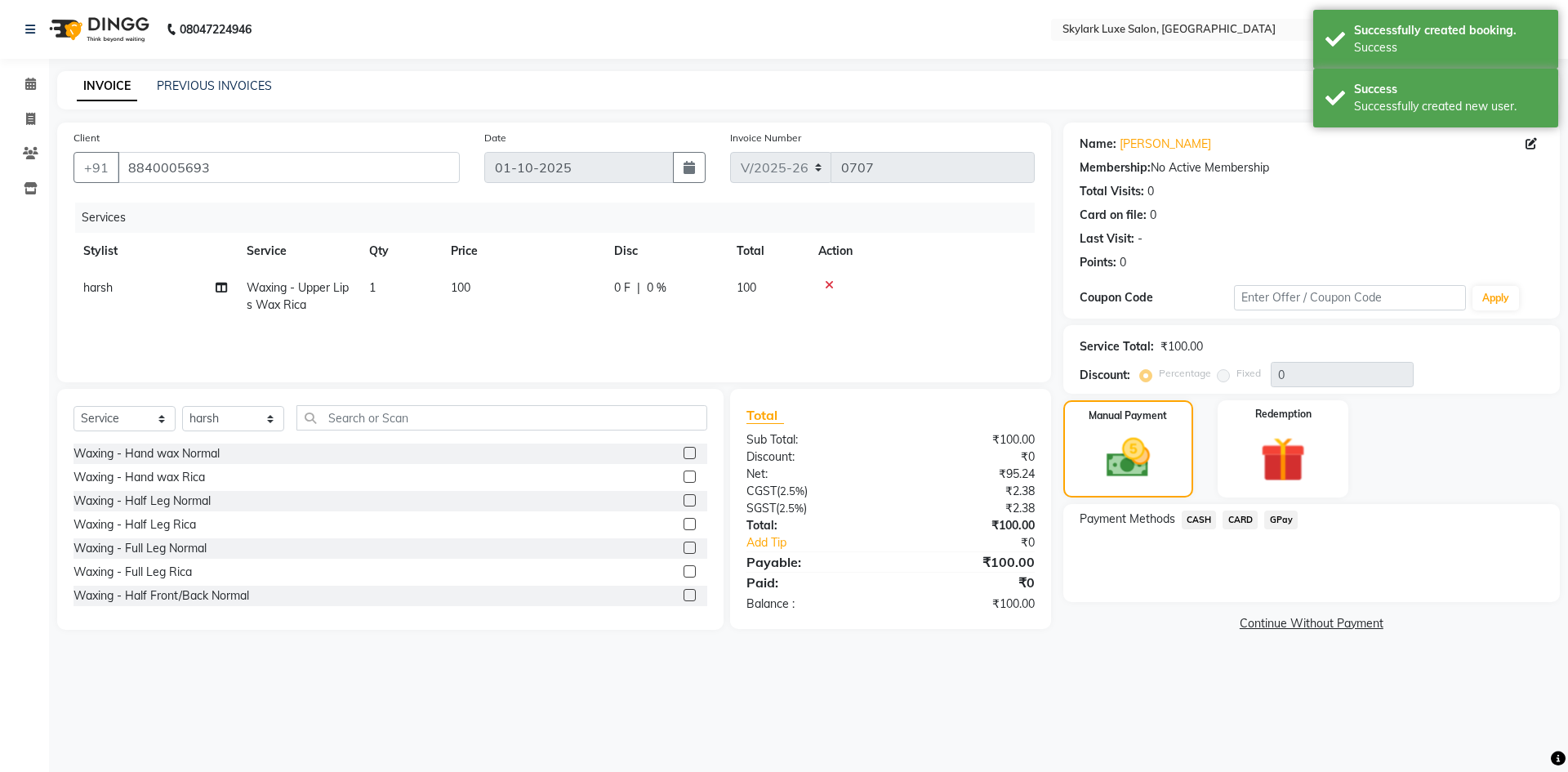
click at [1280, 523] on span "GPay" at bounding box center [1281, 521] width 33 height 19
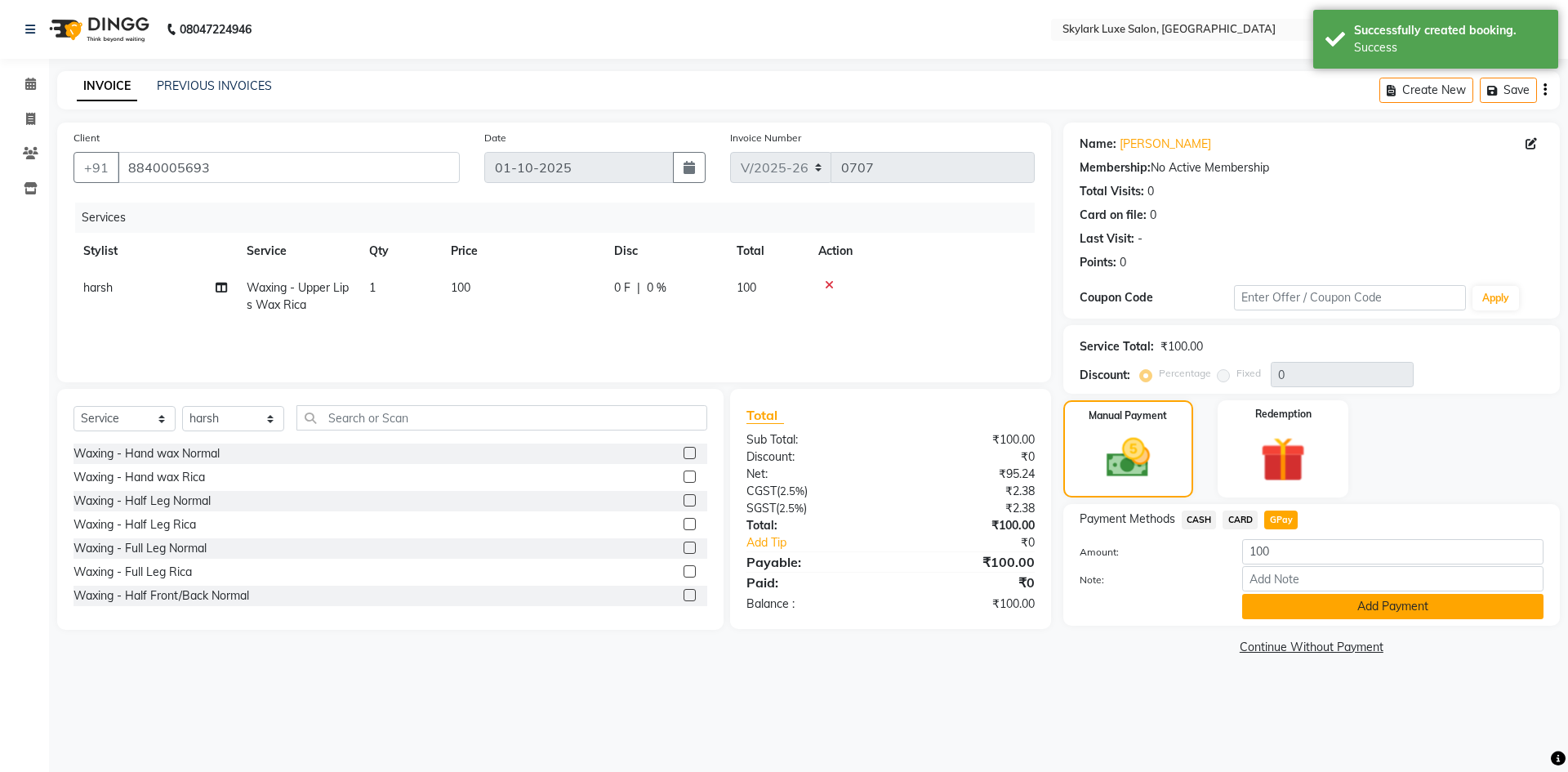
click at [1308, 612] on button "Add Payment" at bounding box center [1393, 607] width 302 height 26
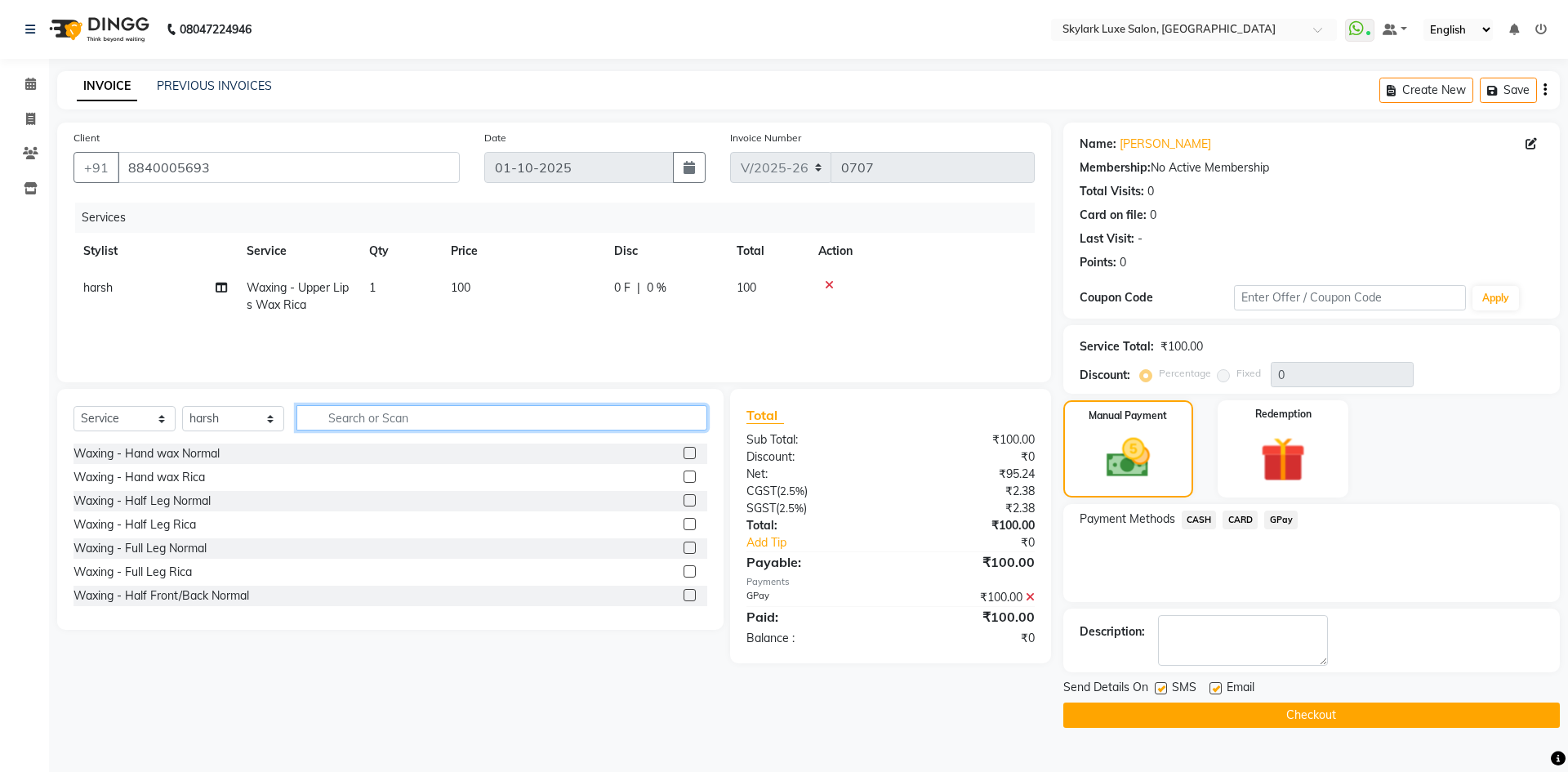
click at [491, 417] on input "text" at bounding box center [502, 418] width 411 height 26
click at [1028, 599] on icon at bounding box center [1029, 597] width 9 height 11
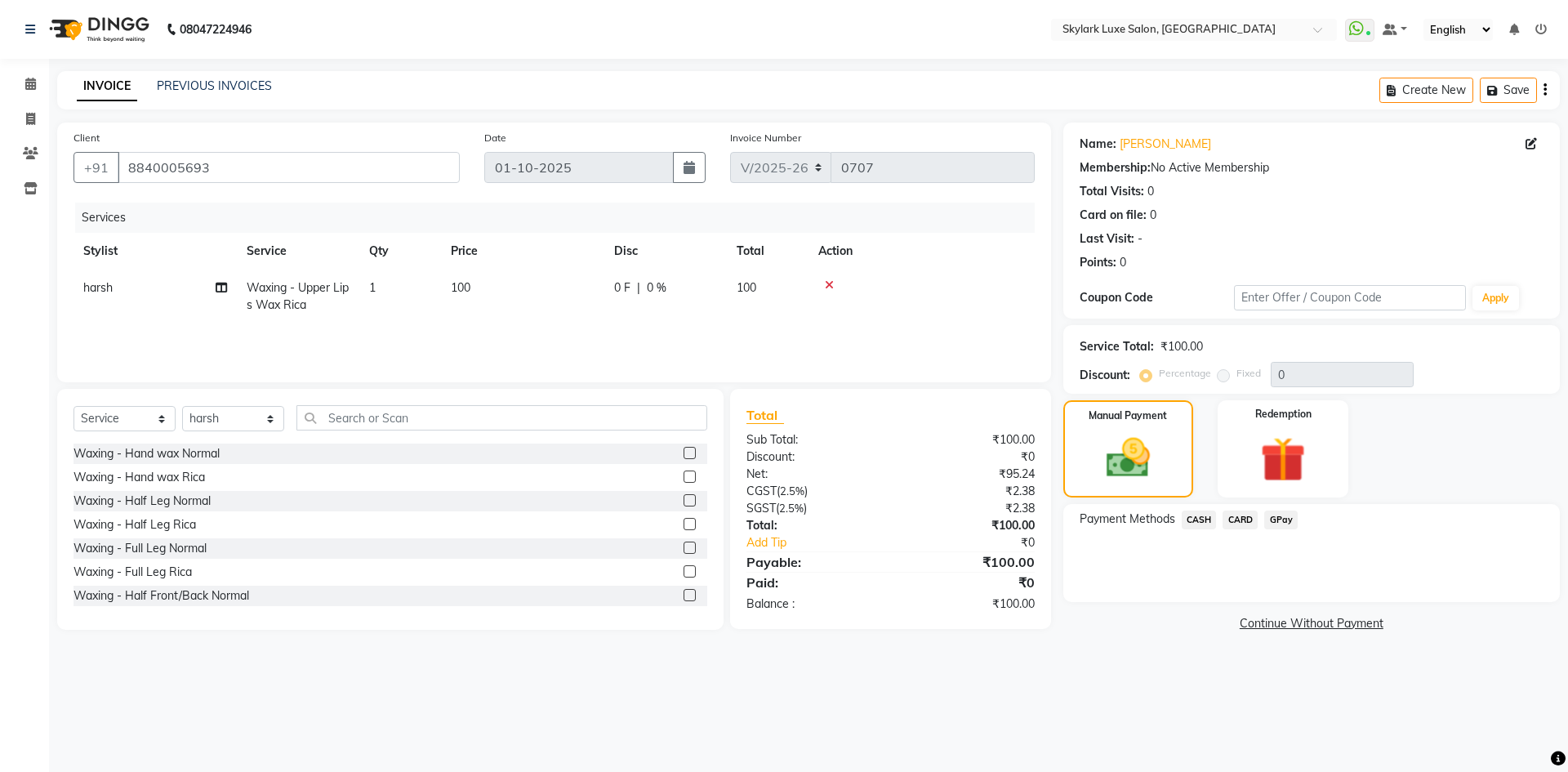
click at [501, 403] on div "Select Service Product Membership Package Voucher Prepaid Gift Card Select Styl…" at bounding box center [391, 509] width 667 height 241
click at [502, 416] on input "text" at bounding box center [502, 418] width 411 height 26
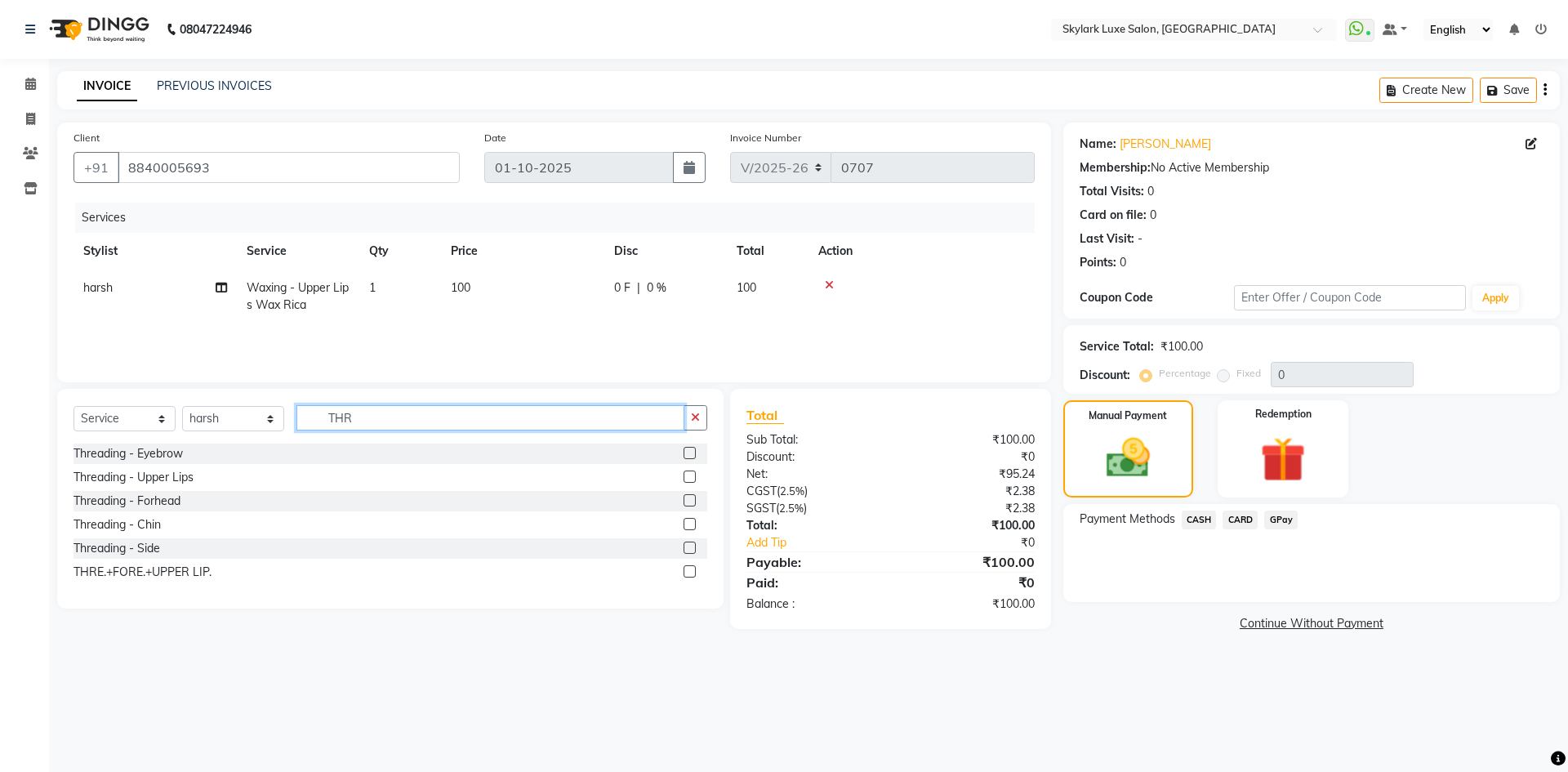
type input "THR"
click at [692, 451] on label at bounding box center [689, 453] width 12 height 12
click at [692, 451] on input "checkbox" at bounding box center [689, 454] width 11 height 11
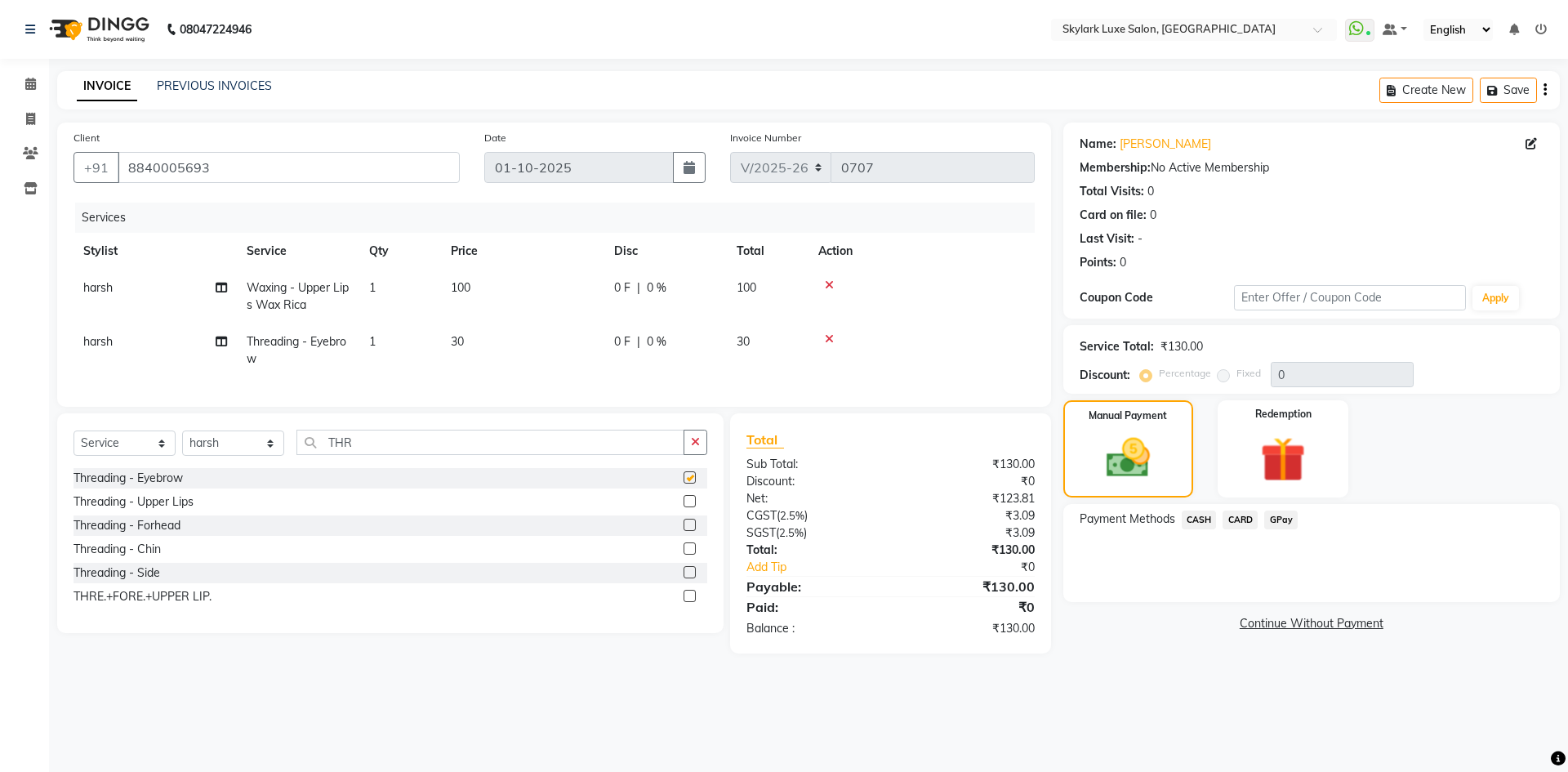
checkbox input "false"
click at [1276, 522] on span "GPay" at bounding box center [1281, 521] width 33 height 19
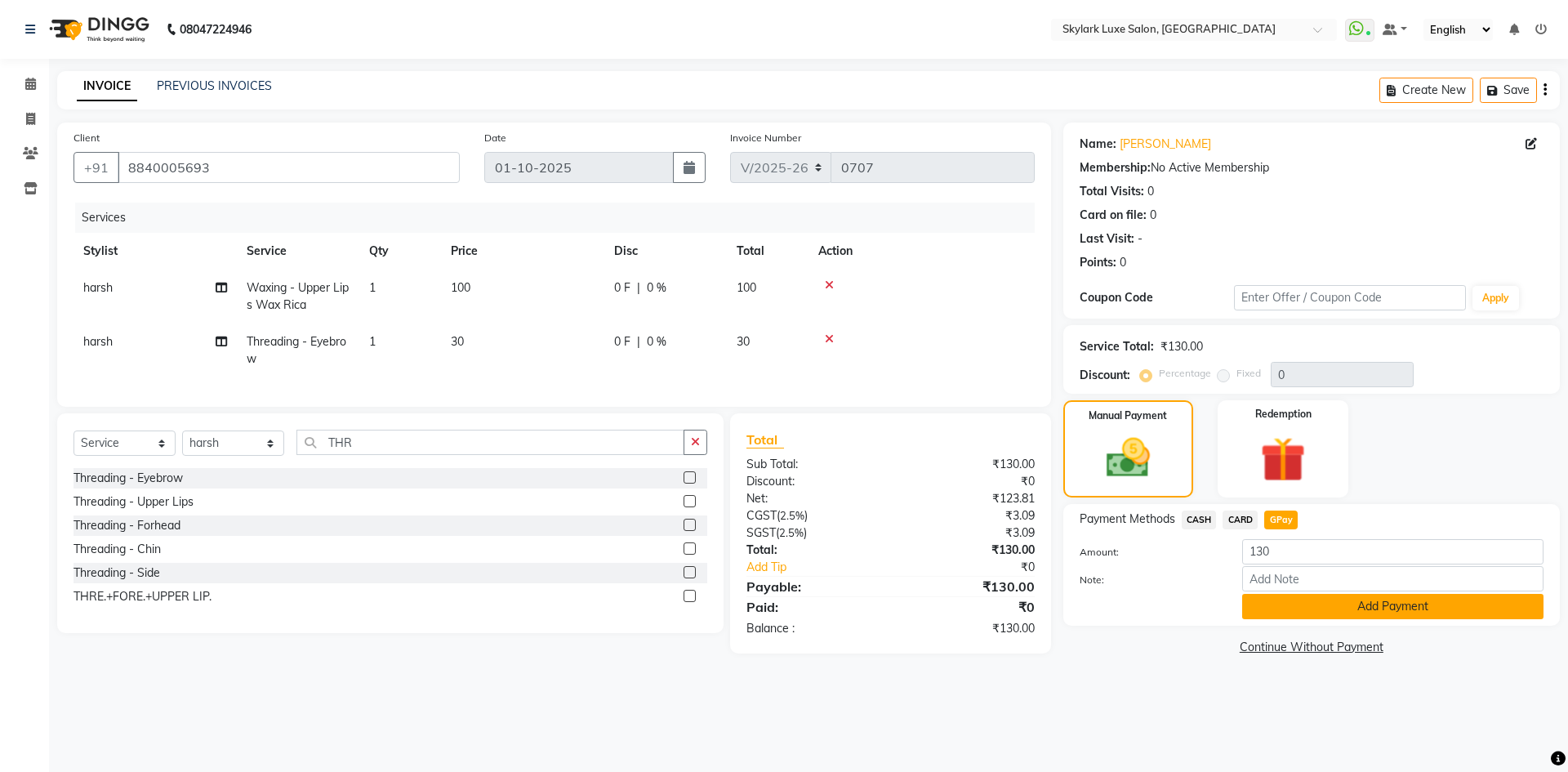
click at [1280, 609] on button "Add Payment" at bounding box center [1393, 607] width 302 height 26
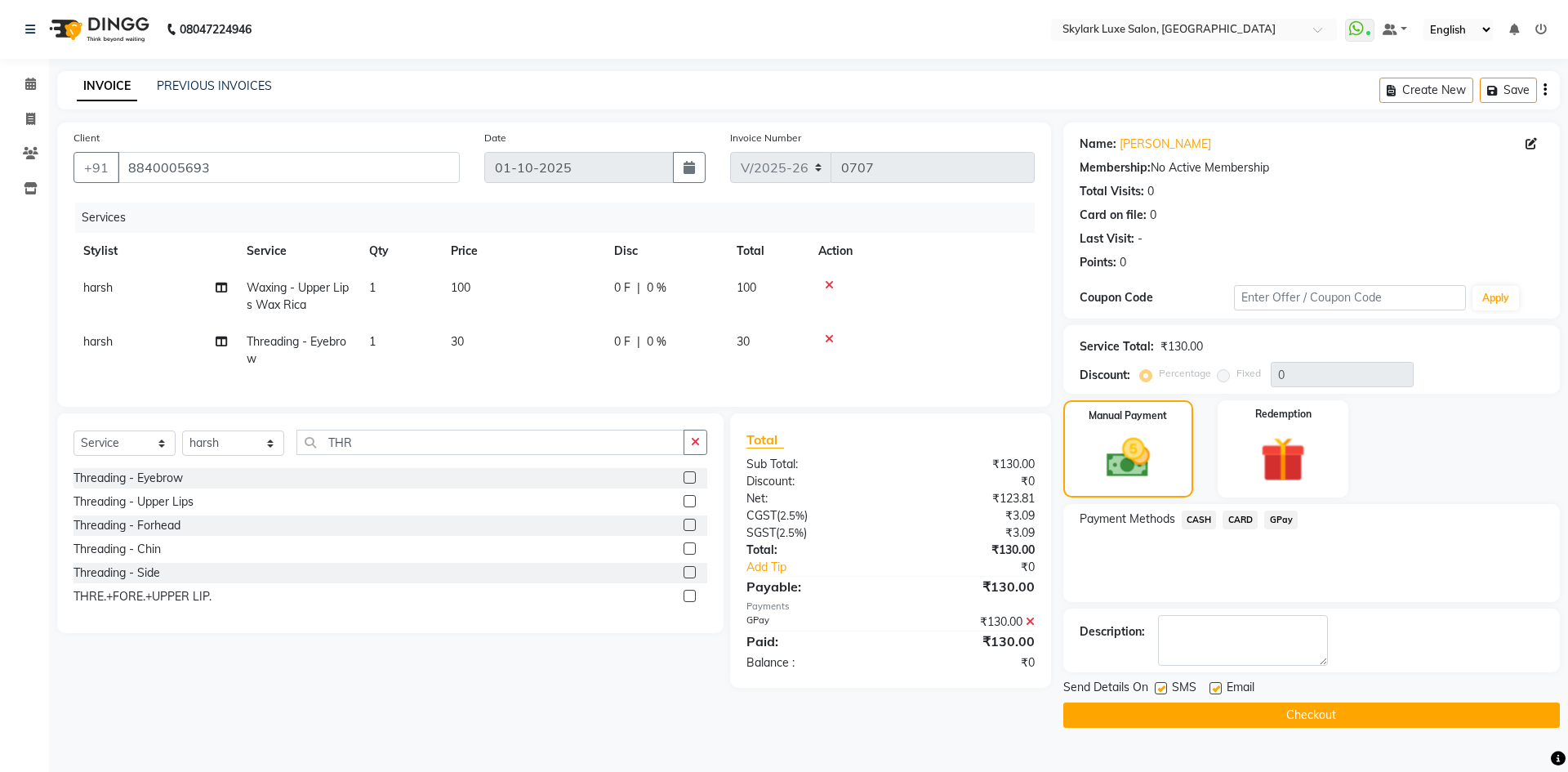
click at [1256, 715] on button "Checkout" at bounding box center [1312, 716] width 497 height 26
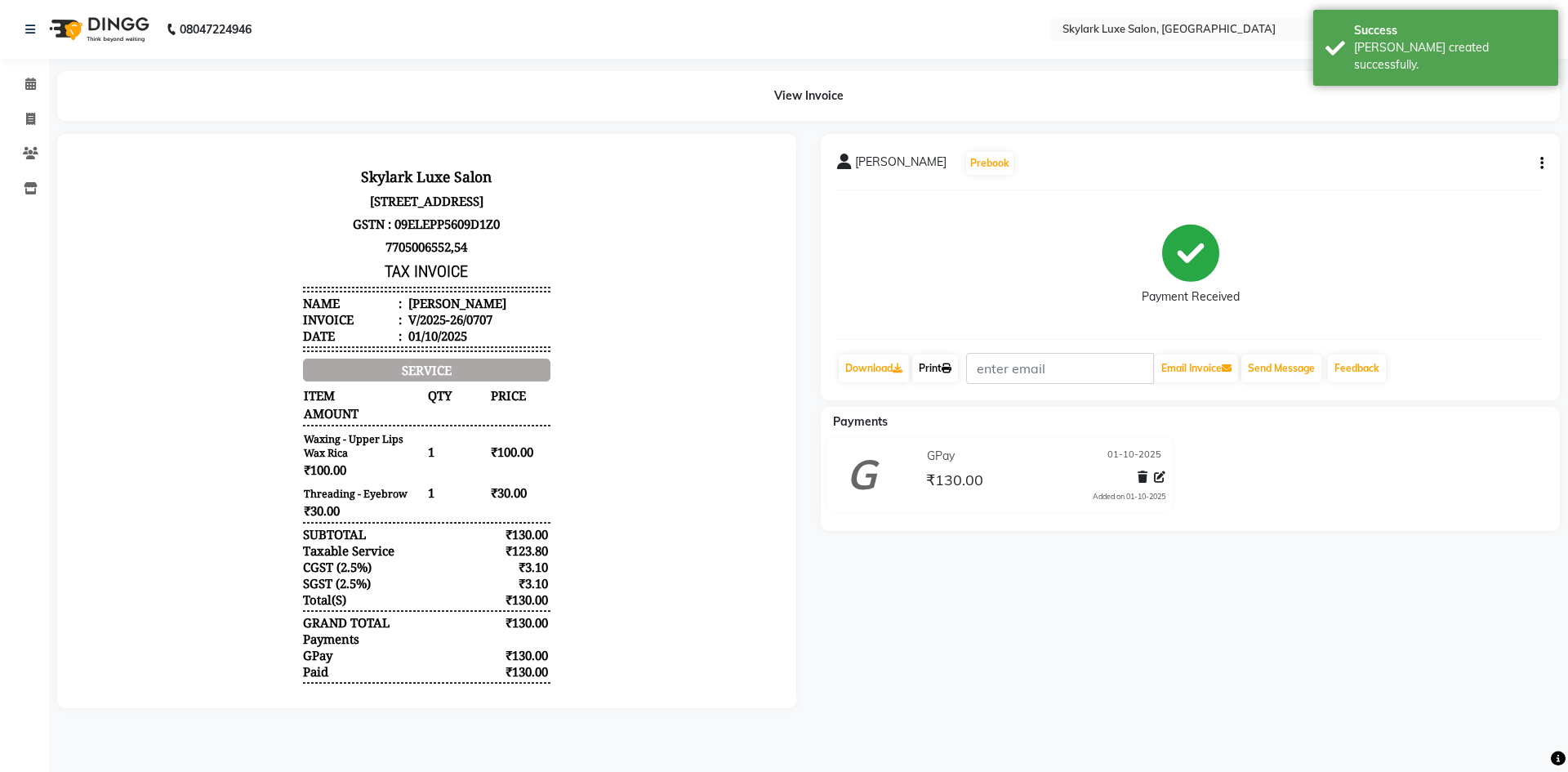
click at [947, 368] on icon at bounding box center [946, 369] width 10 height 10
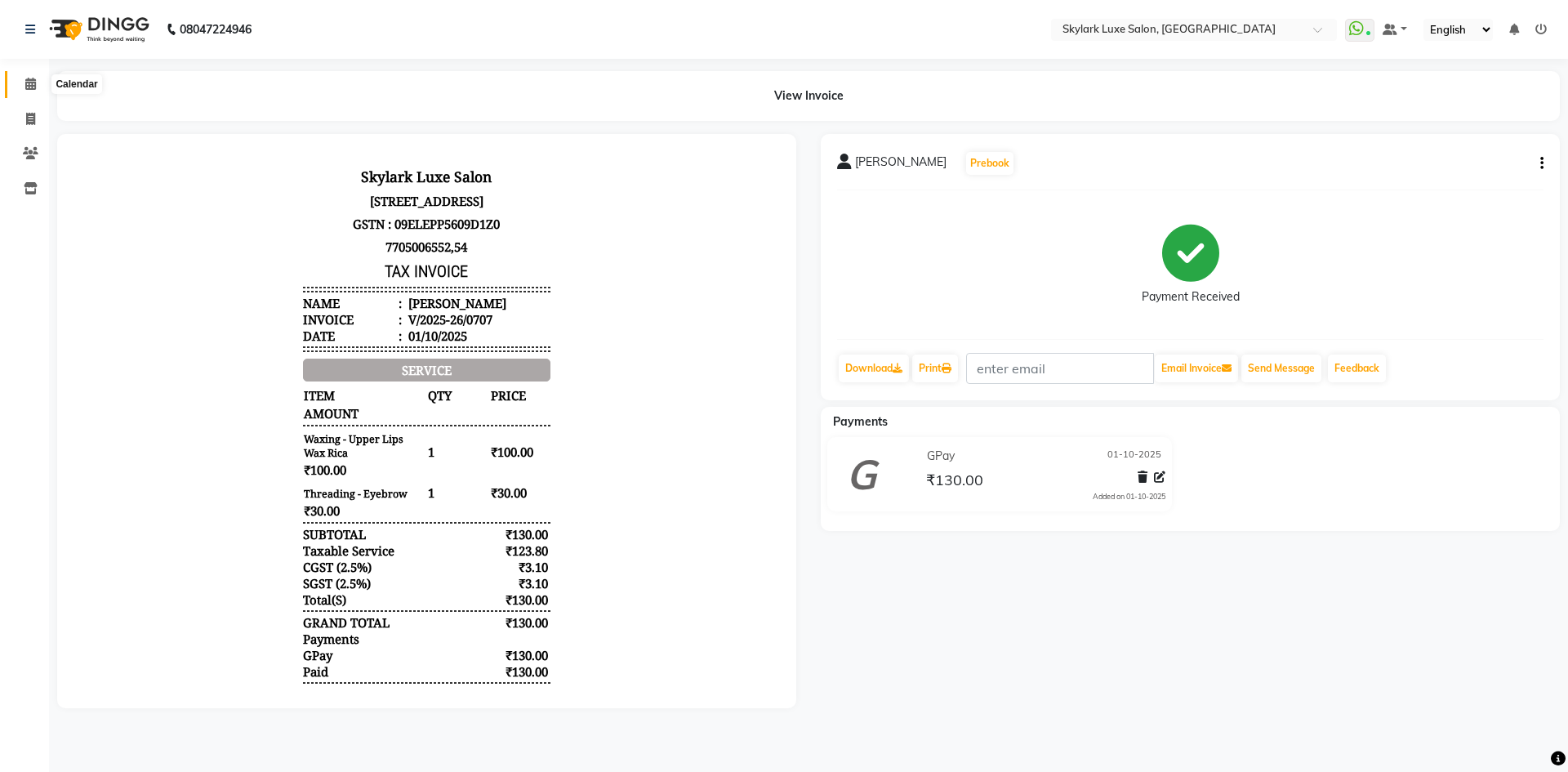
click at [26, 84] on icon at bounding box center [31, 83] width 11 height 12
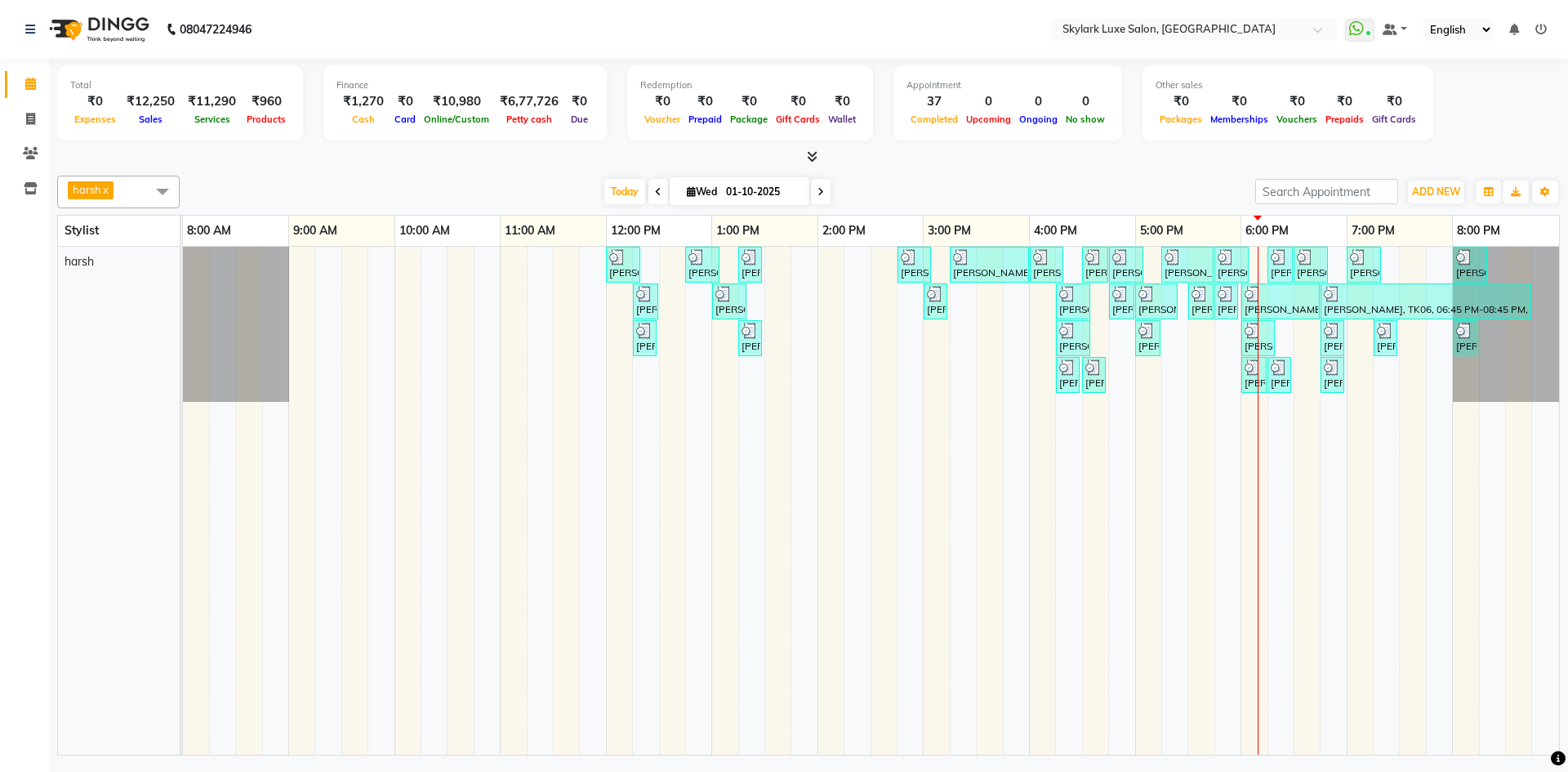
click at [1175, 404] on td at bounding box center [1174, 501] width 26 height 508
click at [1167, 374] on div "[PERSON_NAME], TK01, 12:00 PM-12:20 PM, Threading - Eyebrow [PERSON_NAME], TK02…" at bounding box center [871, 501] width 1376 height 508
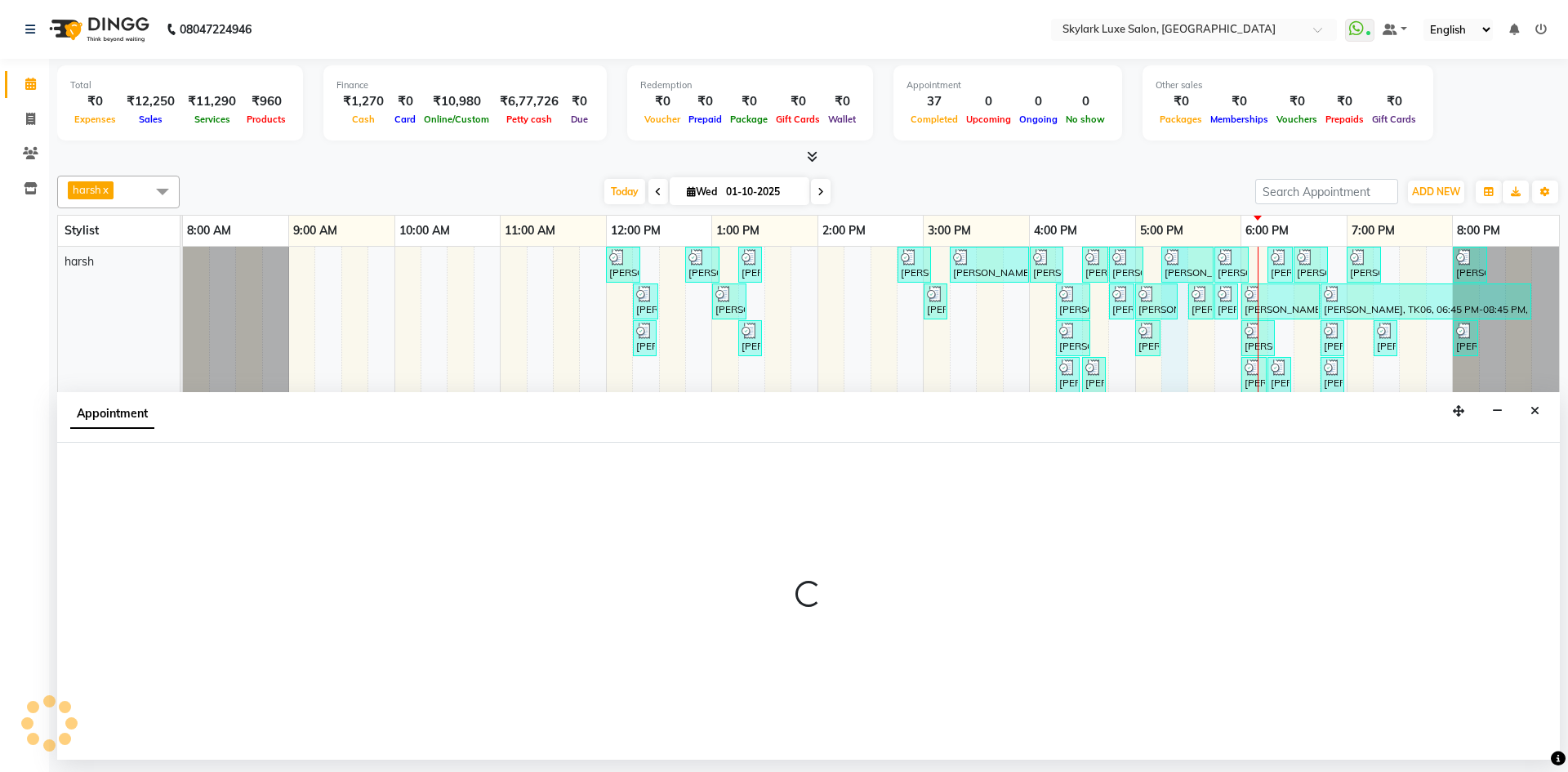
select select "92719"
select select "1035"
select select "tentative"
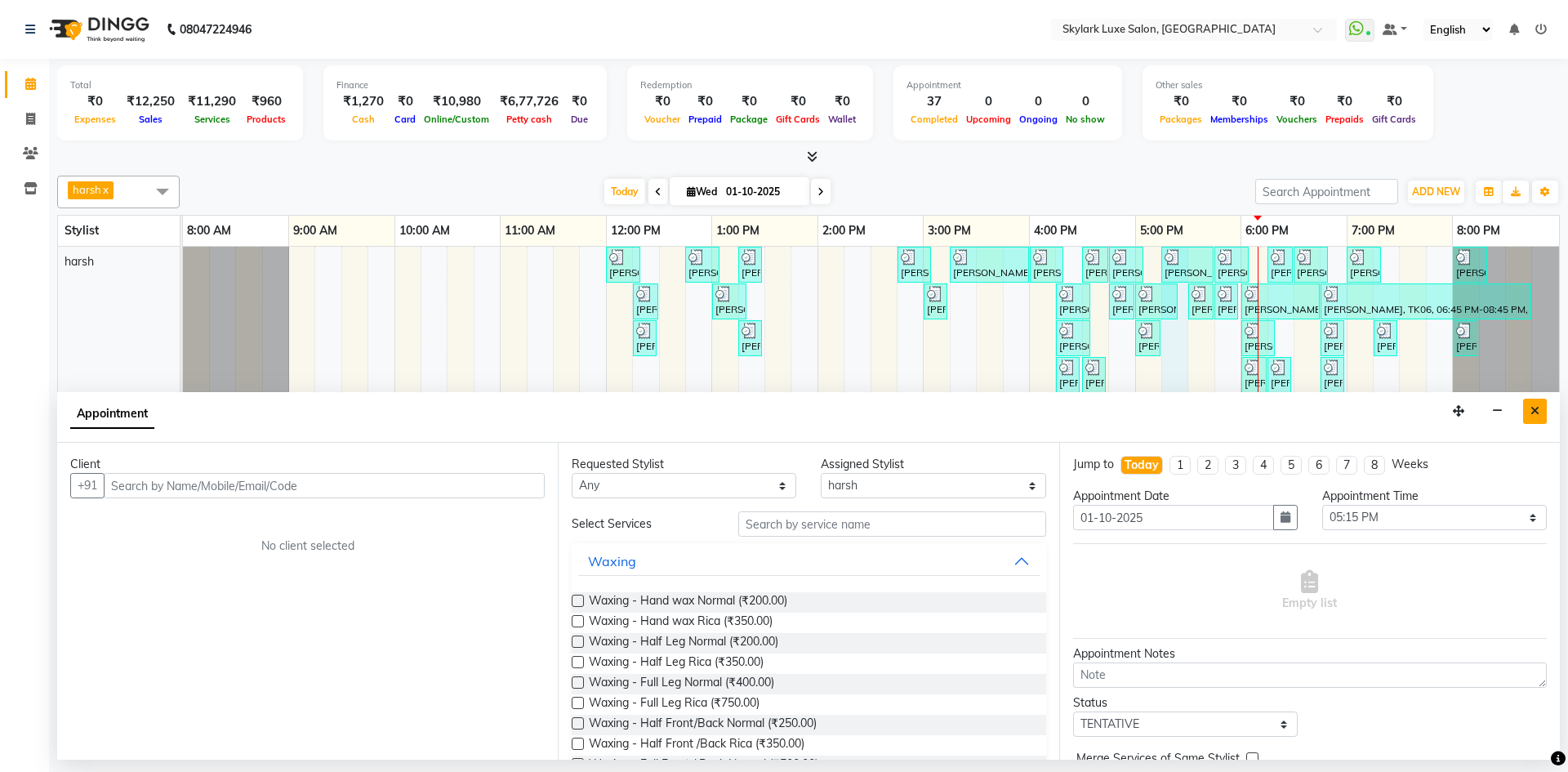
click at [1529, 413] on button "Close" at bounding box center [1535, 411] width 24 height 26
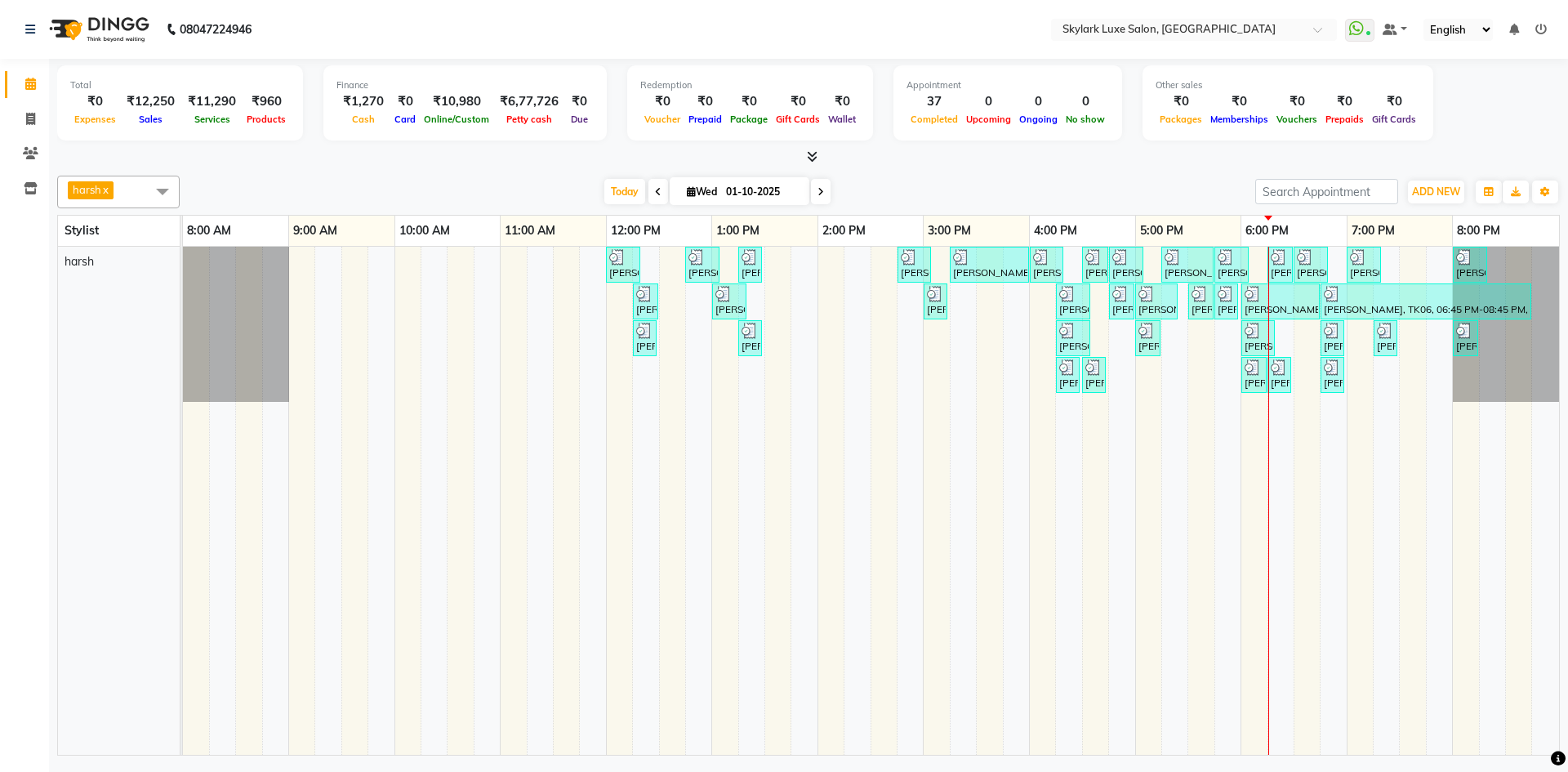
click at [1258, 257] on div "[PERSON_NAME], TK01, 12:00 PM-12:20 PM, Threading - Eyebrow [PERSON_NAME], TK02…" at bounding box center [871, 501] width 1376 height 508
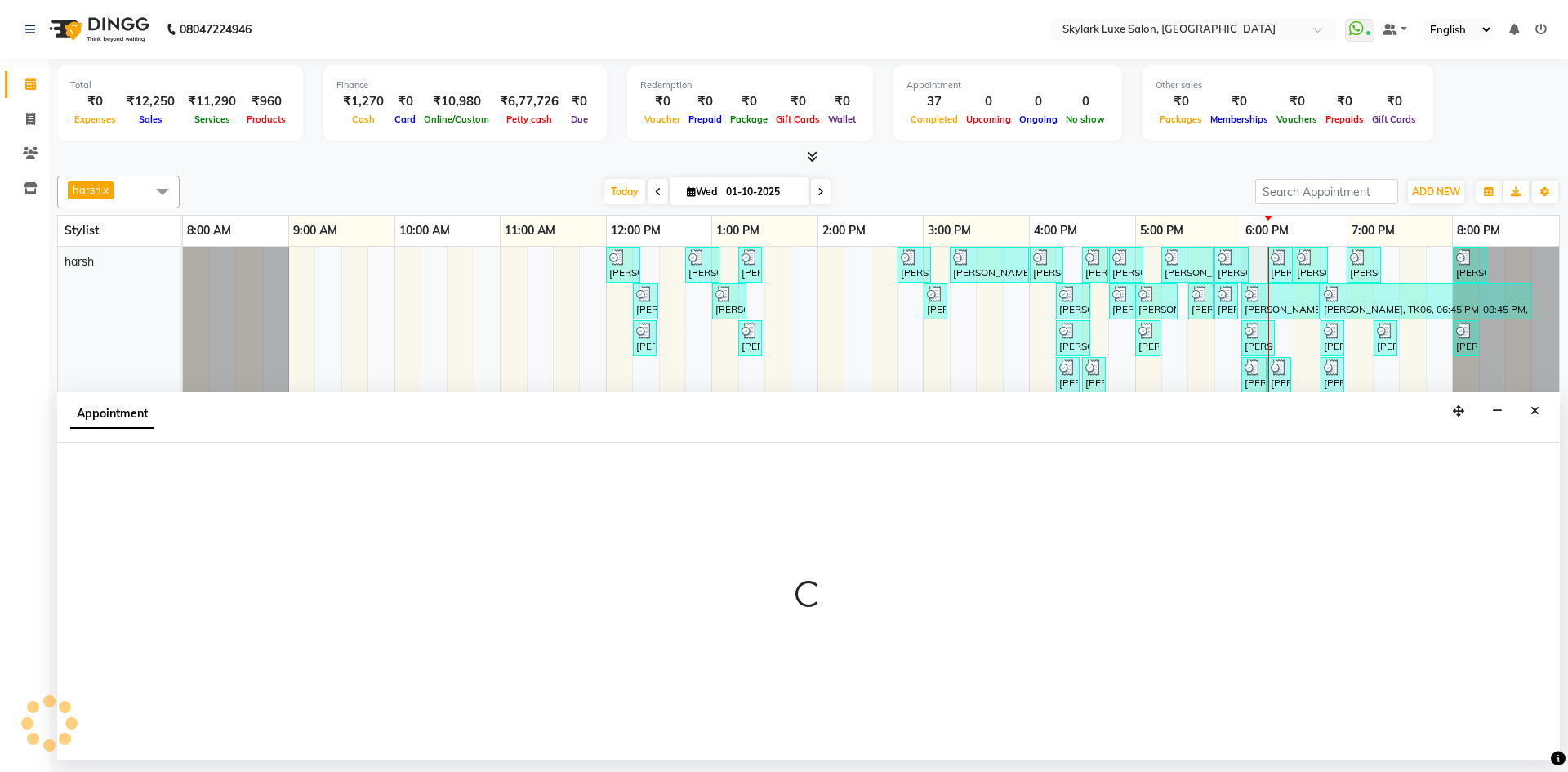
select select "92719"
select select "1080"
select select "tentative"
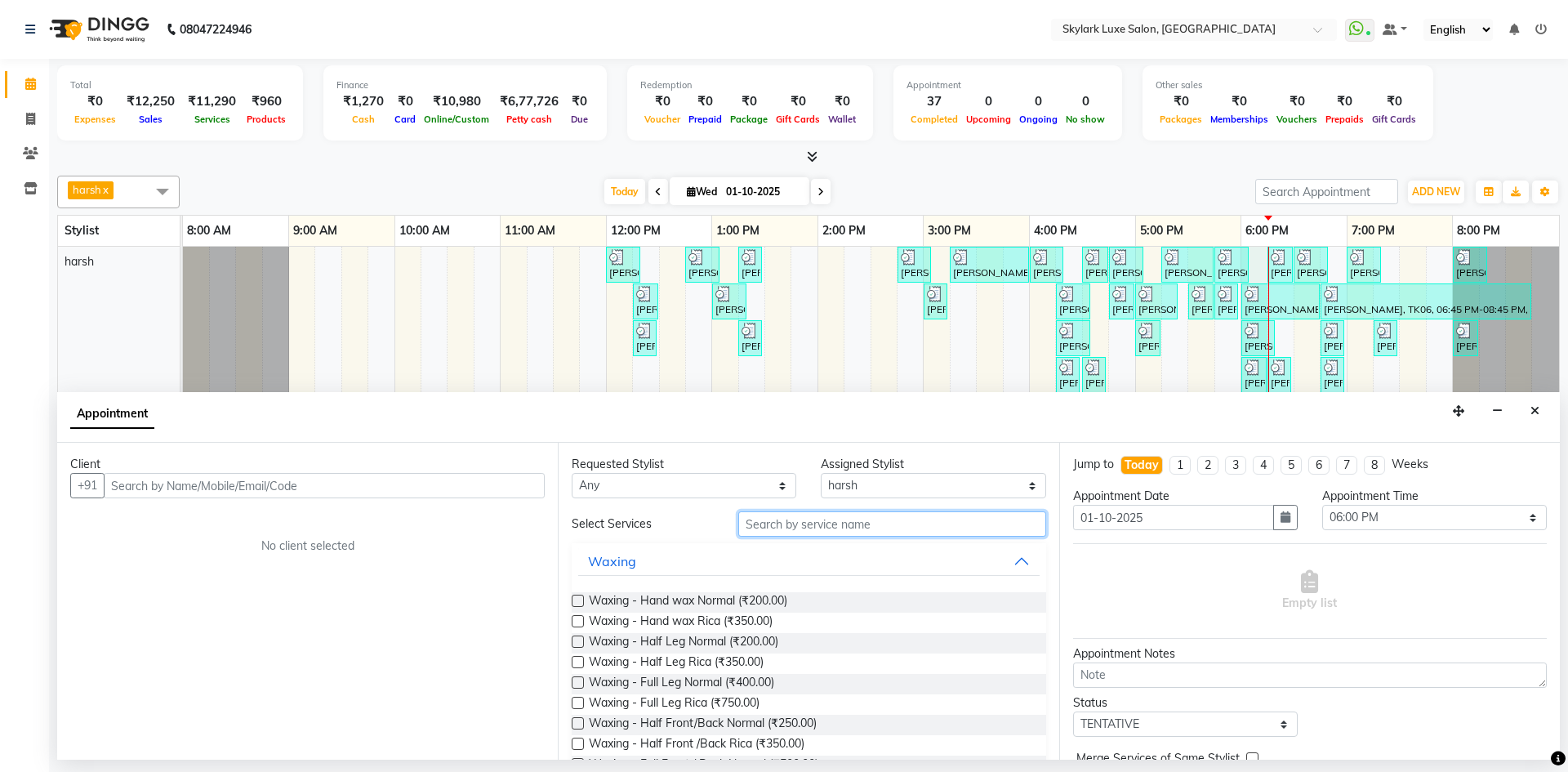
click at [781, 523] on input "text" at bounding box center [892, 524] width 307 height 26
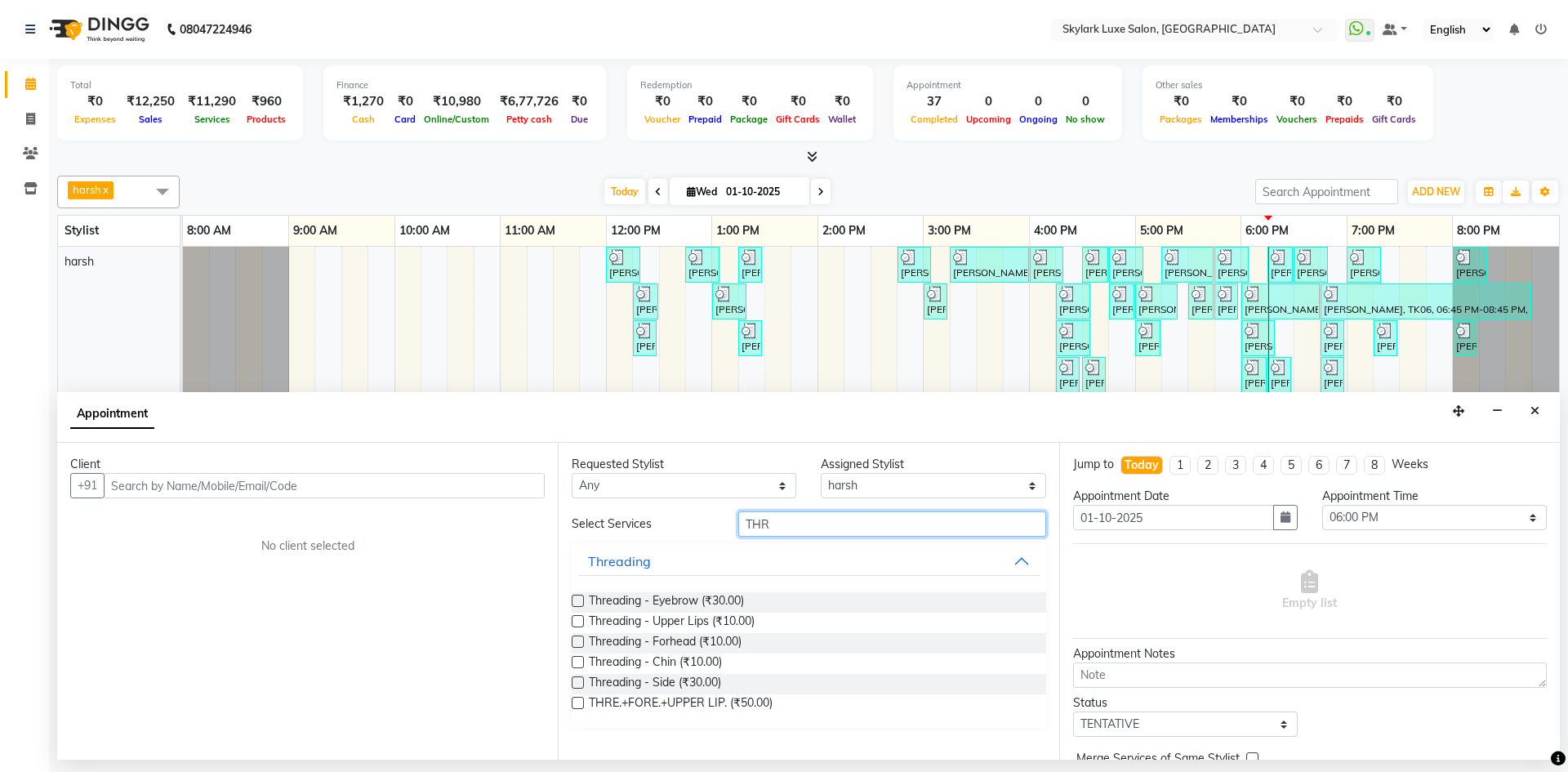
type input "THR"
click at [577, 601] on label at bounding box center [578, 601] width 12 height 12
click at [577, 601] on input "checkbox" at bounding box center [577, 602] width 11 height 11
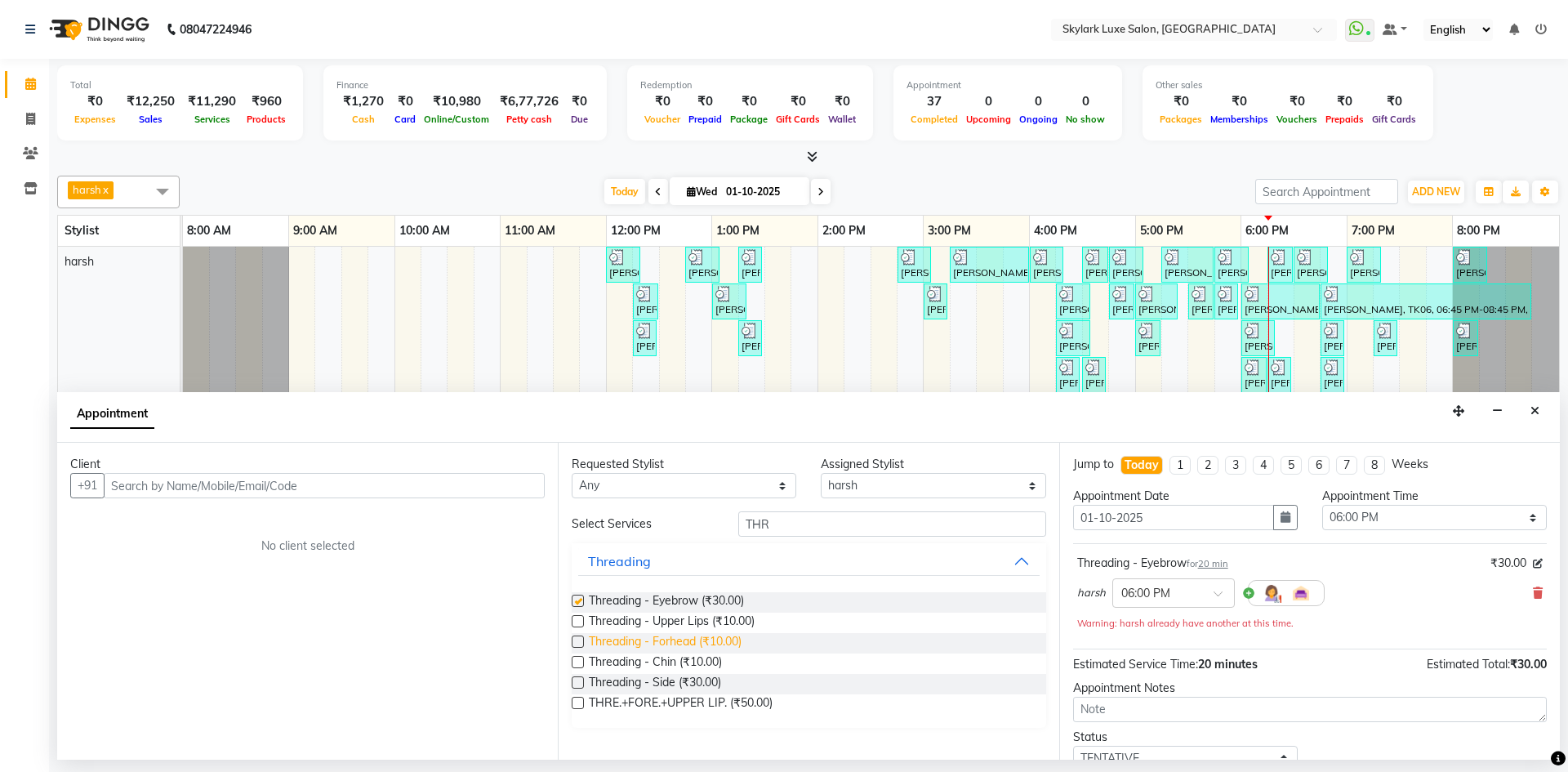
checkbox input "false"
click at [574, 644] on label at bounding box center [578, 642] width 12 height 12
click at [574, 644] on input "checkbox" at bounding box center [577, 643] width 11 height 11
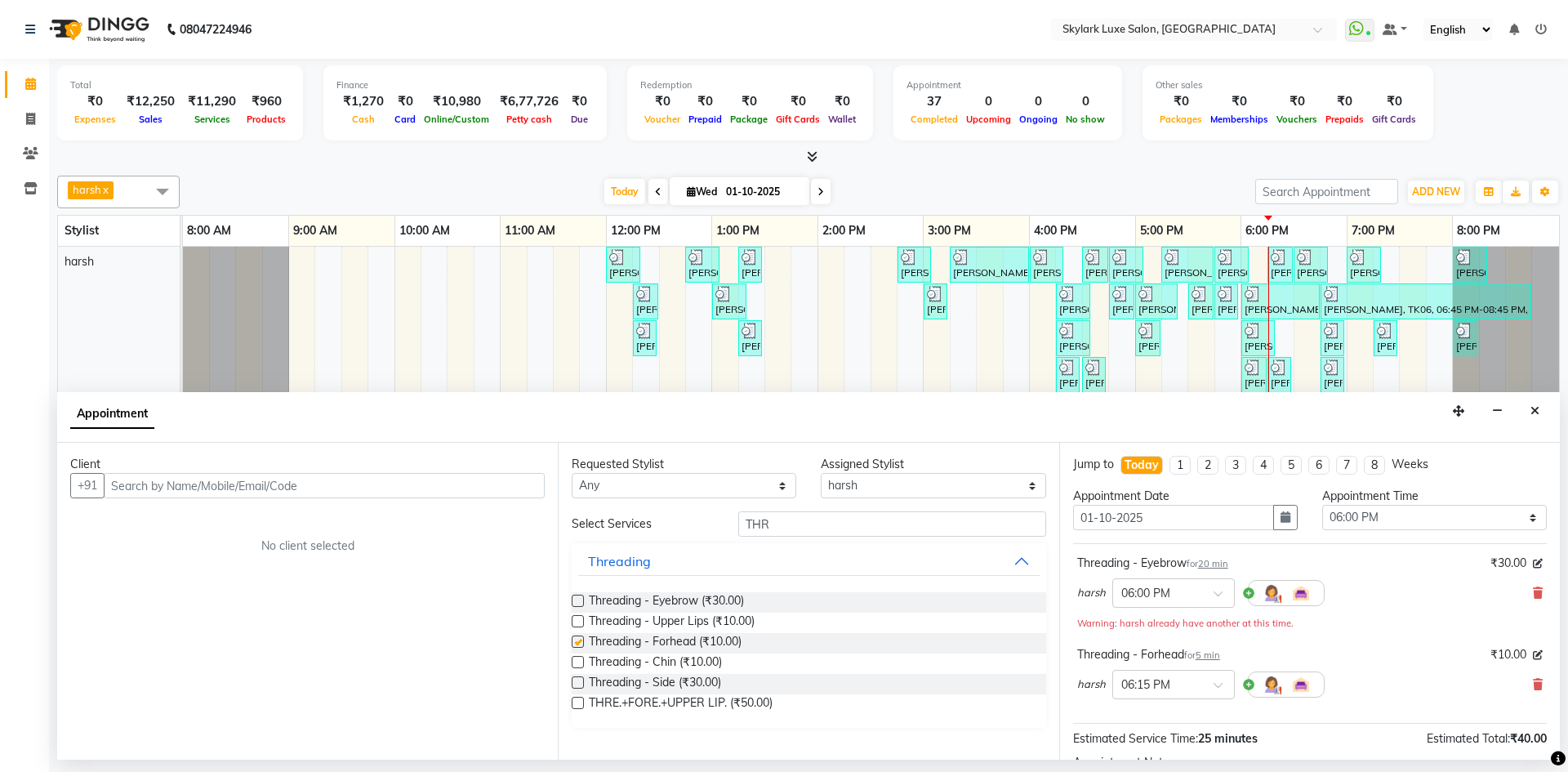
checkbox input "false"
click at [285, 476] on input "text" at bounding box center [325, 485] width 441 height 26
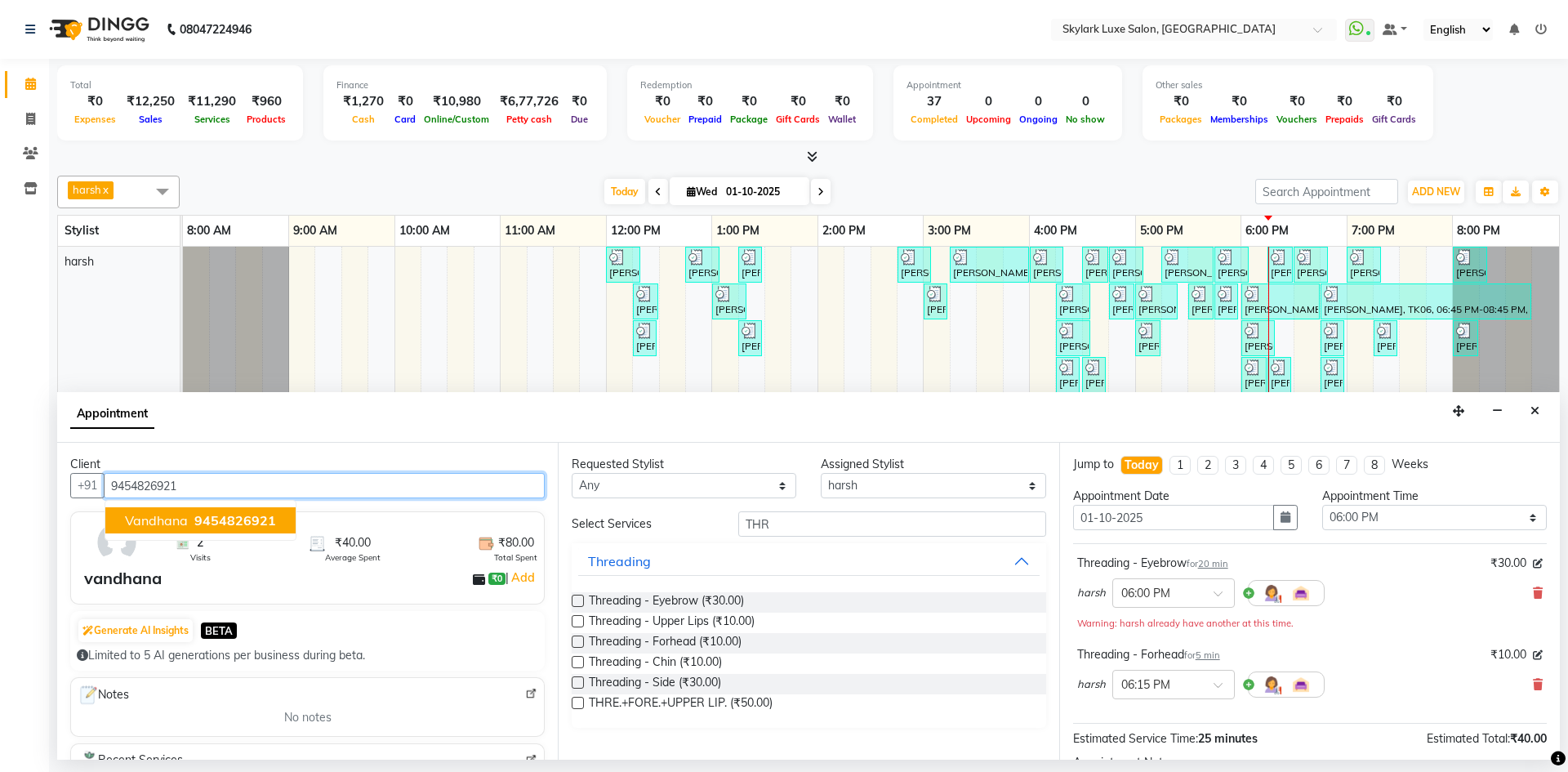
click at [133, 525] on span "vandhana" at bounding box center [157, 520] width 63 height 16
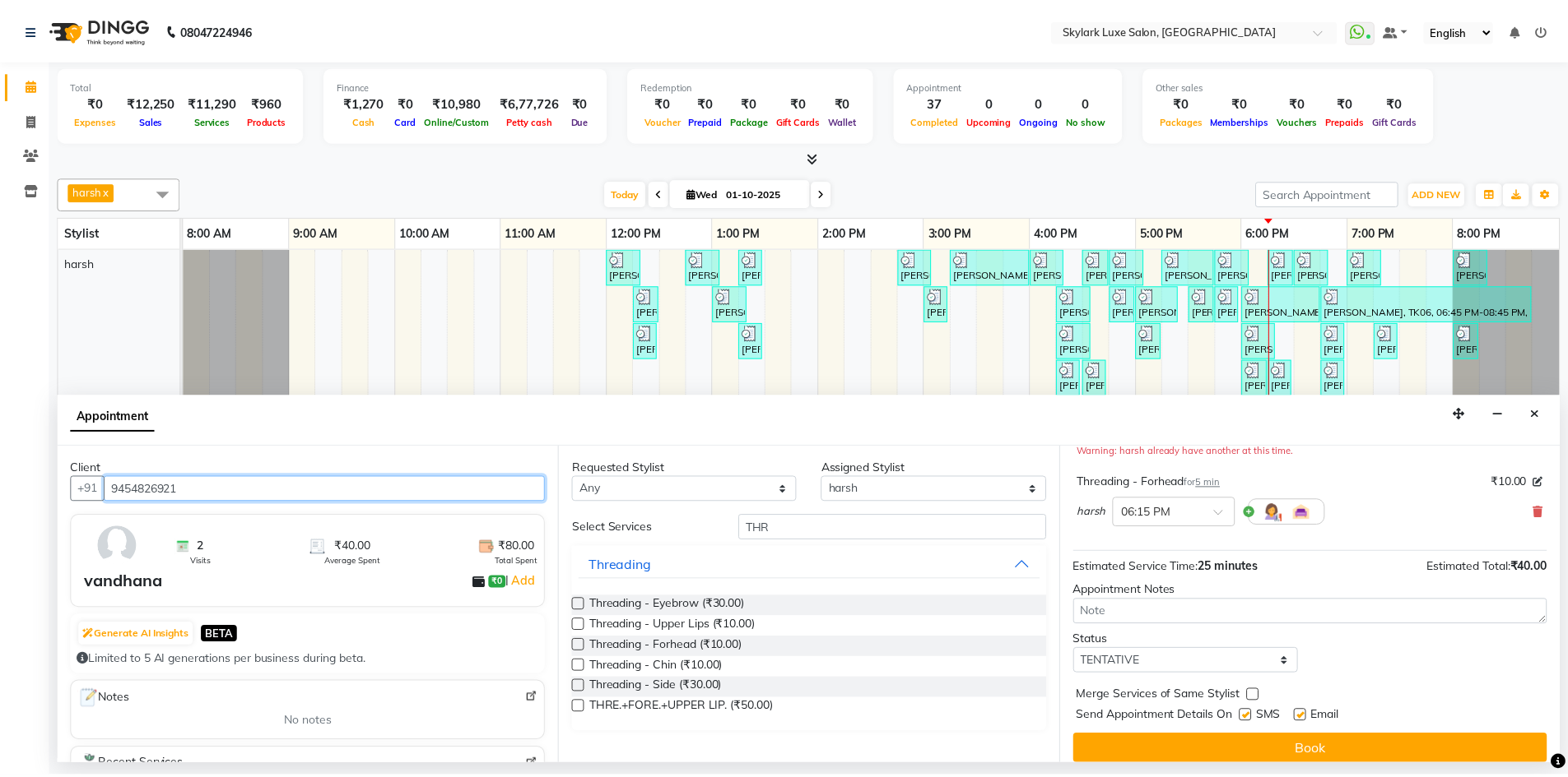
scroll to position [190, 0]
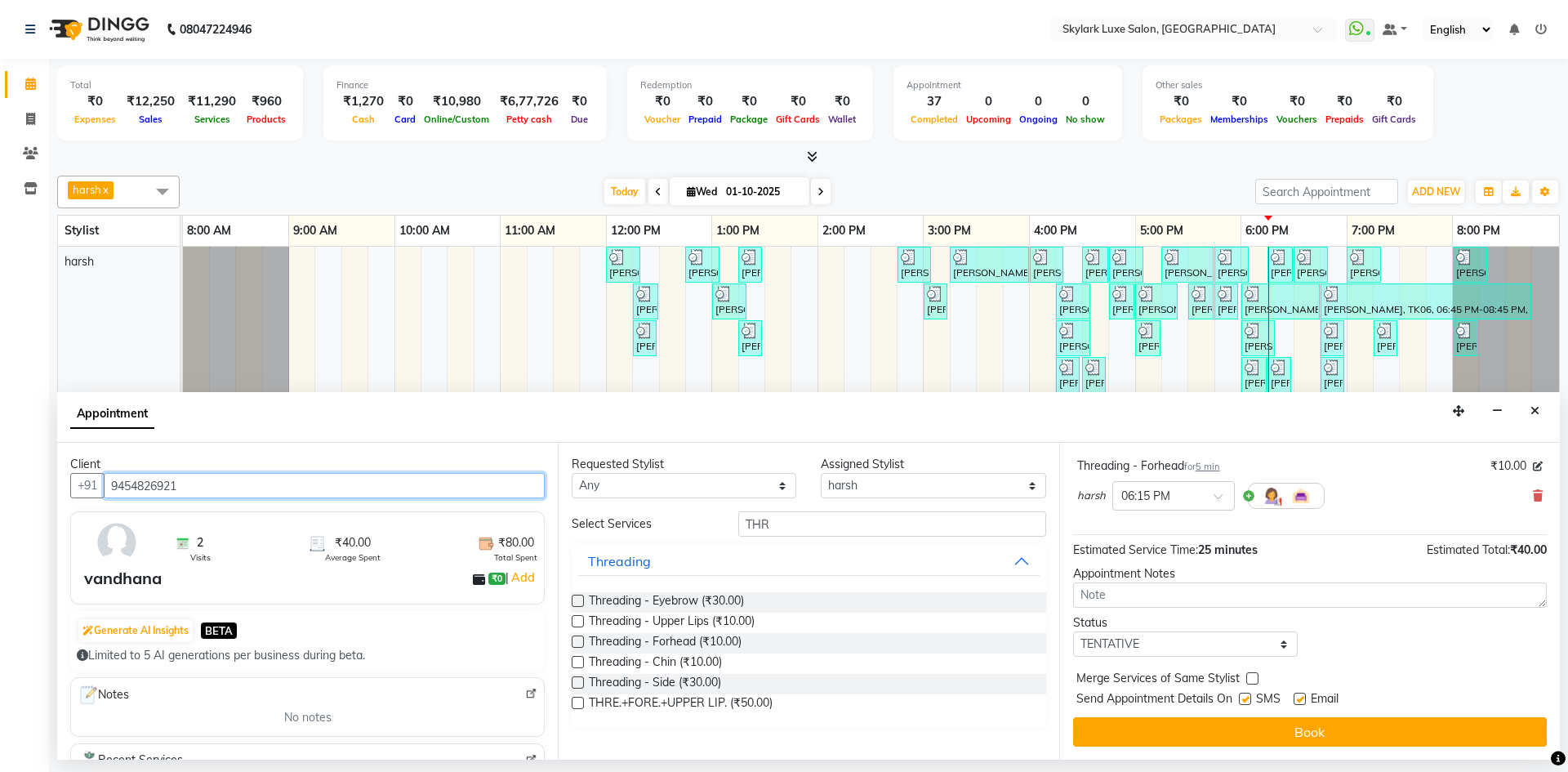
type input "9454826921"
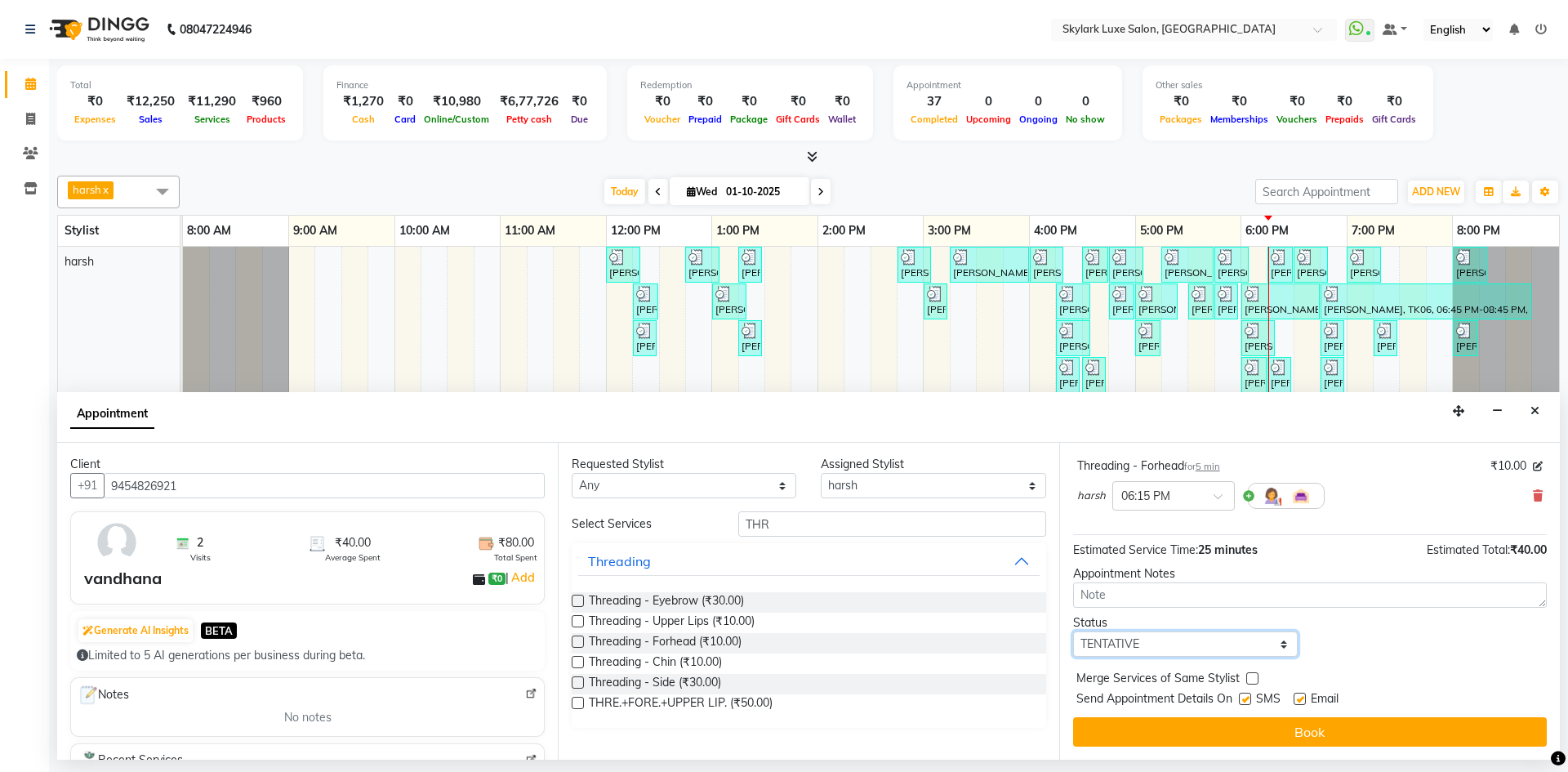
click at [1157, 642] on select "Select TENTATIVE CONFIRM CHECK-IN UPCOMING" at bounding box center [1185, 644] width 224 height 26
select select "check-in"
click at [1073, 632] on select "Select TENTATIVE CONFIRM CHECK-IN UPCOMING" at bounding box center [1185, 644] width 224 height 26
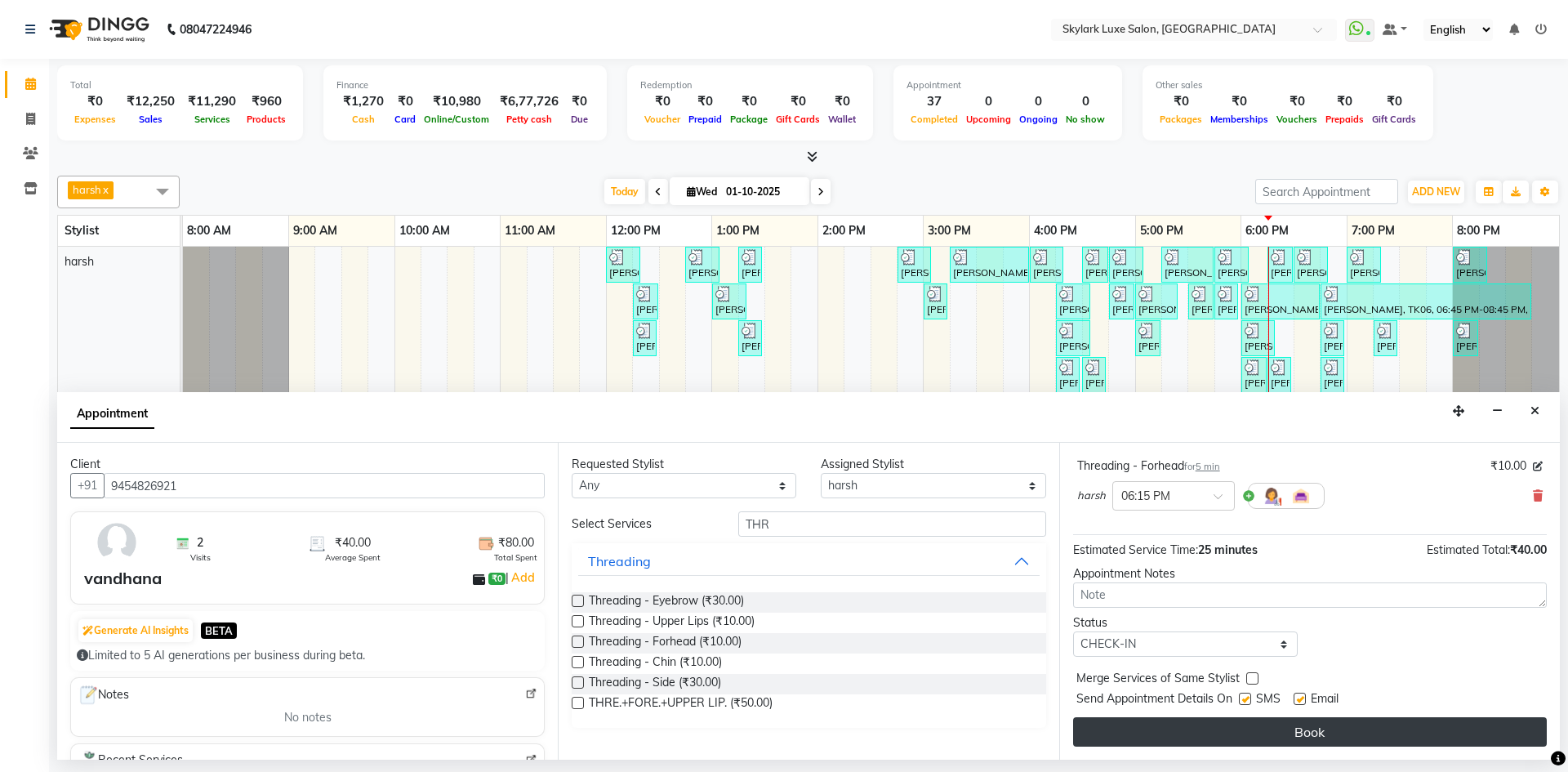
click at [1184, 727] on button "Book" at bounding box center [1310, 732] width 474 height 30
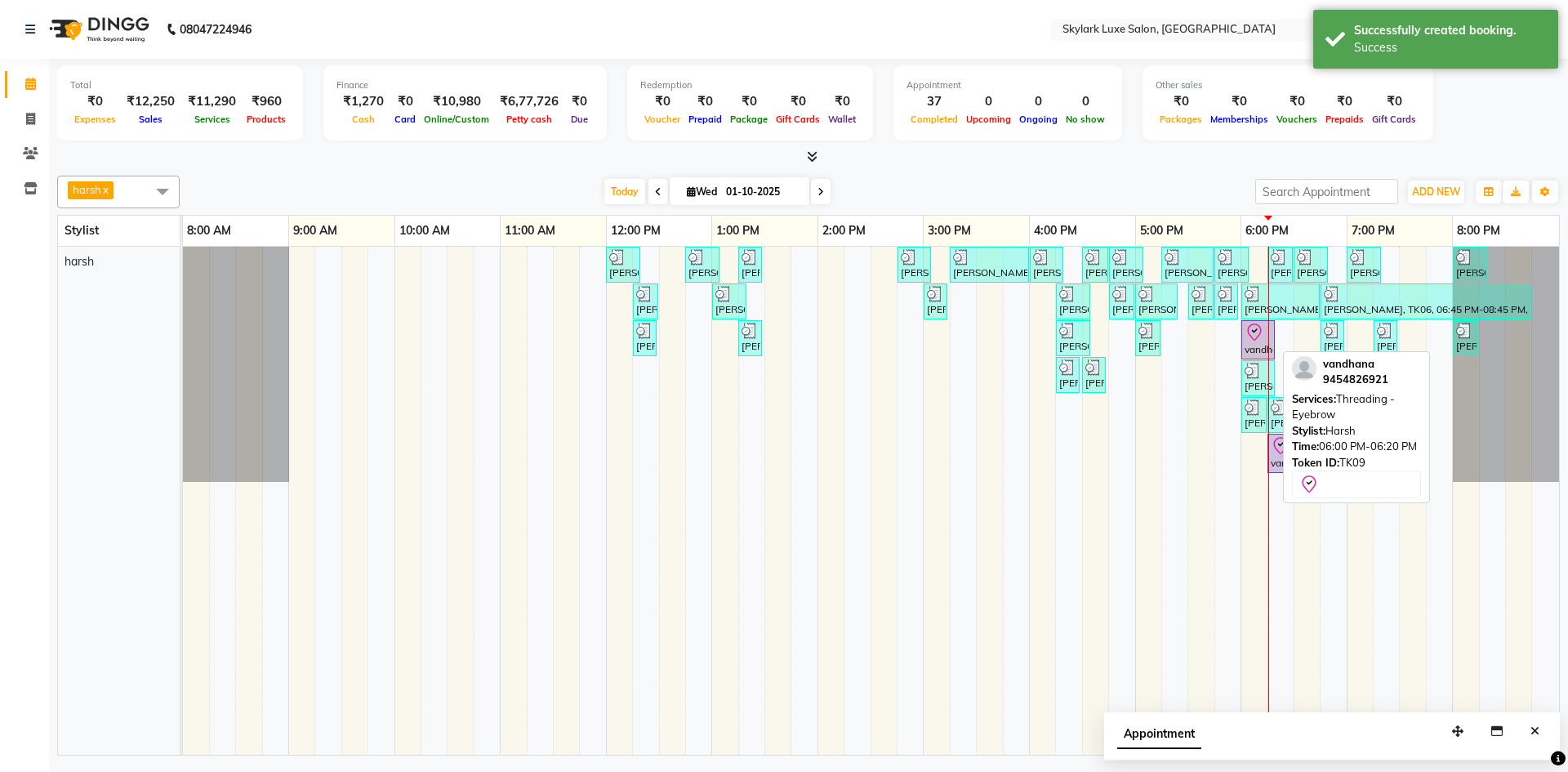
click at [1257, 342] on div "vandhana, TK09, 06:00 PM-06:20 PM, Threading - Eyebrow" at bounding box center [1259, 340] width 31 height 34
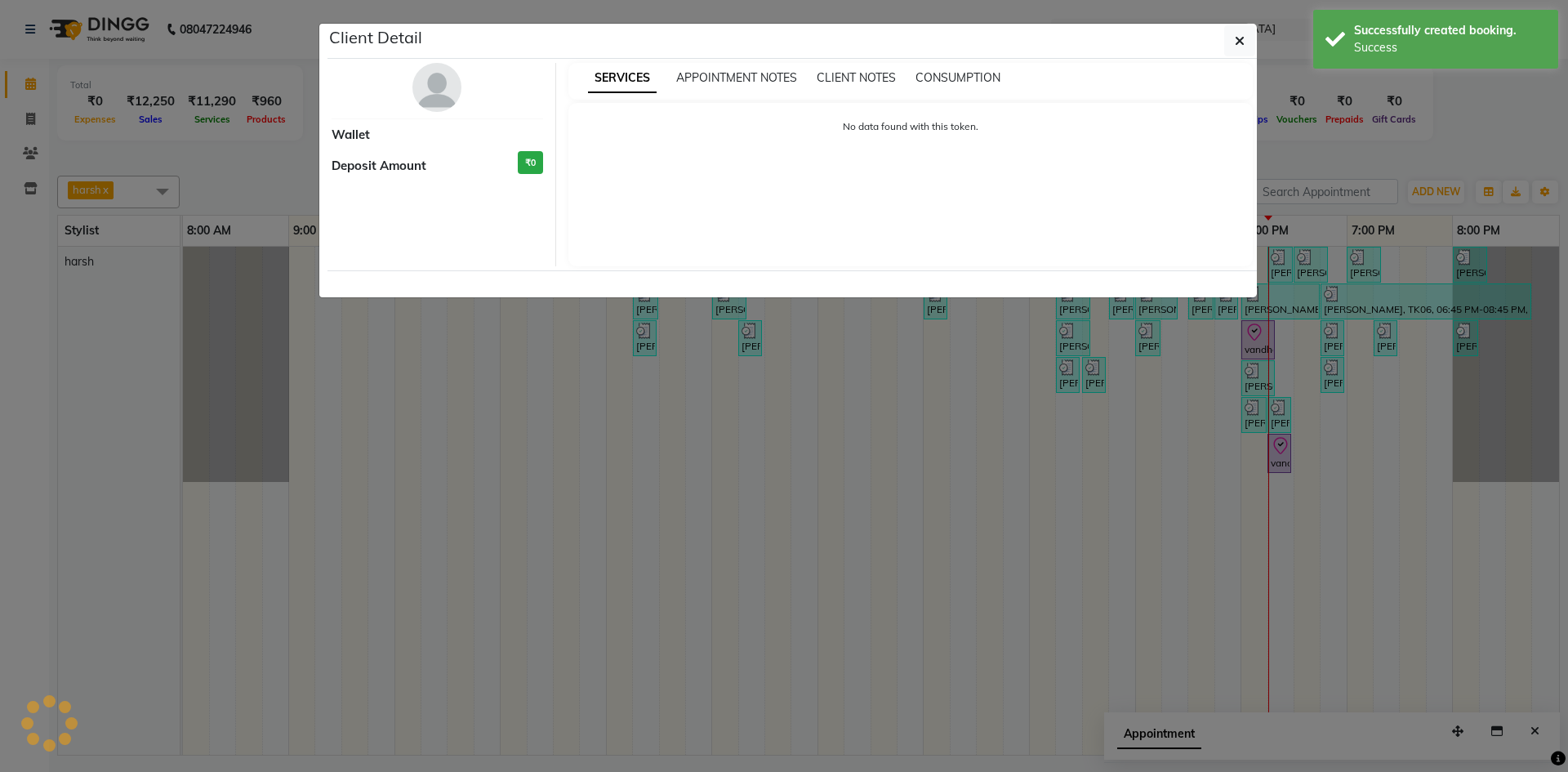
select select "8"
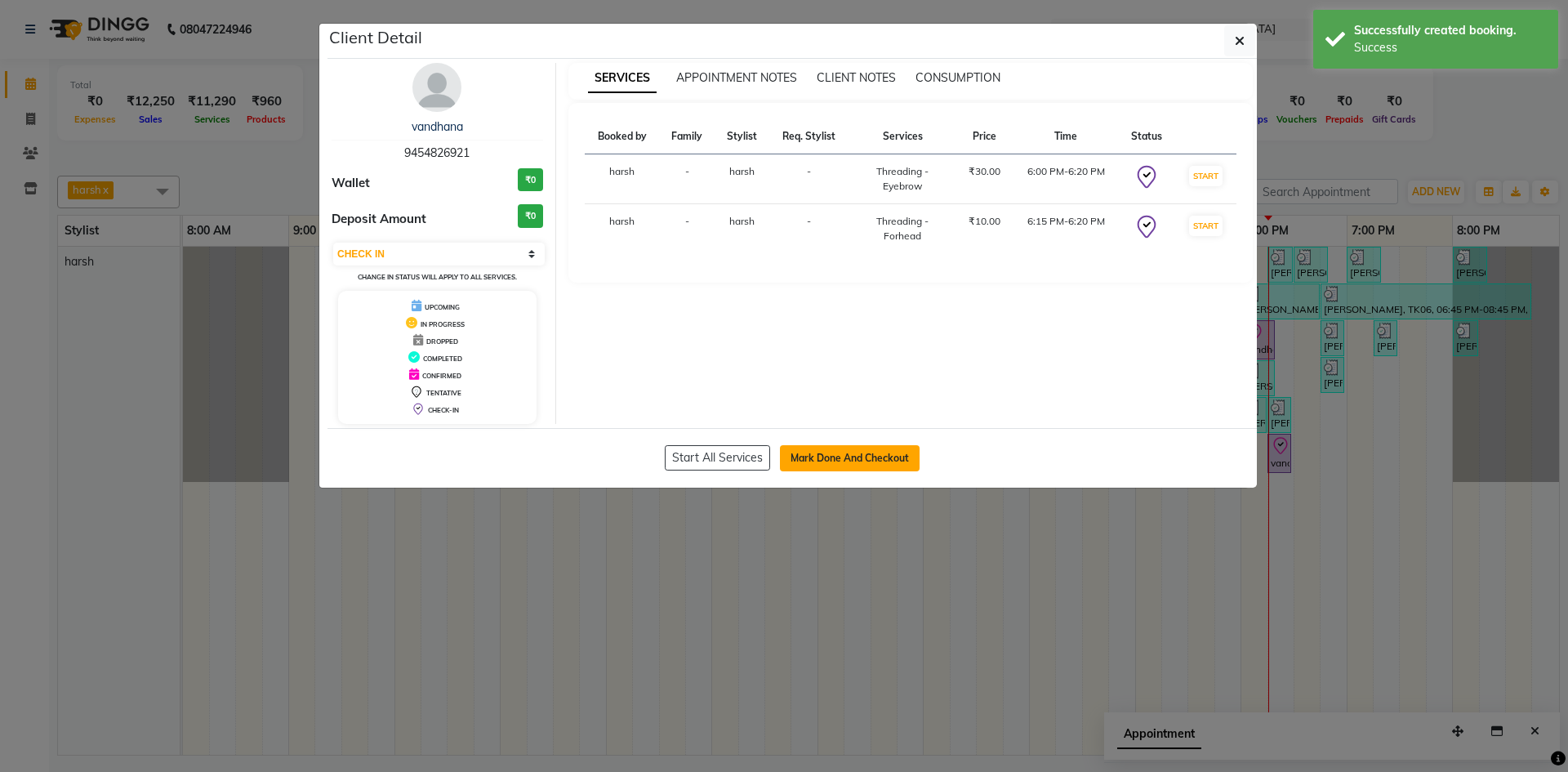
click at [845, 458] on button "Mark Done And Checkout" at bounding box center [850, 458] width 139 height 26
select select "8191"
select select "service"
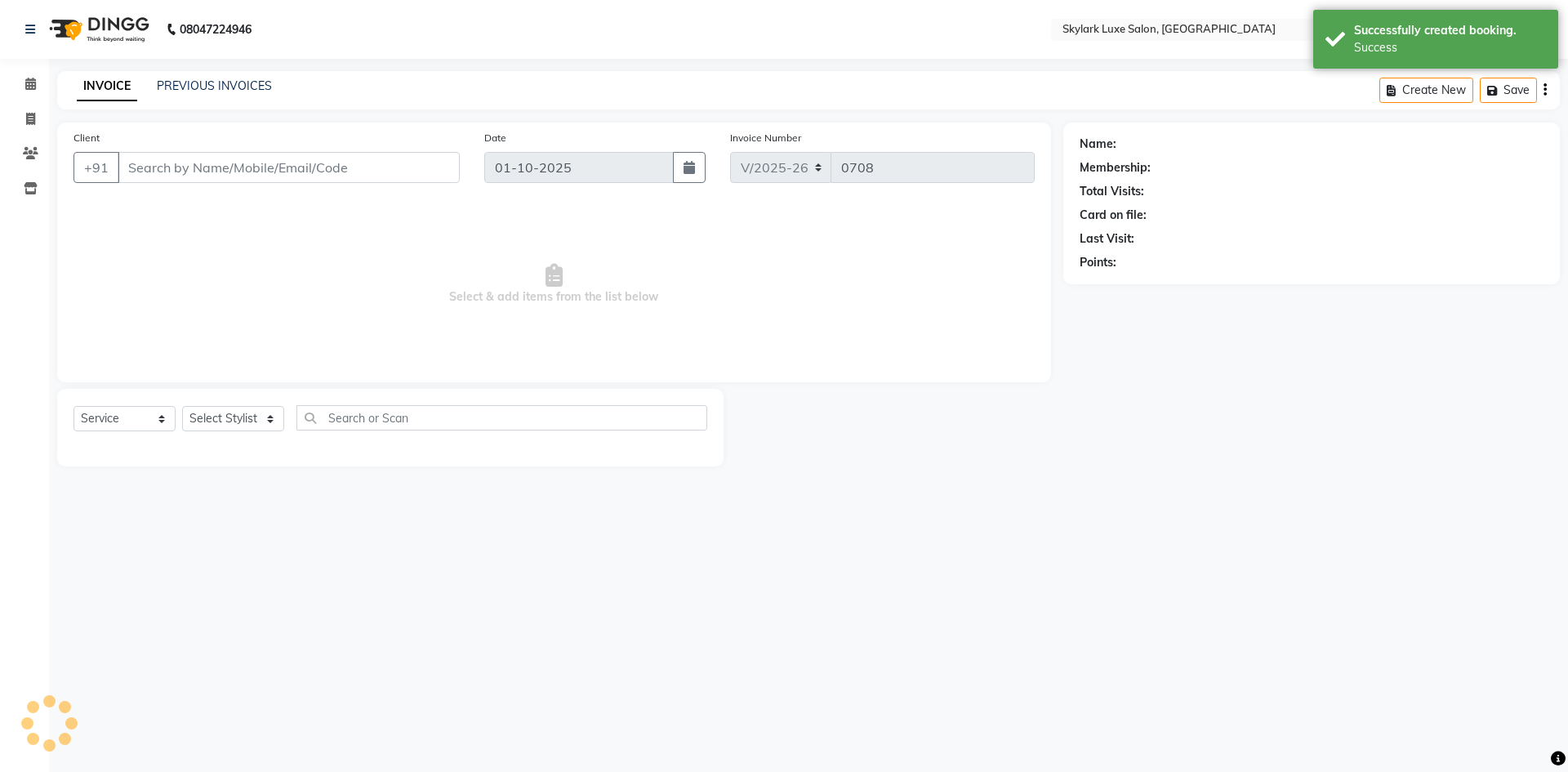
type input "9454826921"
select select "92719"
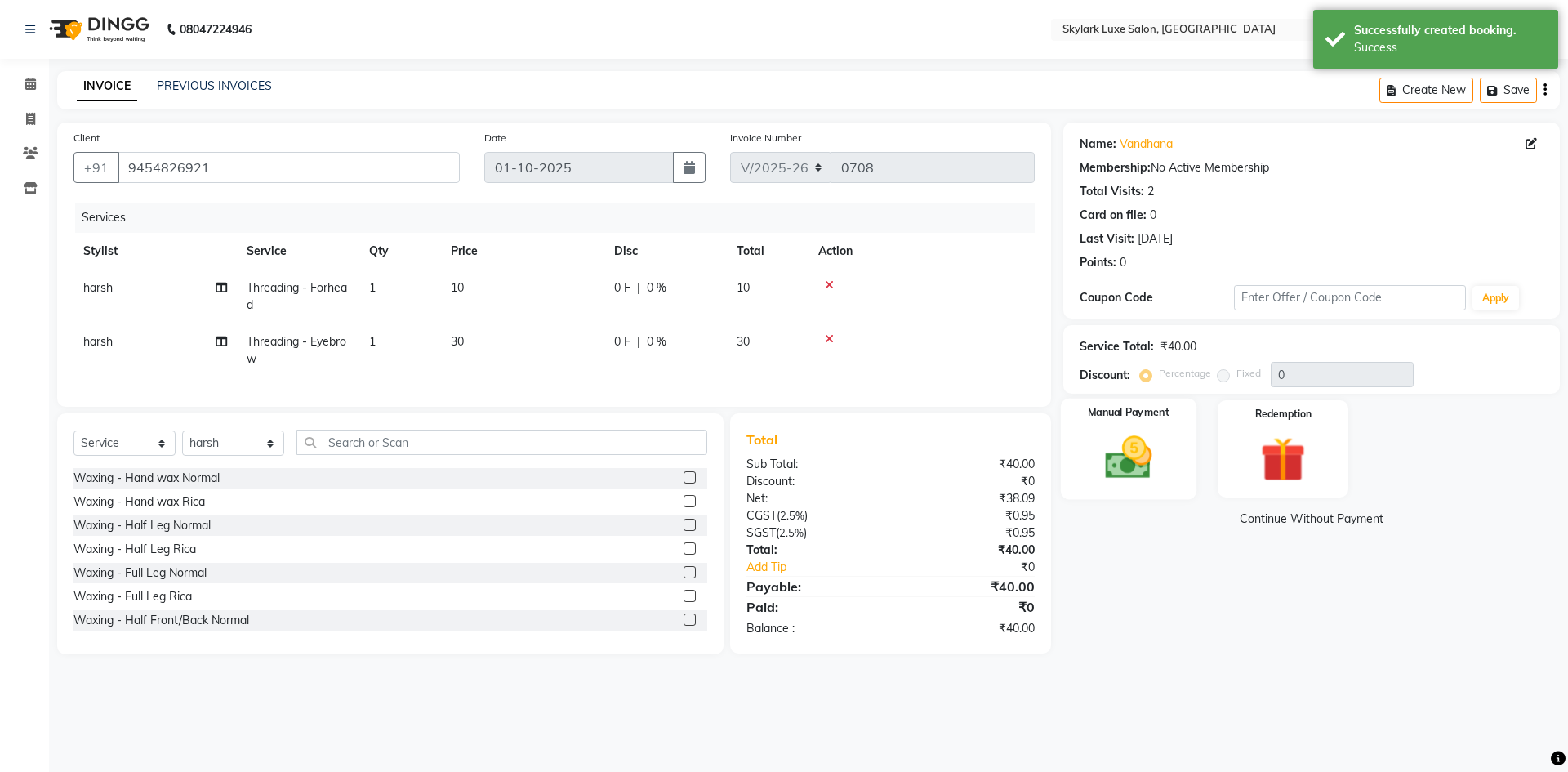
click at [1107, 461] on img at bounding box center [1129, 458] width 76 height 54
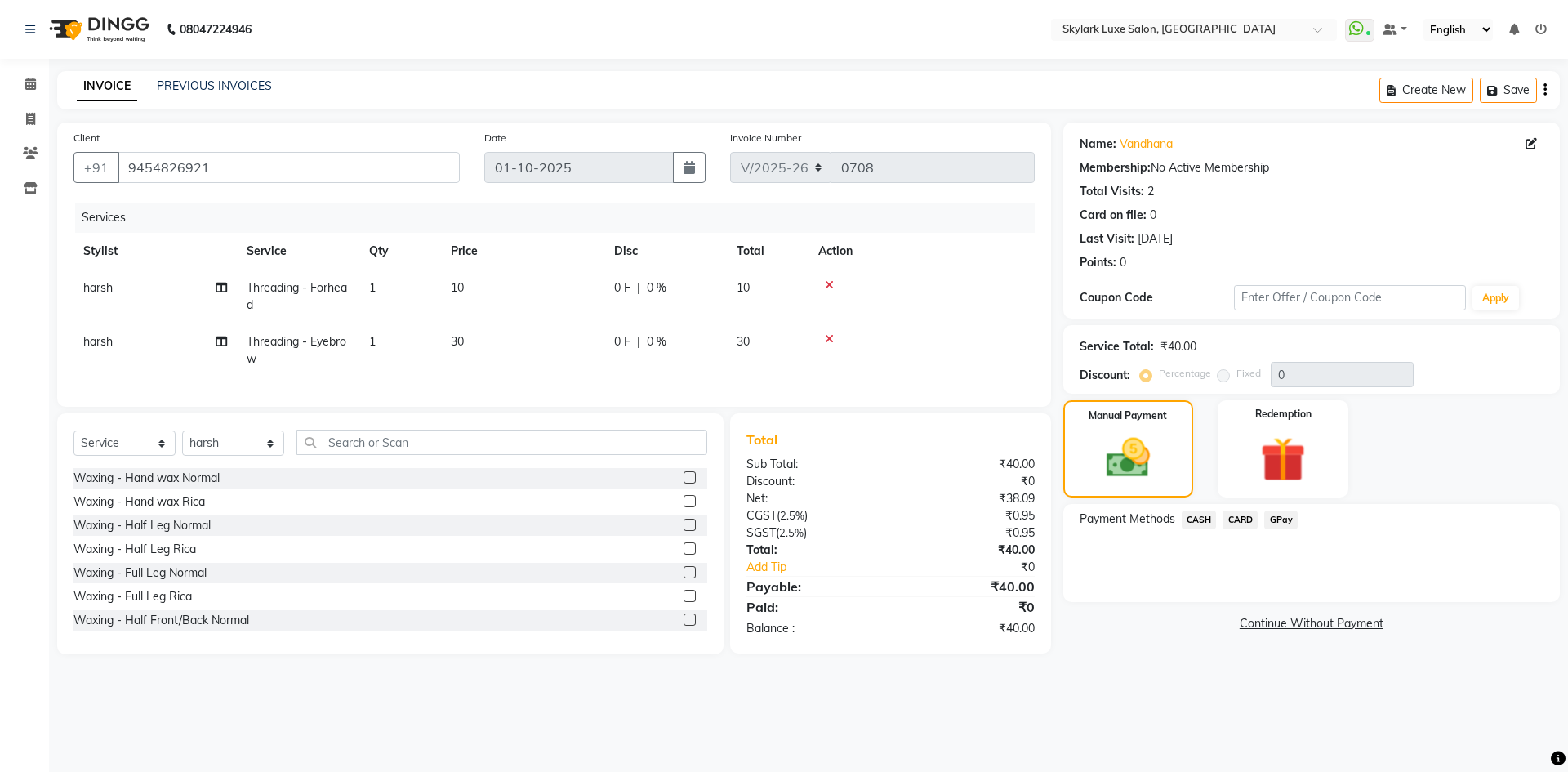
click at [1202, 525] on span "CASH" at bounding box center [1199, 521] width 35 height 19
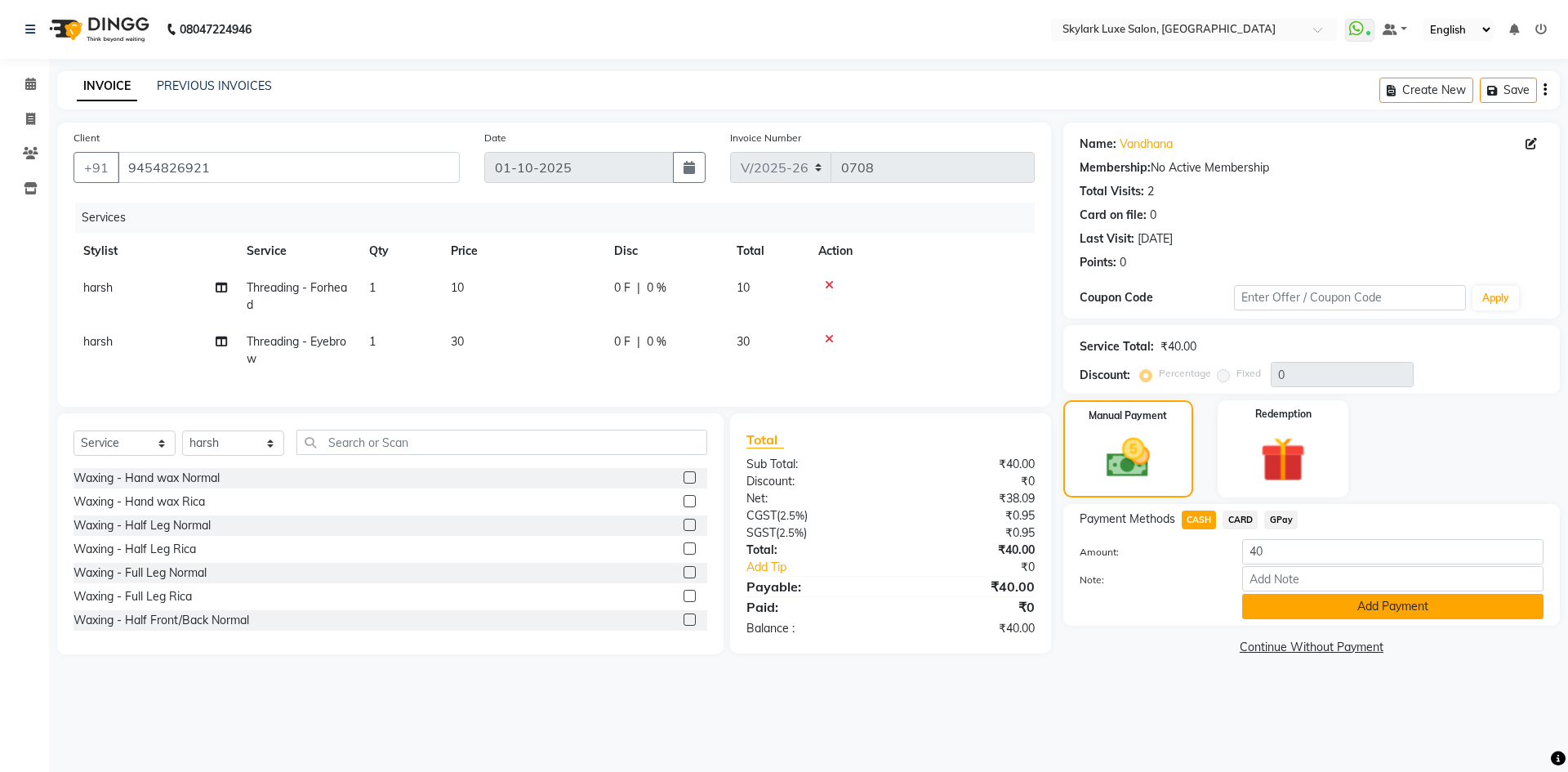
click at [1299, 601] on button "Add Payment" at bounding box center [1393, 607] width 302 height 26
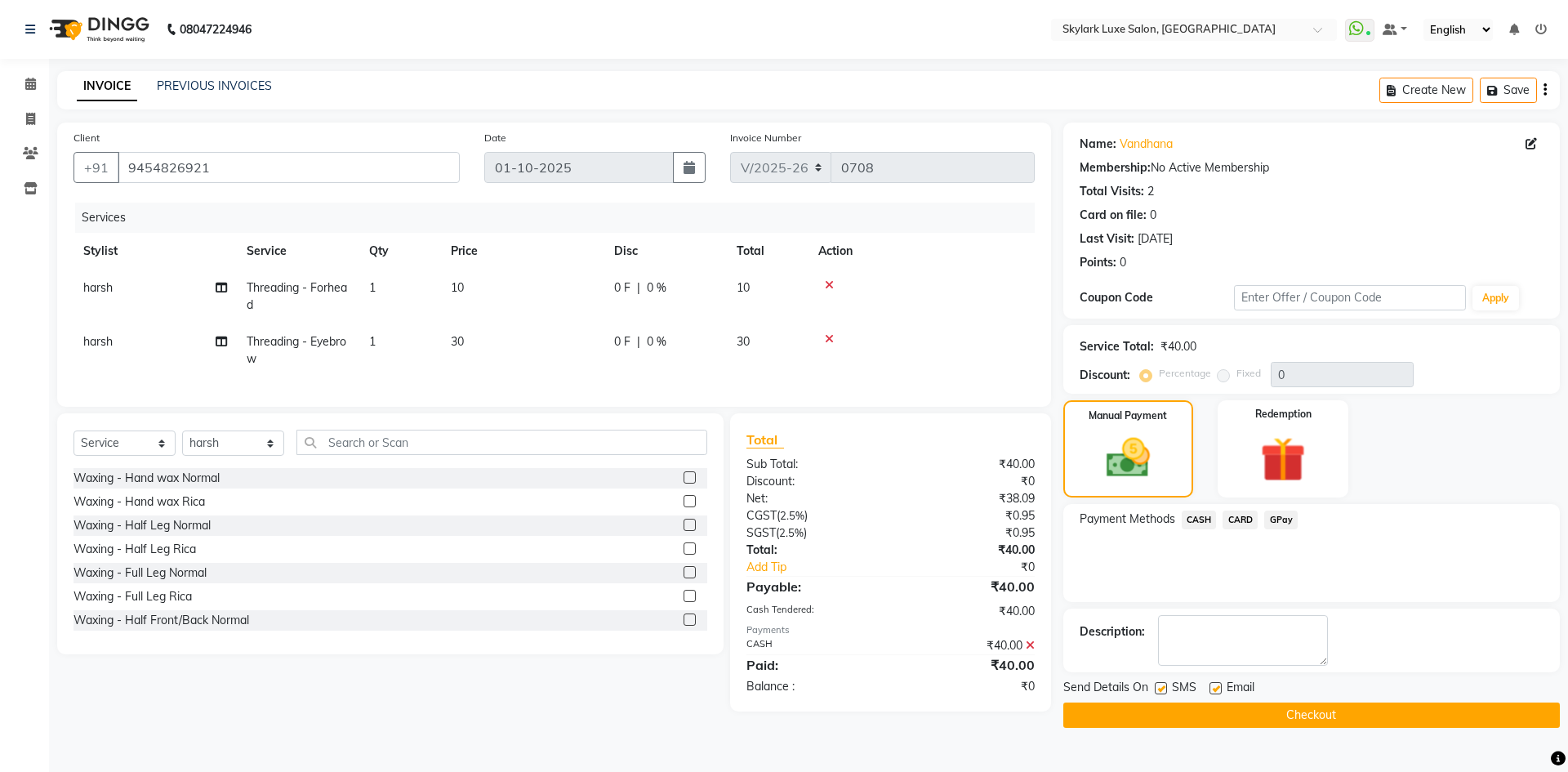
drag, startPoint x: 1290, startPoint y: 723, endPoint x: 1303, endPoint y: 726, distance: 13.3
click at [1290, 717] on button "Checkout" at bounding box center [1312, 716] width 497 height 26
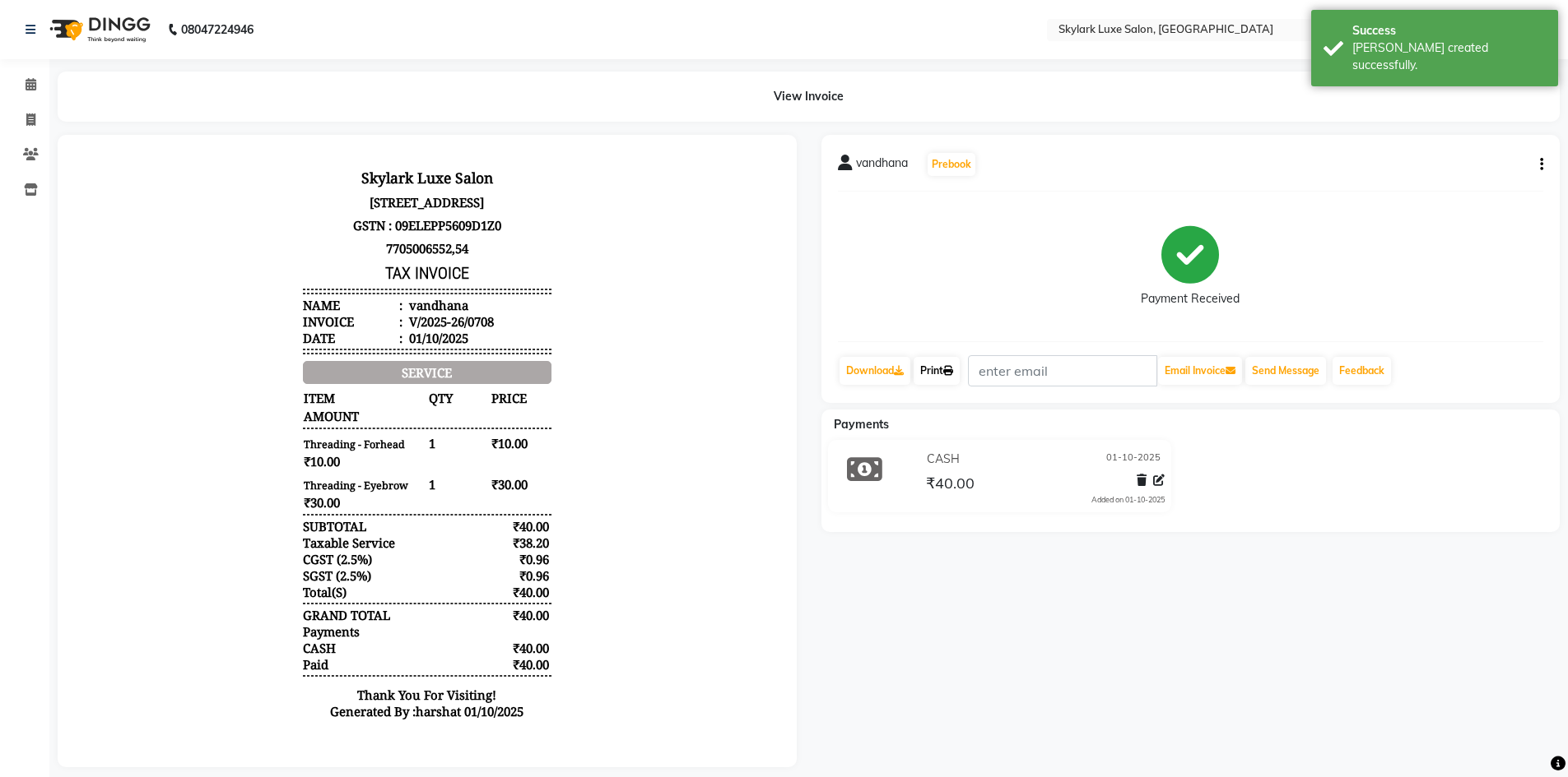
click at [951, 369] on icon at bounding box center [948, 371] width 10 height 10
